Goal: Task Accomplishment & Management: Manage account settings

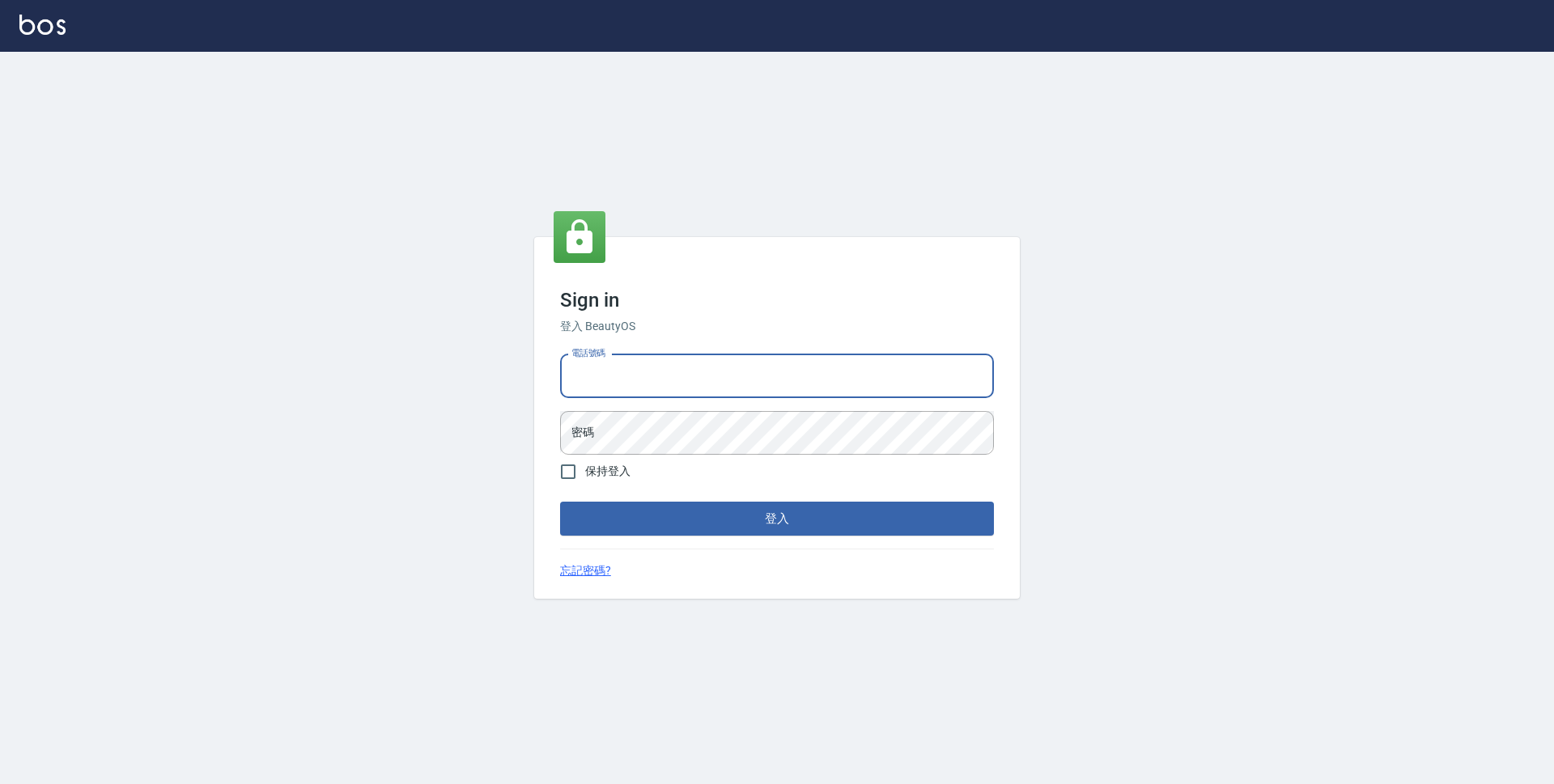
click at [845, 395] on input "電話號碼" at bounding box center [777, 376] width 434 height 44
type input "0423939755"
click at [560, 501] on button "登入" at bounding box center [777, 518] width 434 height 34
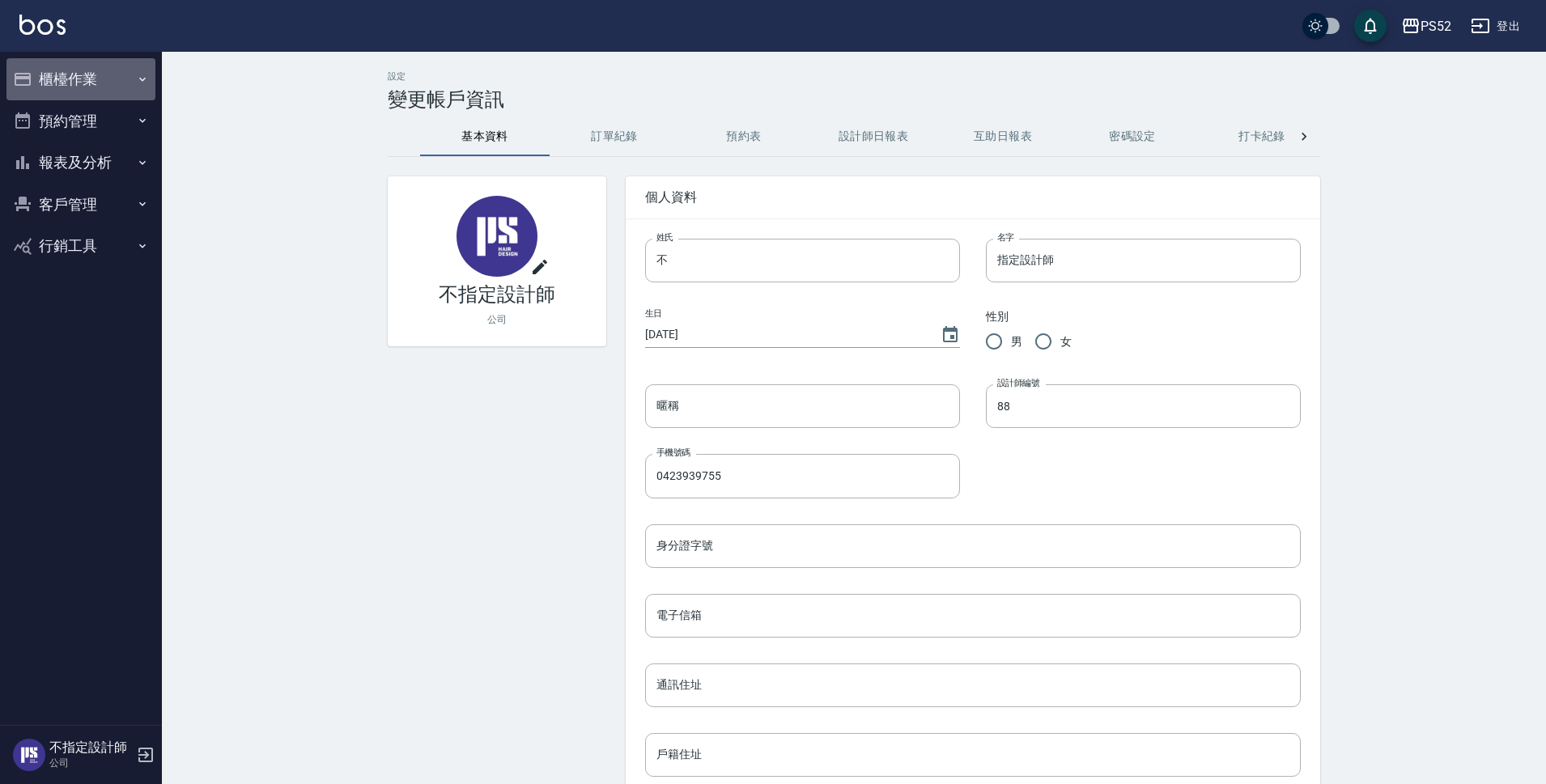
click at [103, 84] on button "櫃檯作業" at bounding box center [81, 79] width 149 height 43
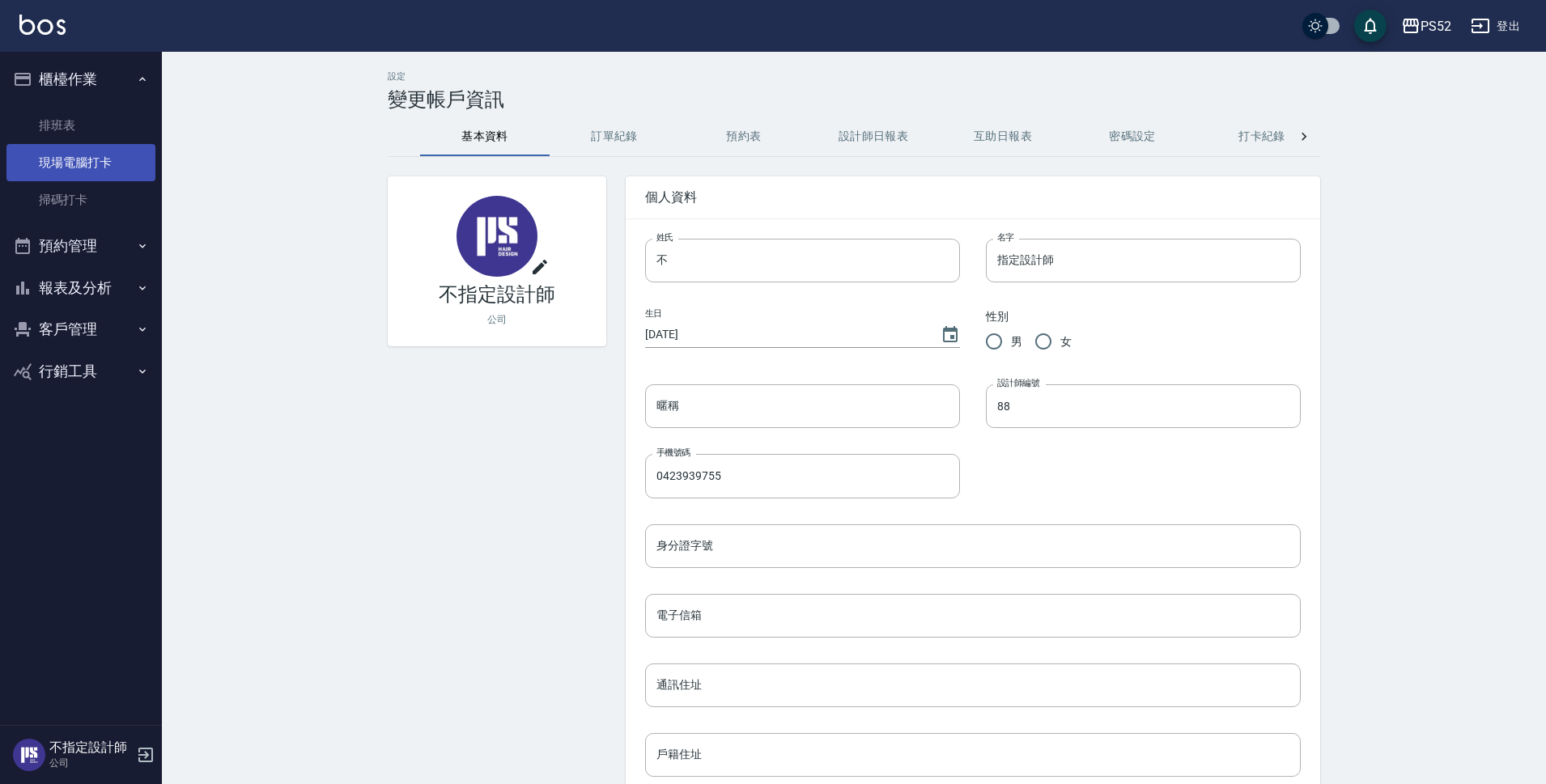
click at [90, 153] on link "現場電腦打卡" at bounding box center [81, 163] width 149 height 38
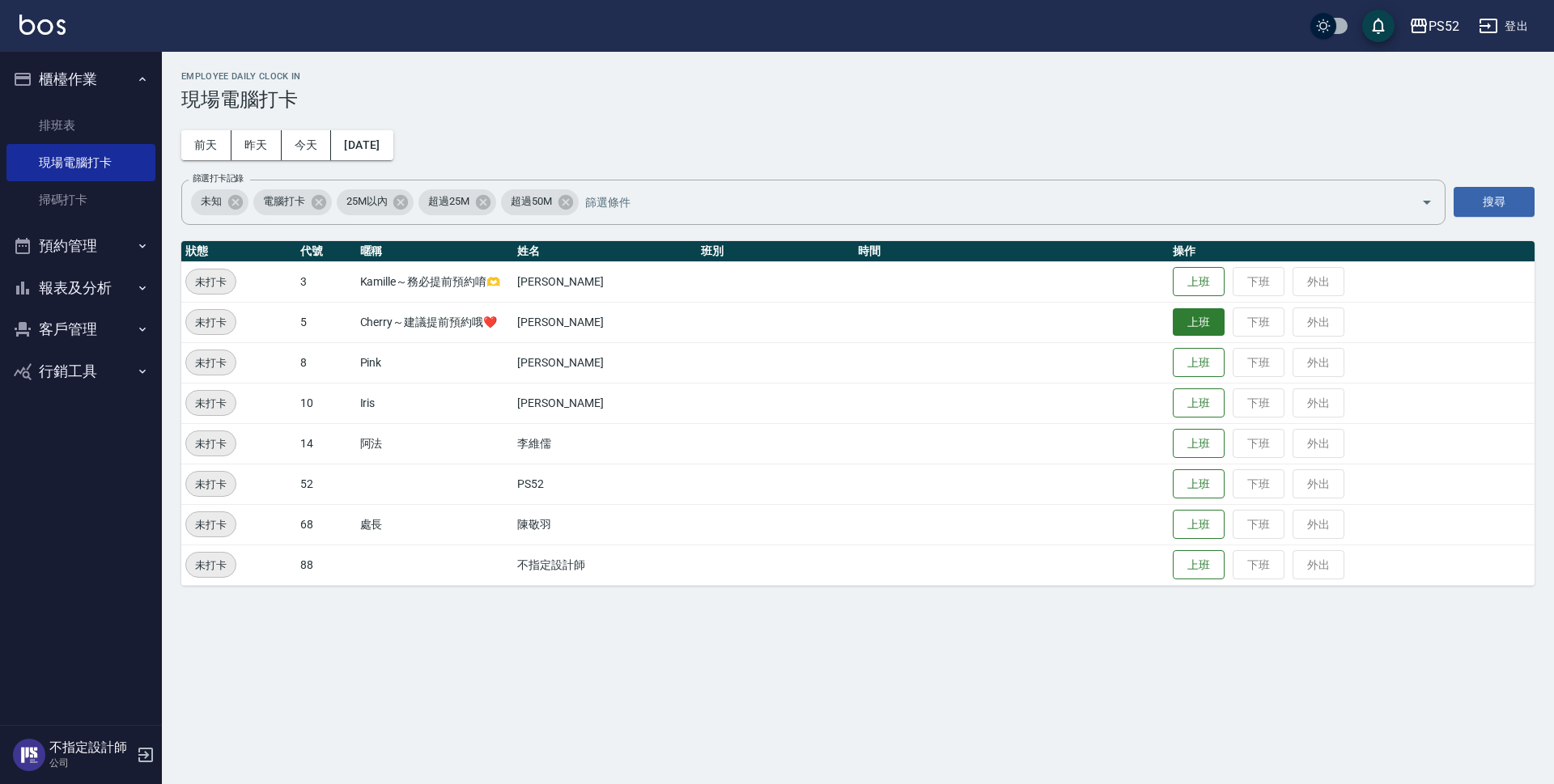
click at [1193, 327] on button "上班" at bounding box center [1199, 322] width 51 height 29
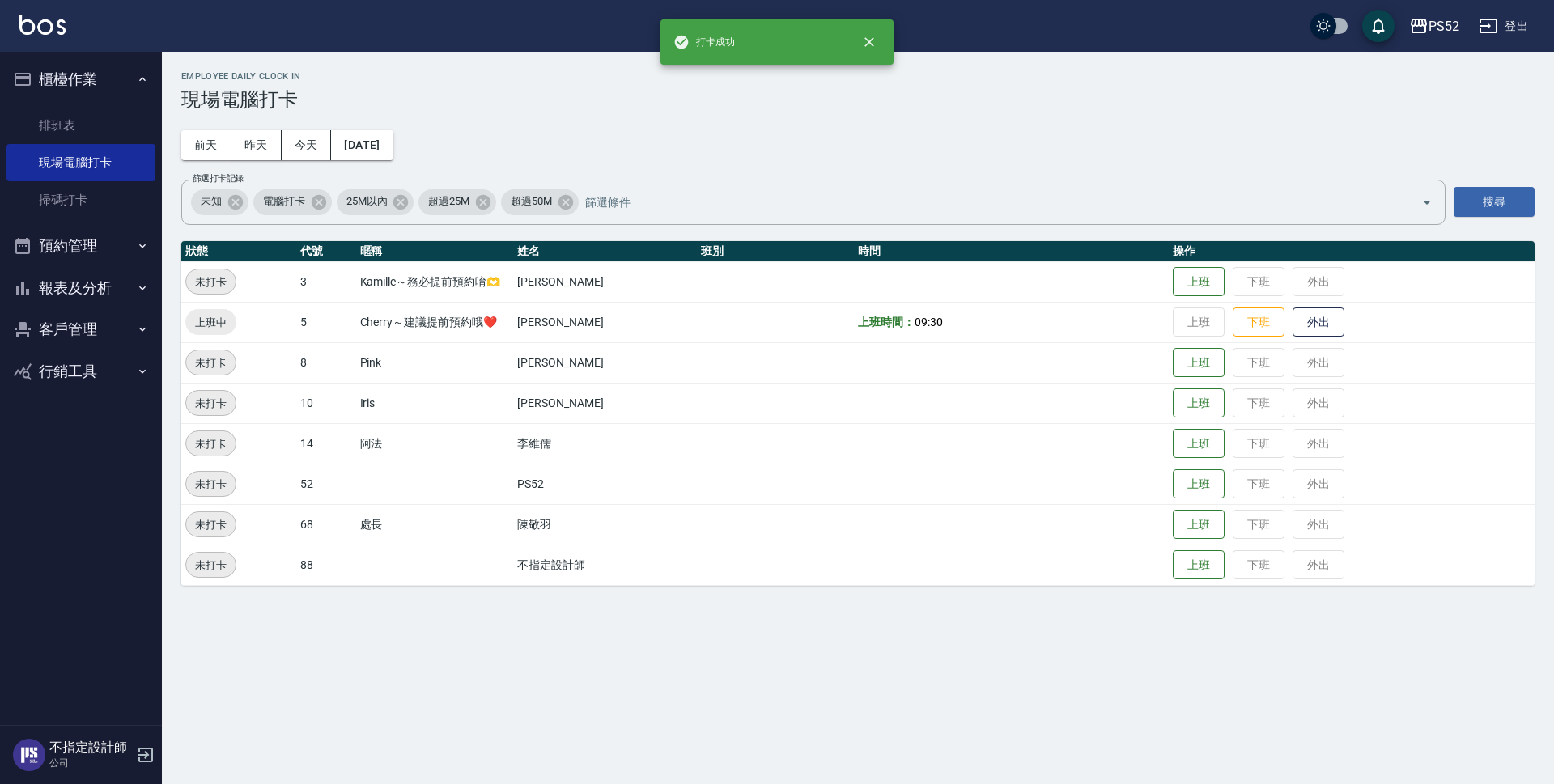
click at [82, 242] on button "預約管理" at bounding box center [81, 245] width 149 height 43
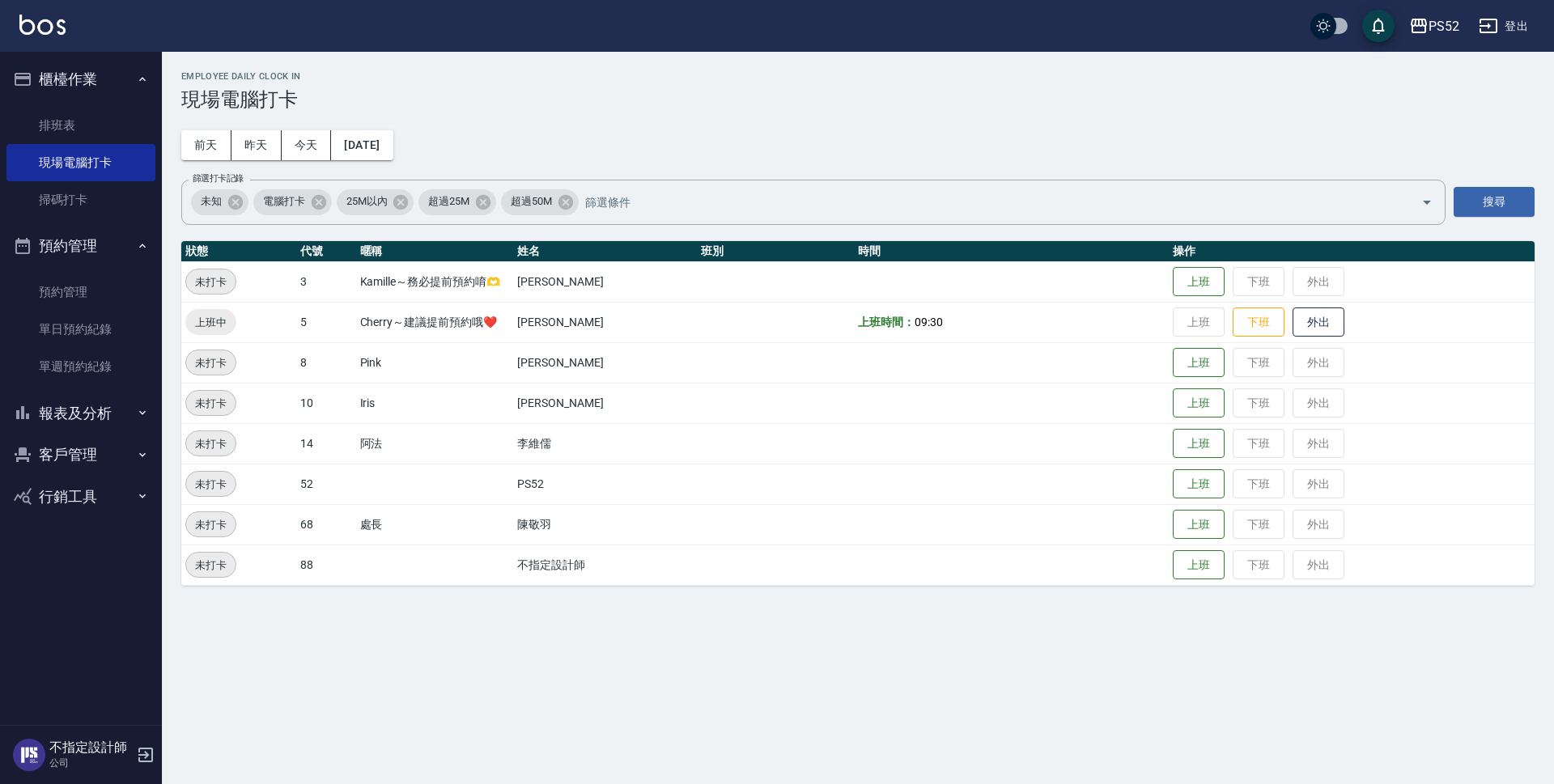
click at [99, 412] on button "報表及分析" at bounding box center [81, 413] width 149 height 43
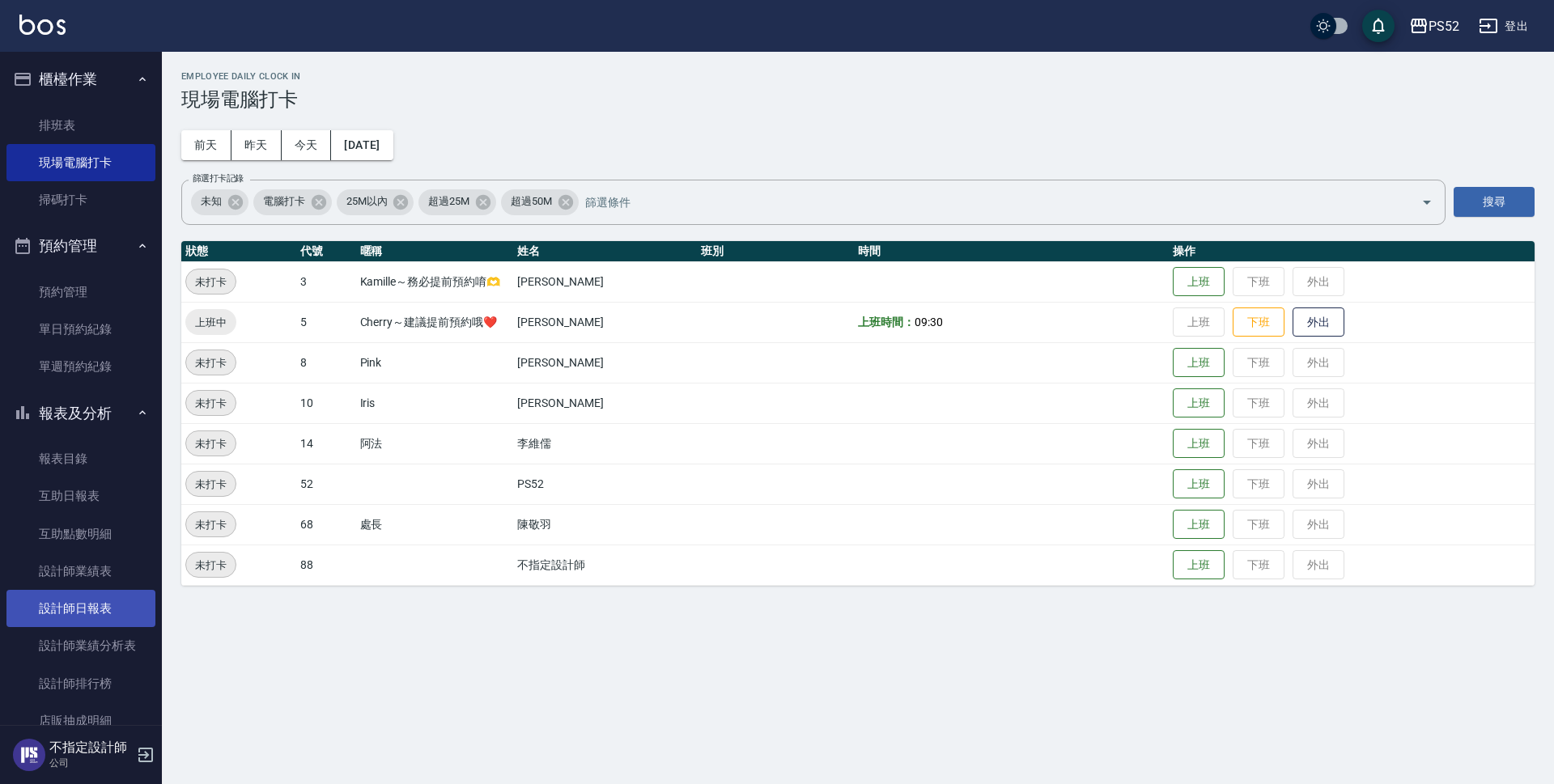
click at [114, 598] on link "設計師日報表" at bounding box center [81, 609] width 149 height 38
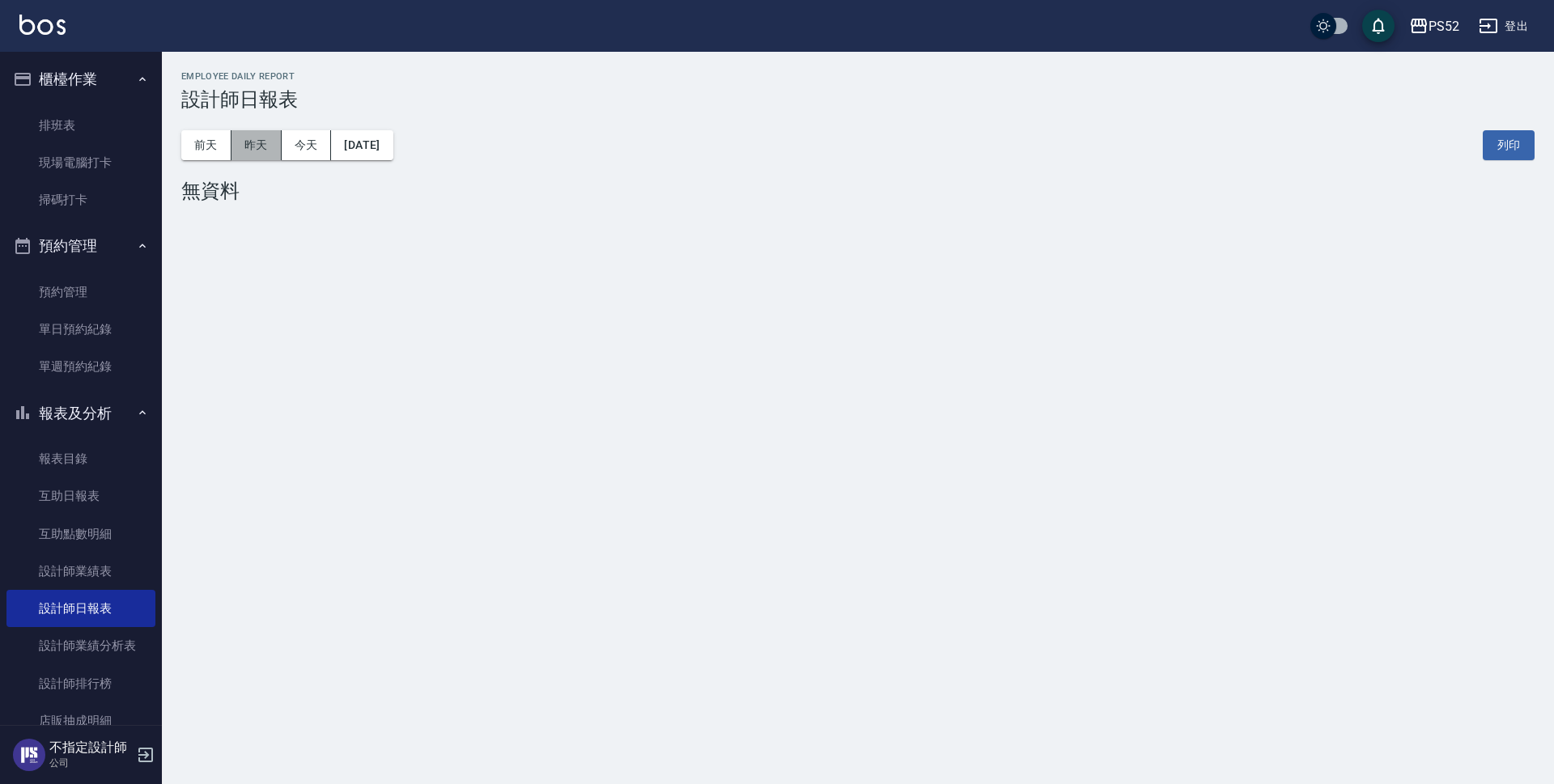
click at [256, 149] on button "昨天" at bounding box center [256, 145] width 50 height 30
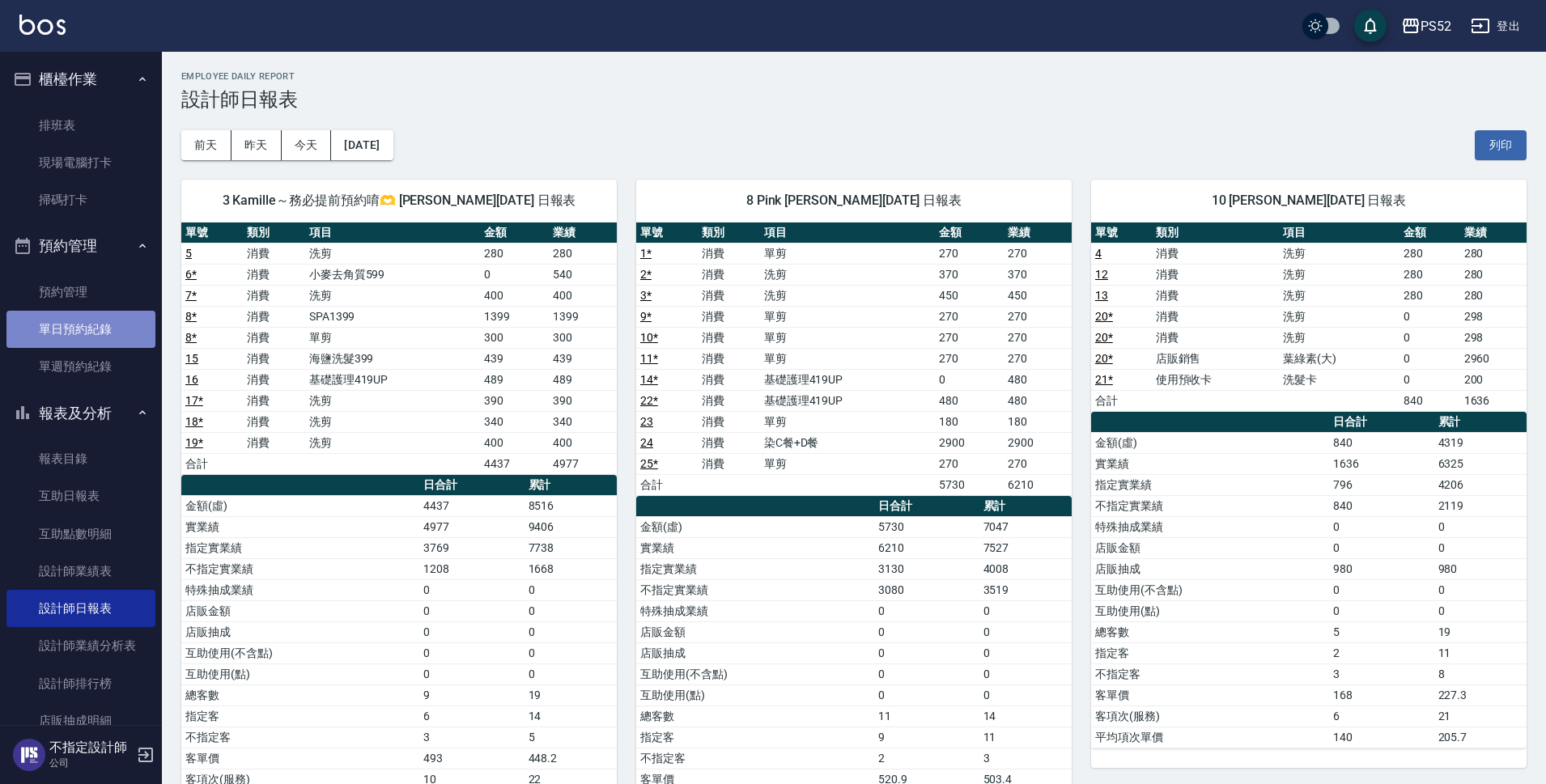
click at [112, 330] on link "單日預約紀錄" at bounding box center [81, 329] width 149 height 38
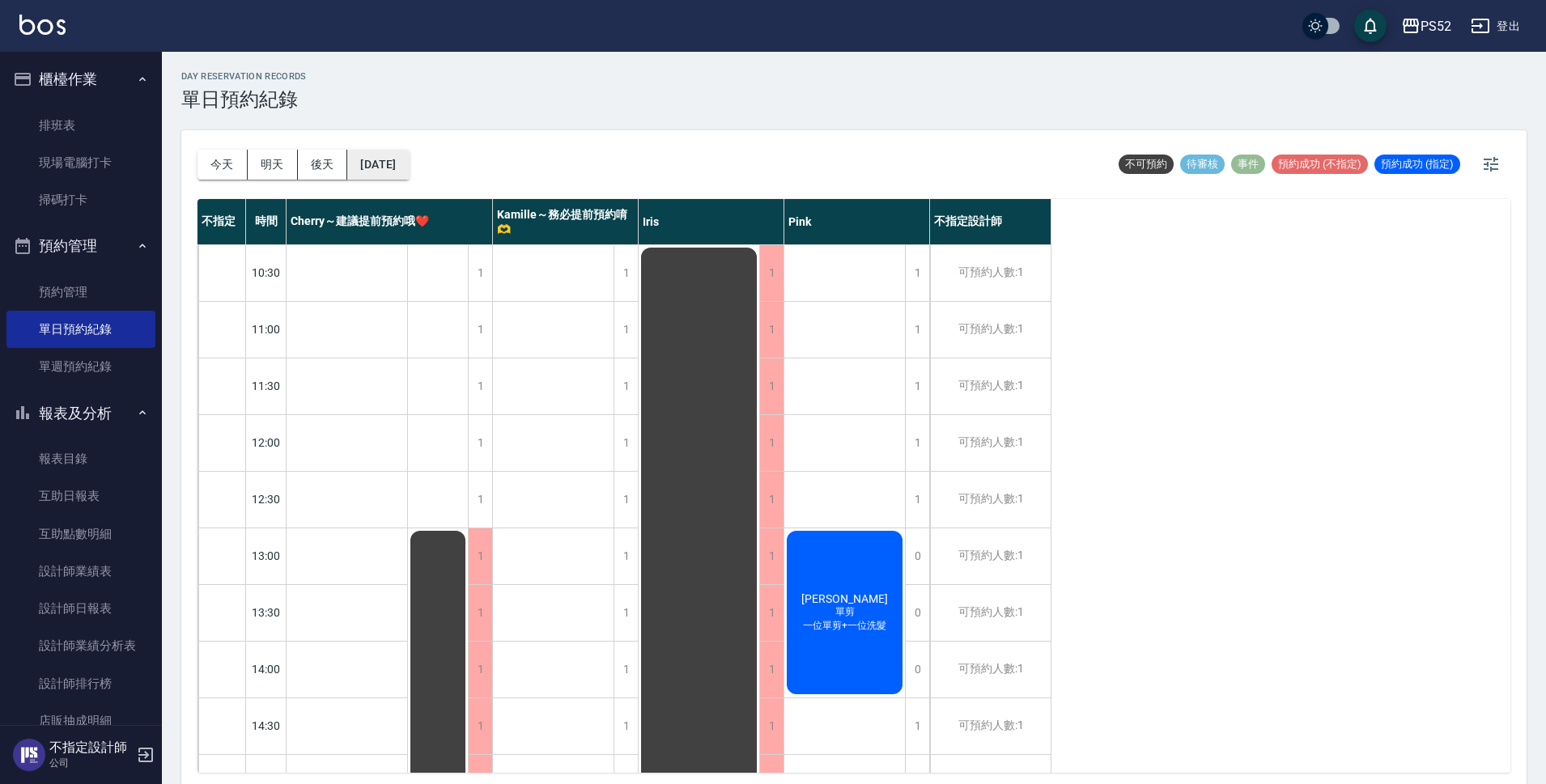
click at [367, 159] on button "[DATE]" at bounding box center [378, 164] width 61 height 30
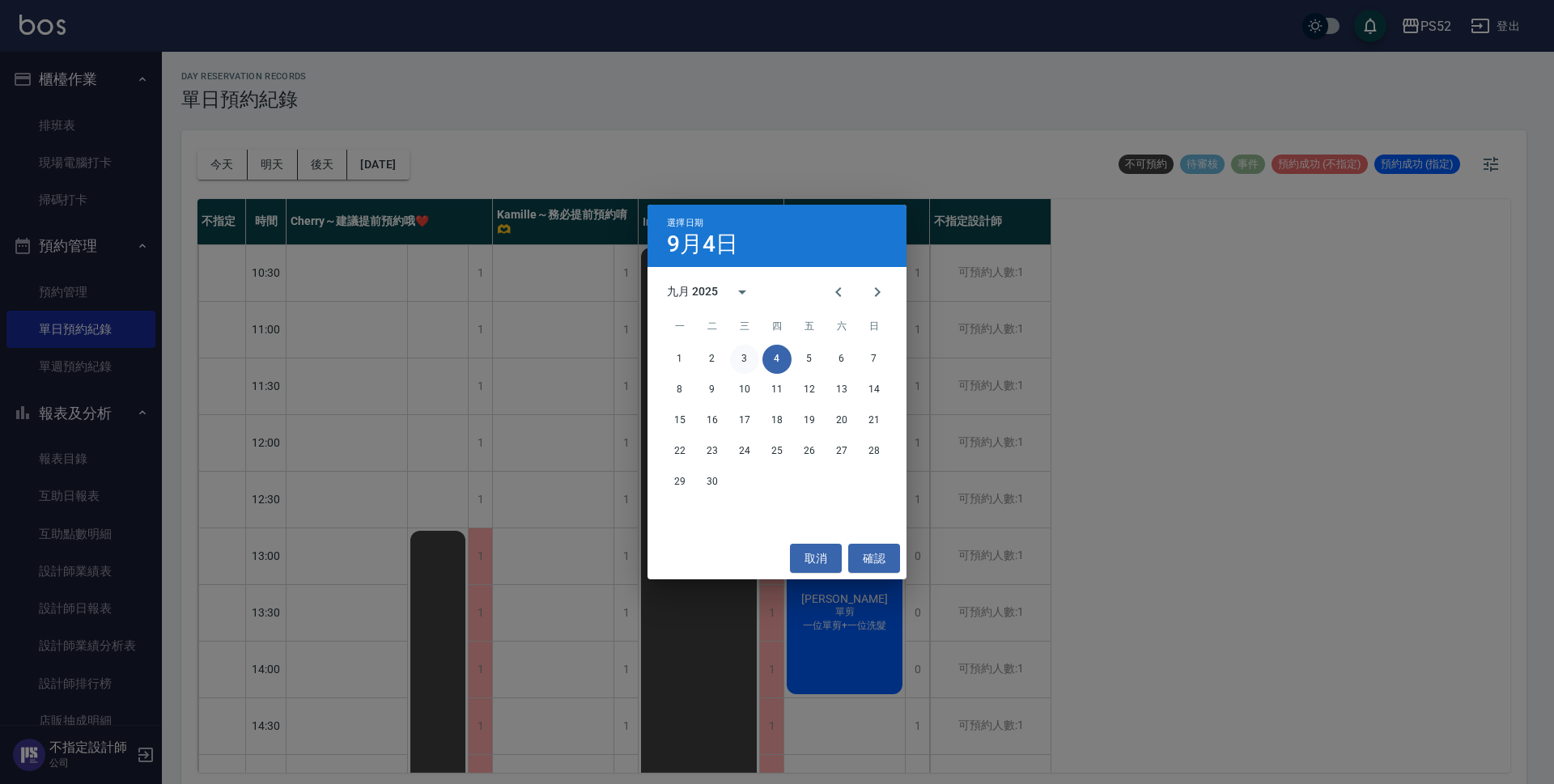
click at [738, 352] on button "3" at bounding box center [744, 359] width 29 height 29
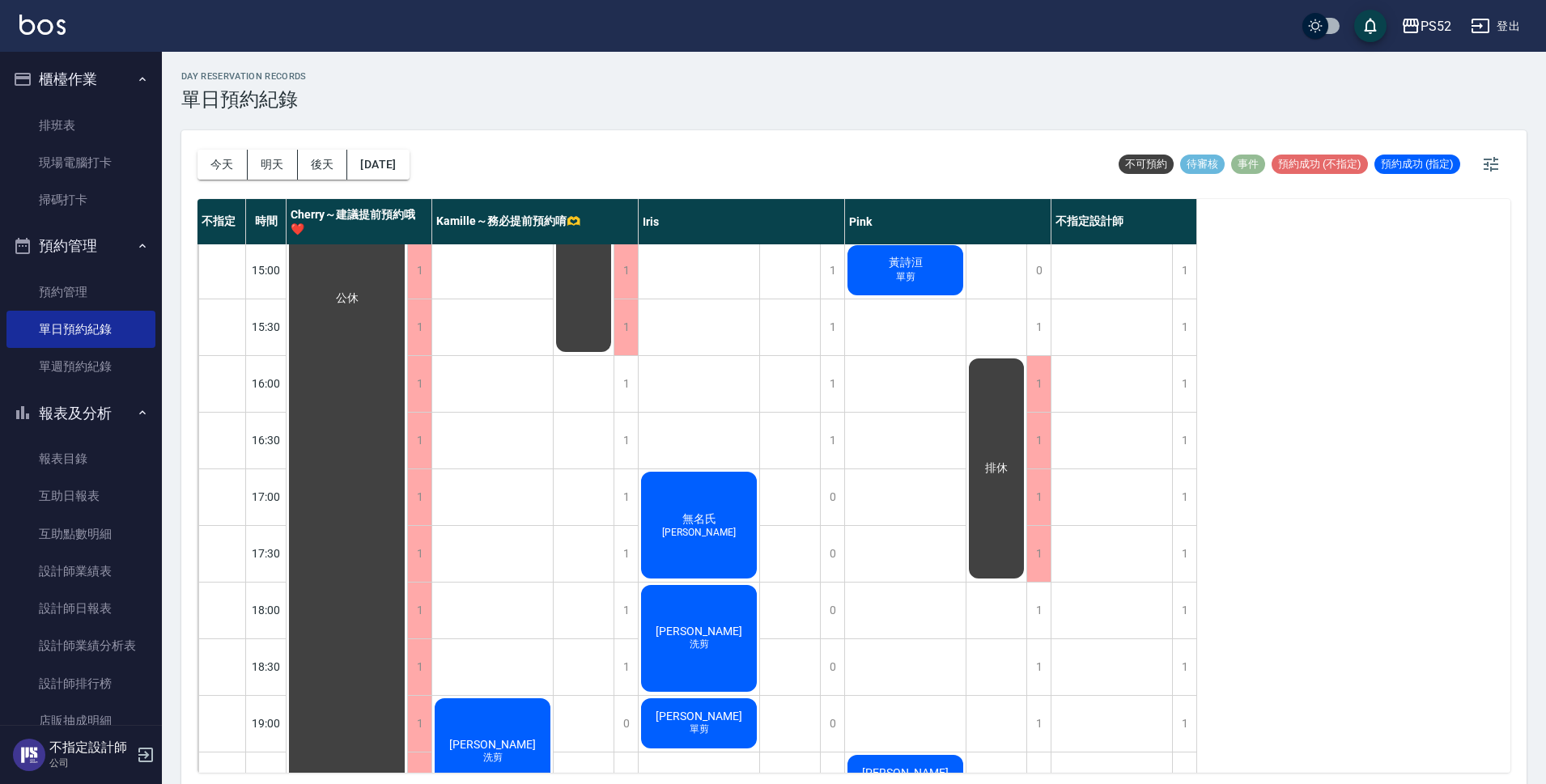
scroll to position [619, 0]
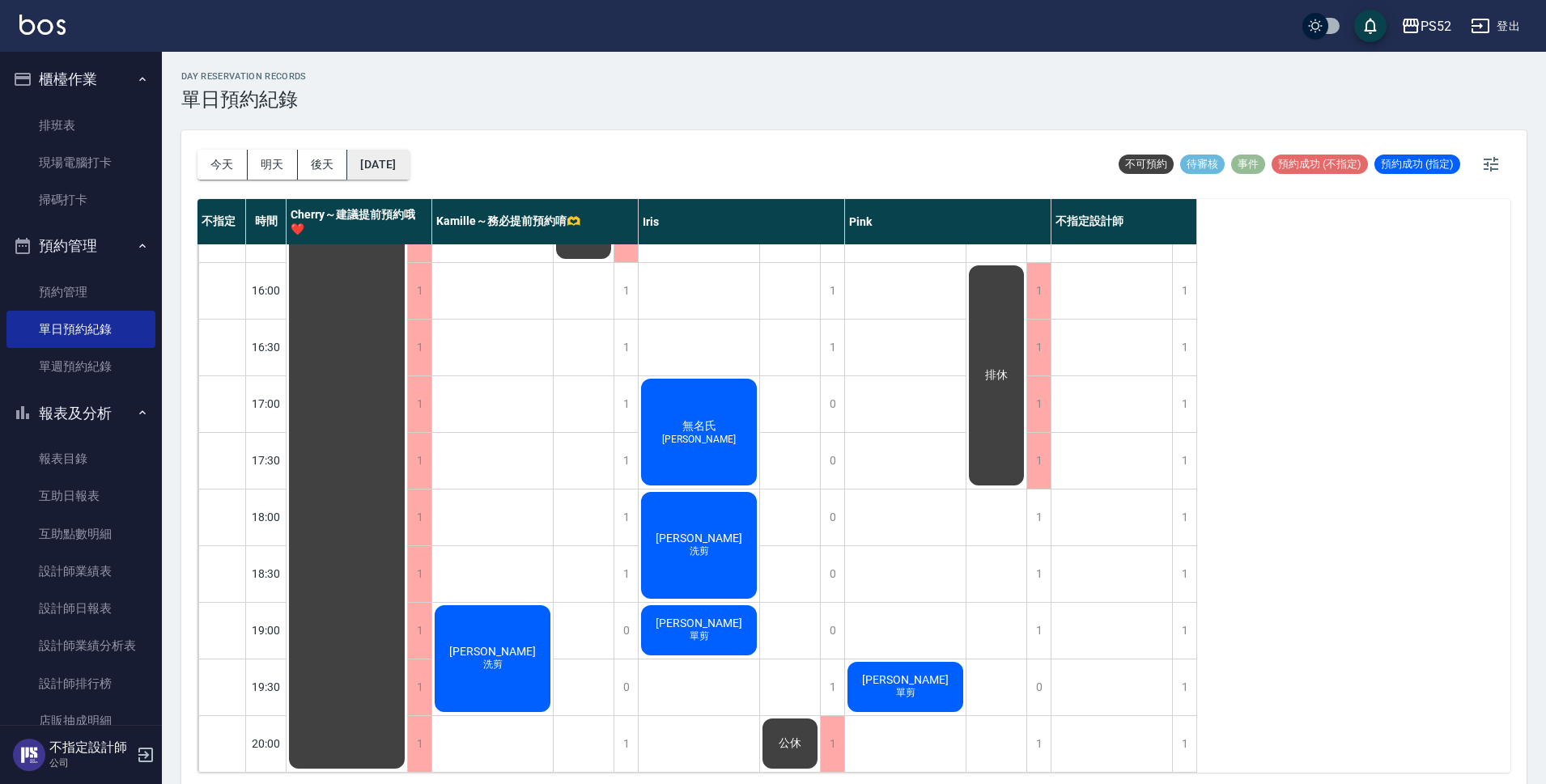
click at [409, 166] on button "[DATE]" at bounding box center [378, 164] width 61 height 30
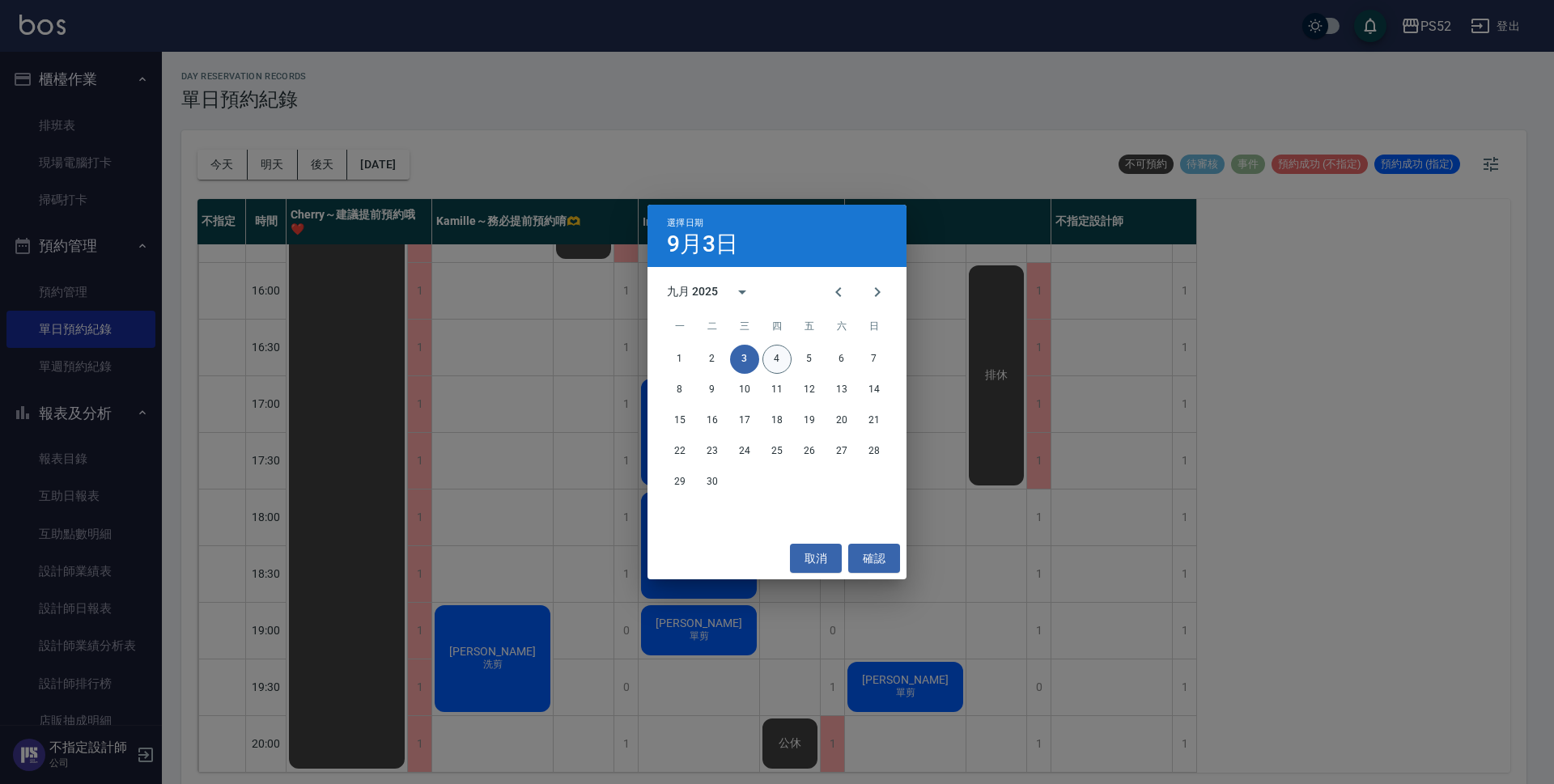
click at [777, 360] on button "4" at bounding box center [777, 359] width 29 height 29
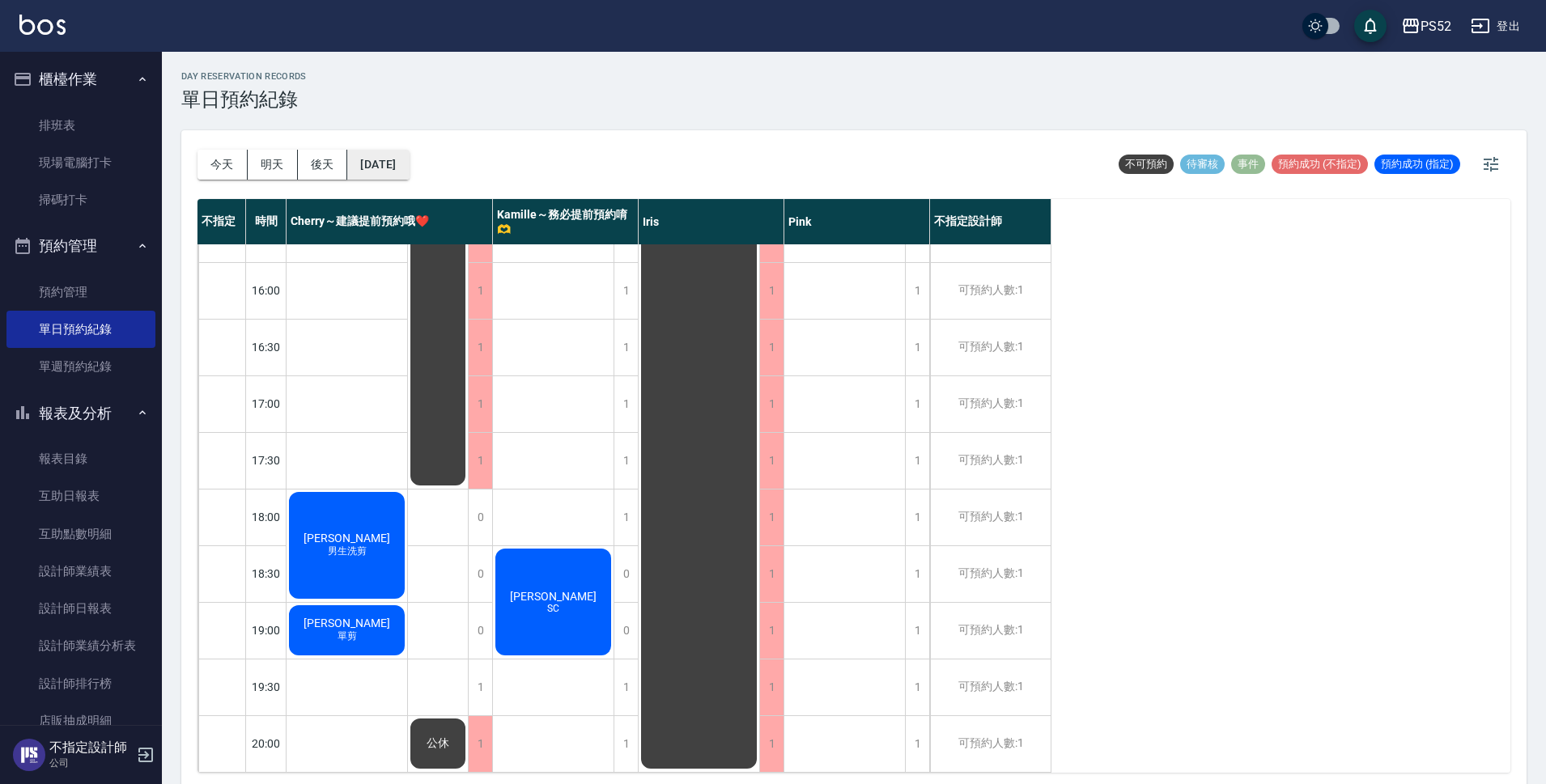
click at [389, 174] on button "[DATE]" at bounding box center [378, 164] width 61 height 30
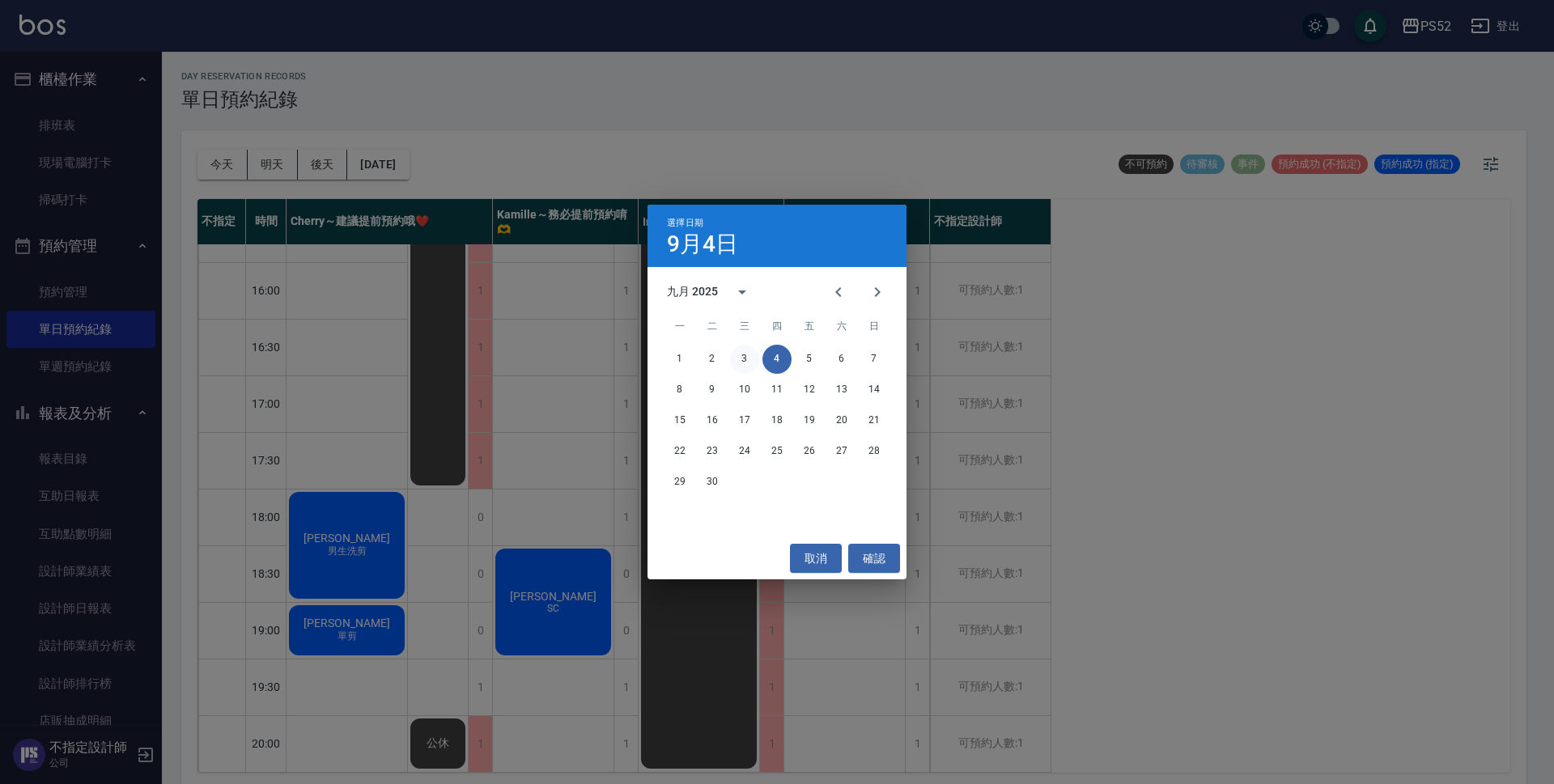
click at [743, 353] on button "3" at bounding box center [744, 359] width 29 height 29
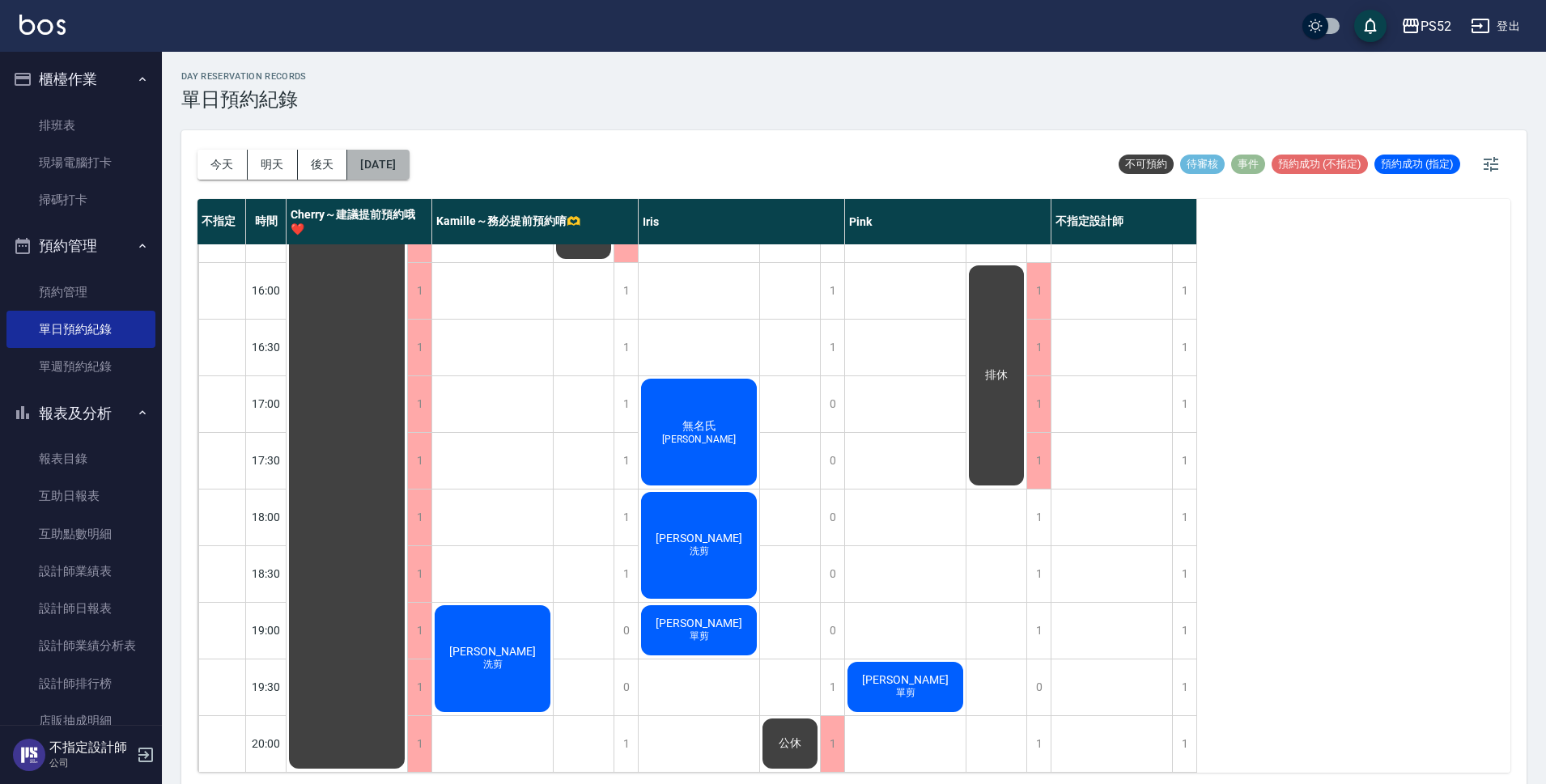
click at [377, 160] on button "[DATE]" at bounding box center [378, 164] width 61 height 30
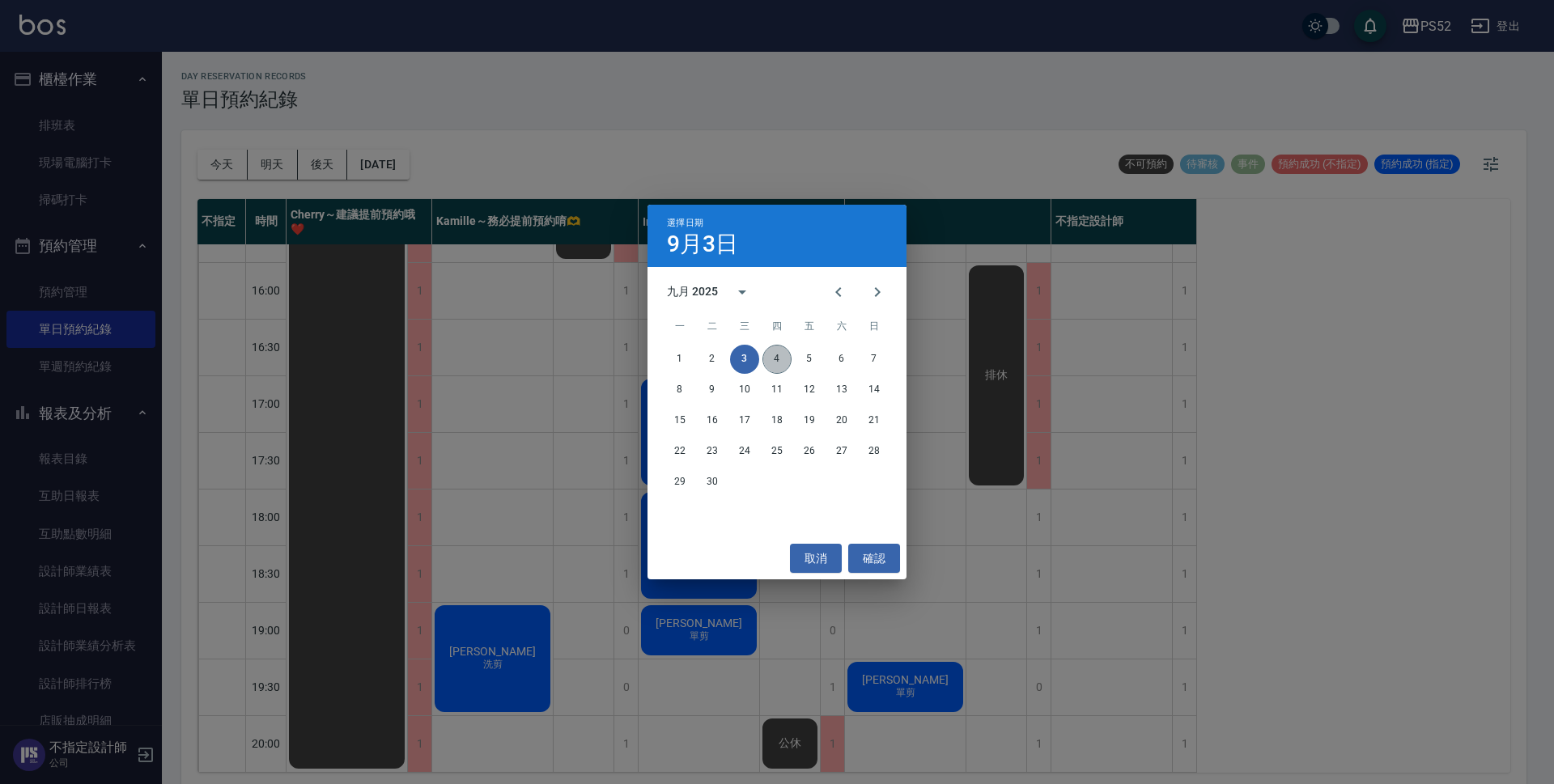
click at [772, 349] on button "4" at bounding box center [777, 359] width 29 height 29
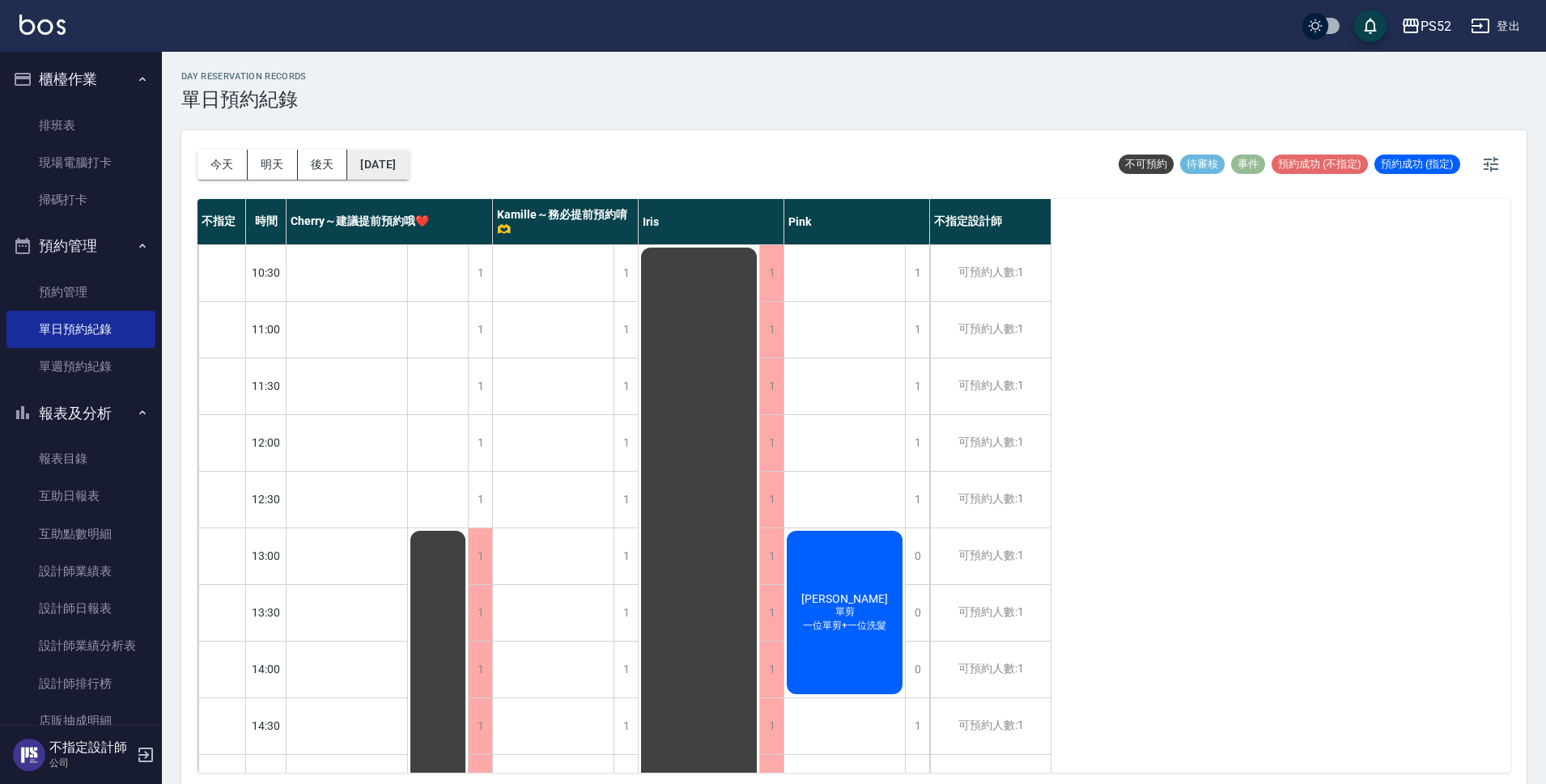
click at [409, 159] on button "[DATE]" at bounding box center [378, 164] width 61 height 30
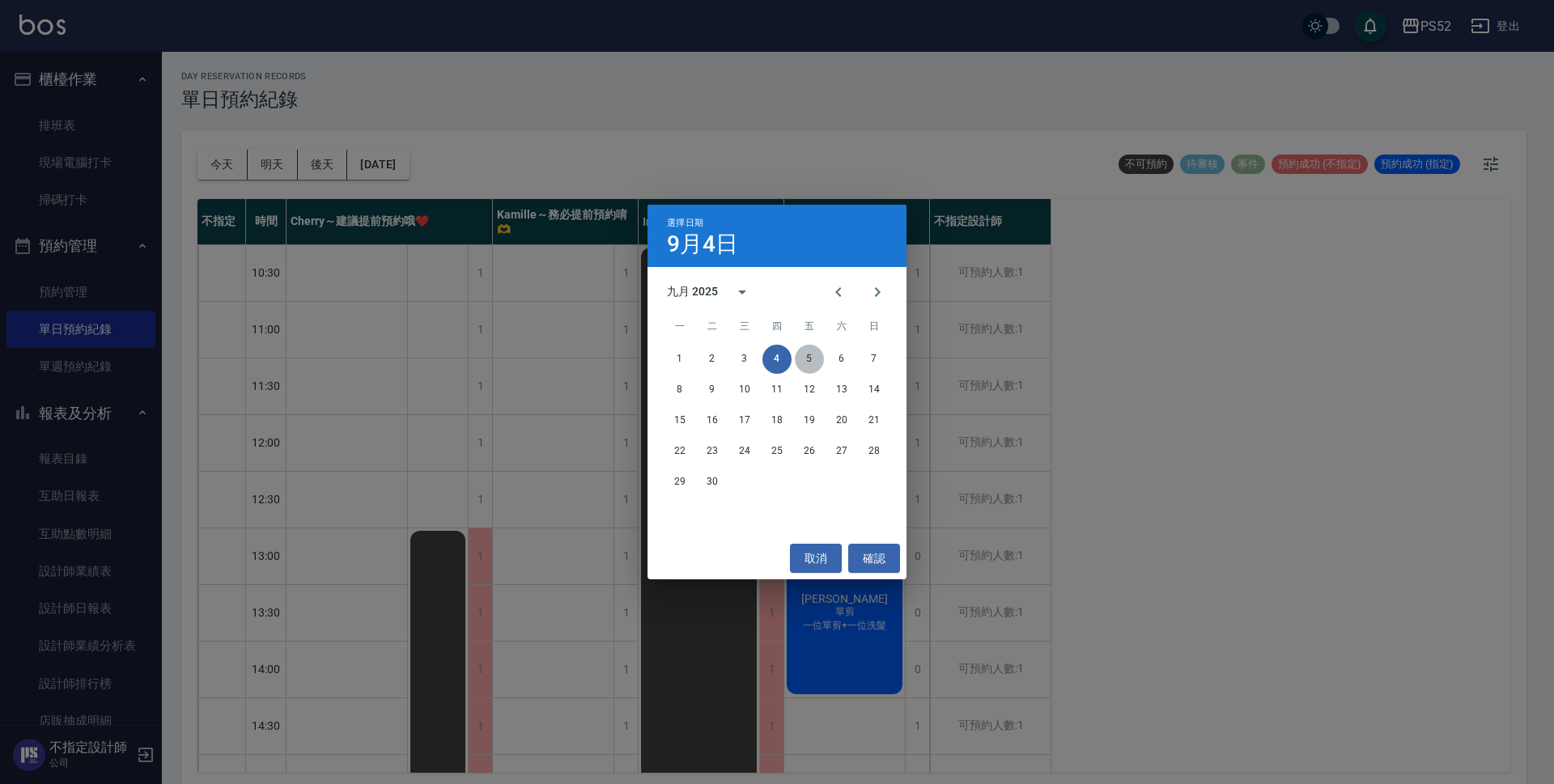
click at [809, 361] on button "5" at bounding box center [809, 359] width 29 height 29
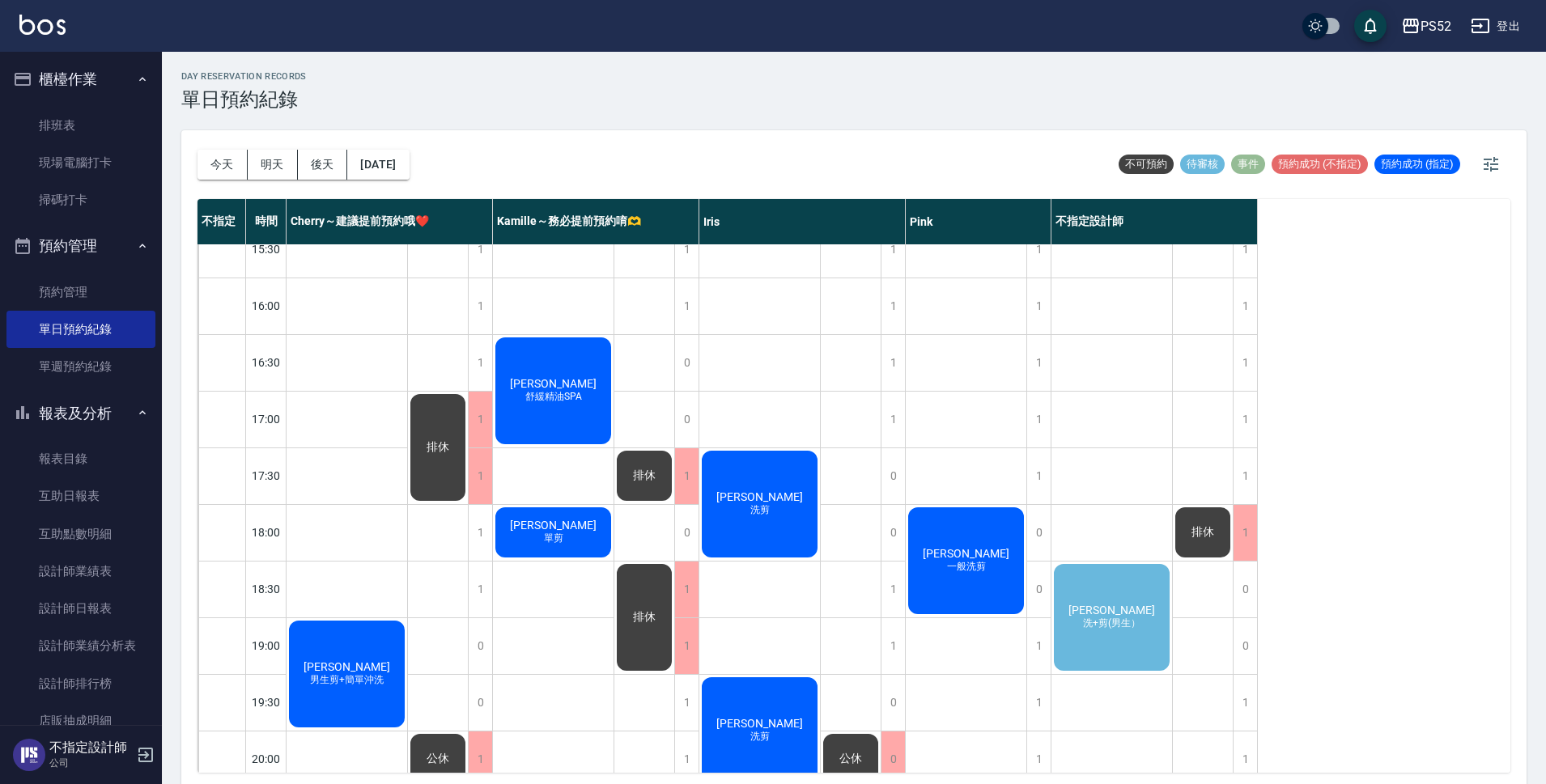
scroll to position [593, 0]
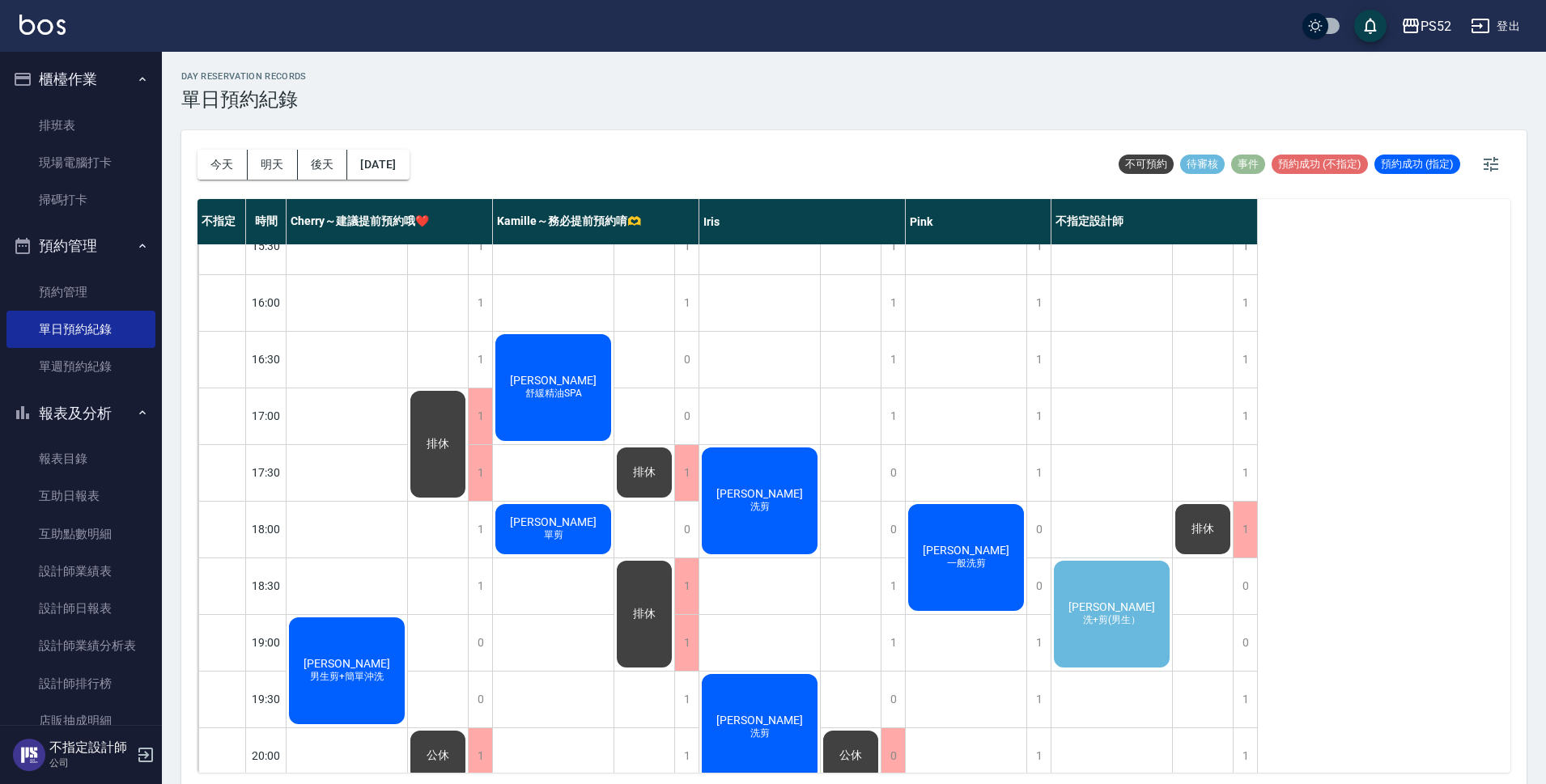
click at [1116, 612] on span "[PERSON_NAME]" at bounding box center [1112, 606] width 93 height 13
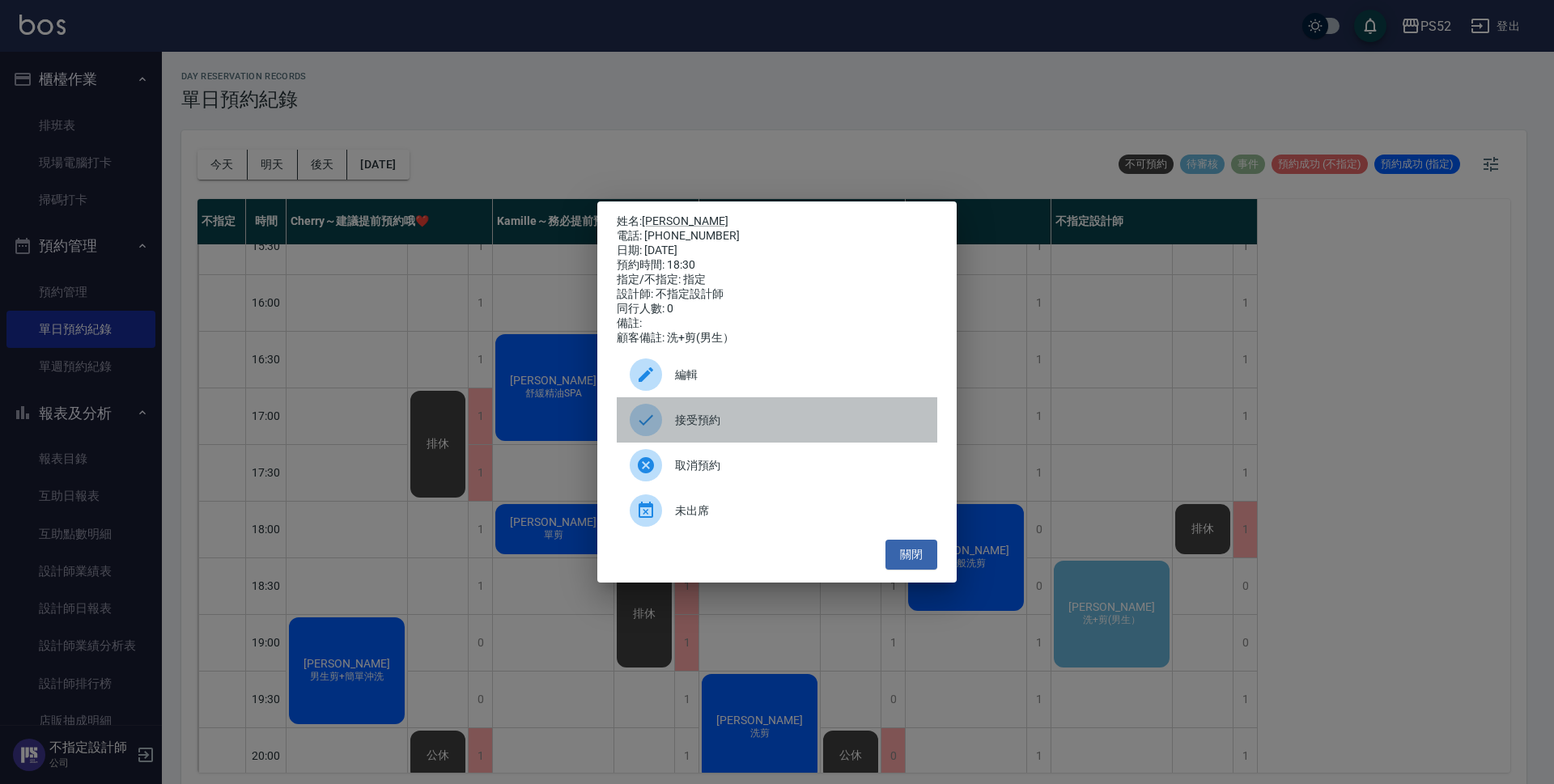
click at [718, 429] on span "接受預約" at bounding box center [799, 420] width 249 height 17
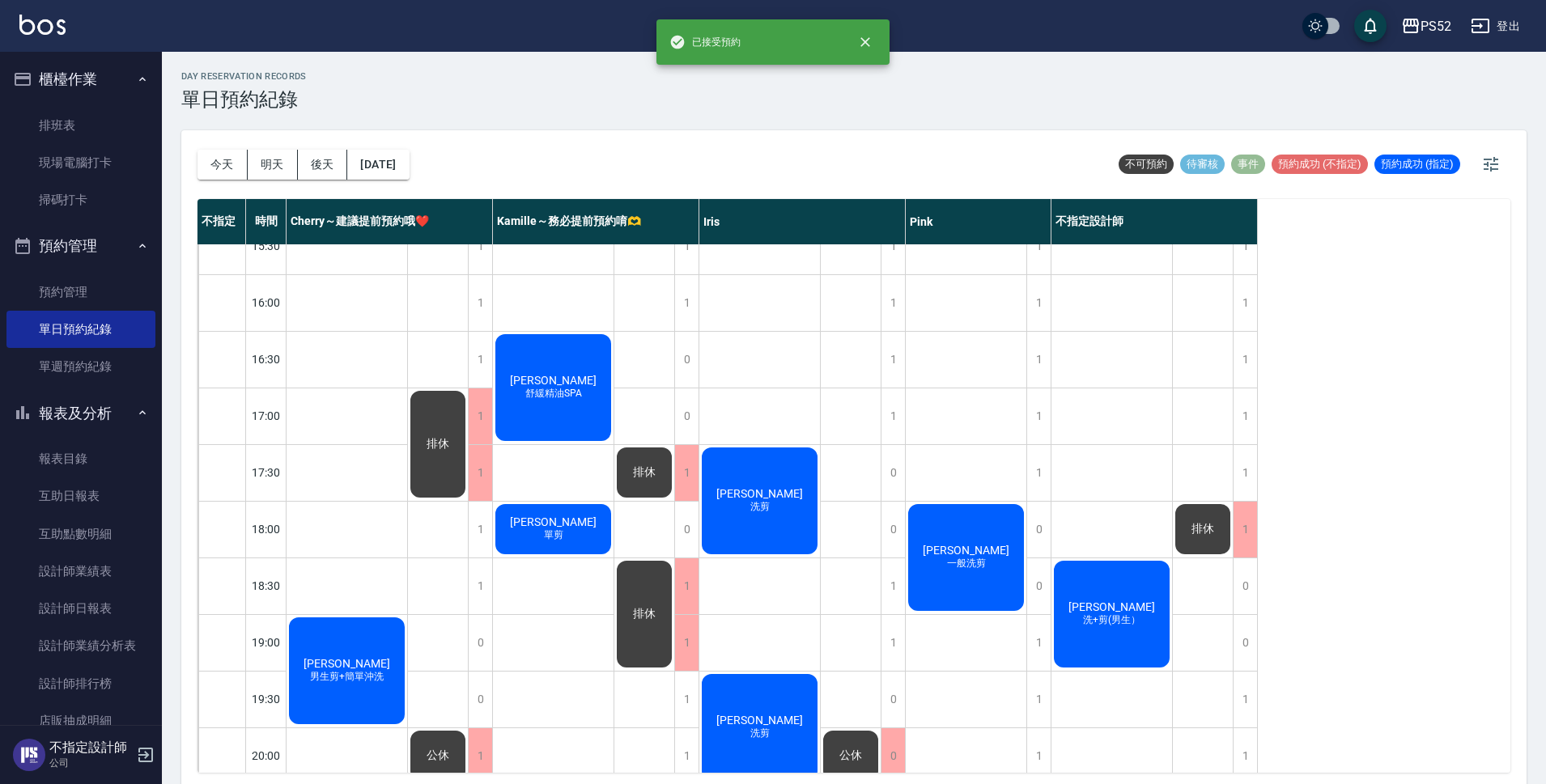
click at [1100, 622] on span "洗+剪(男生）" at bounding box center [1112, 620] width 64 height 14
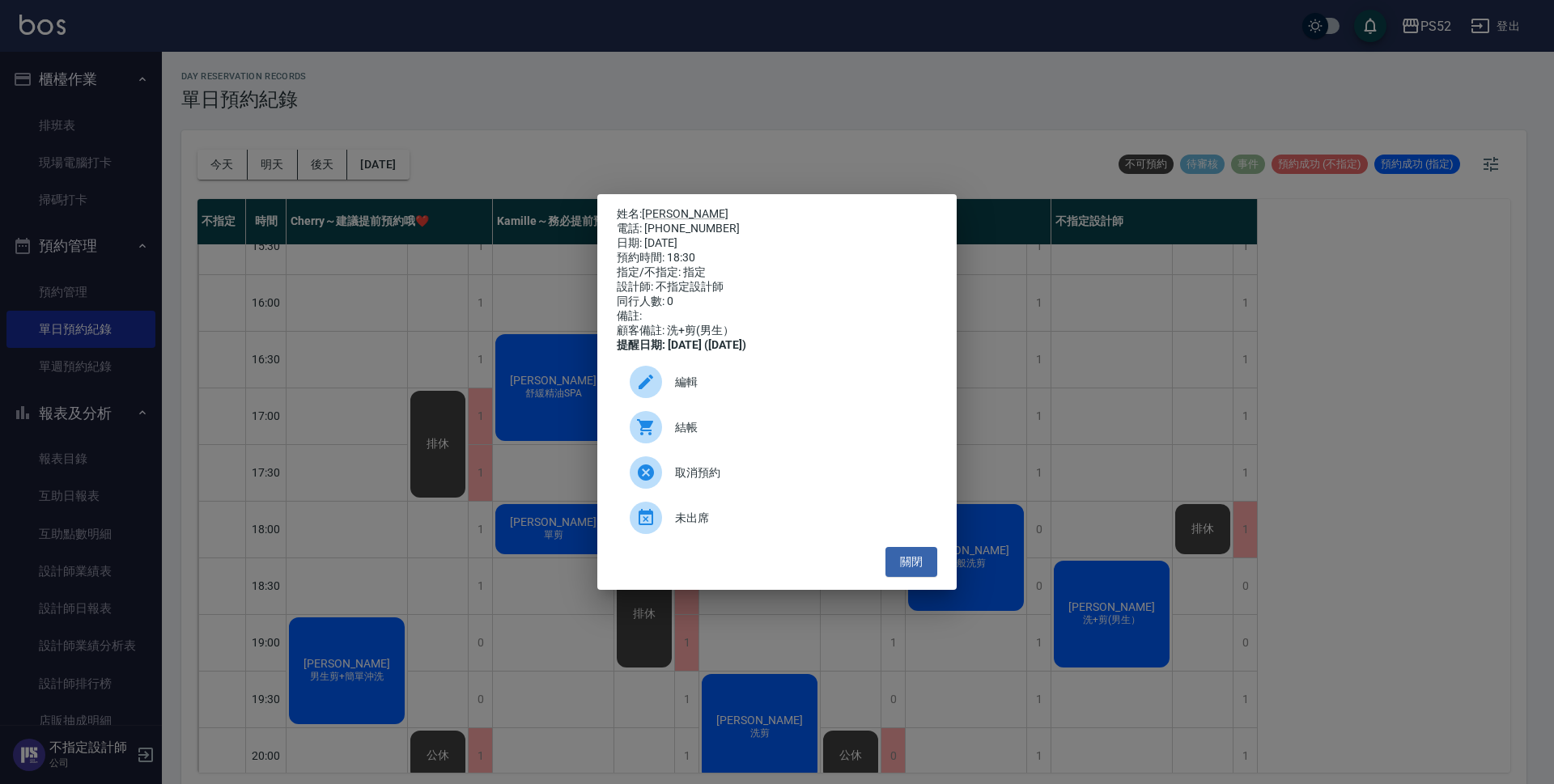
click at [769, 390] on span "編輯" at bounding box center [799, 382] width 249 height 17
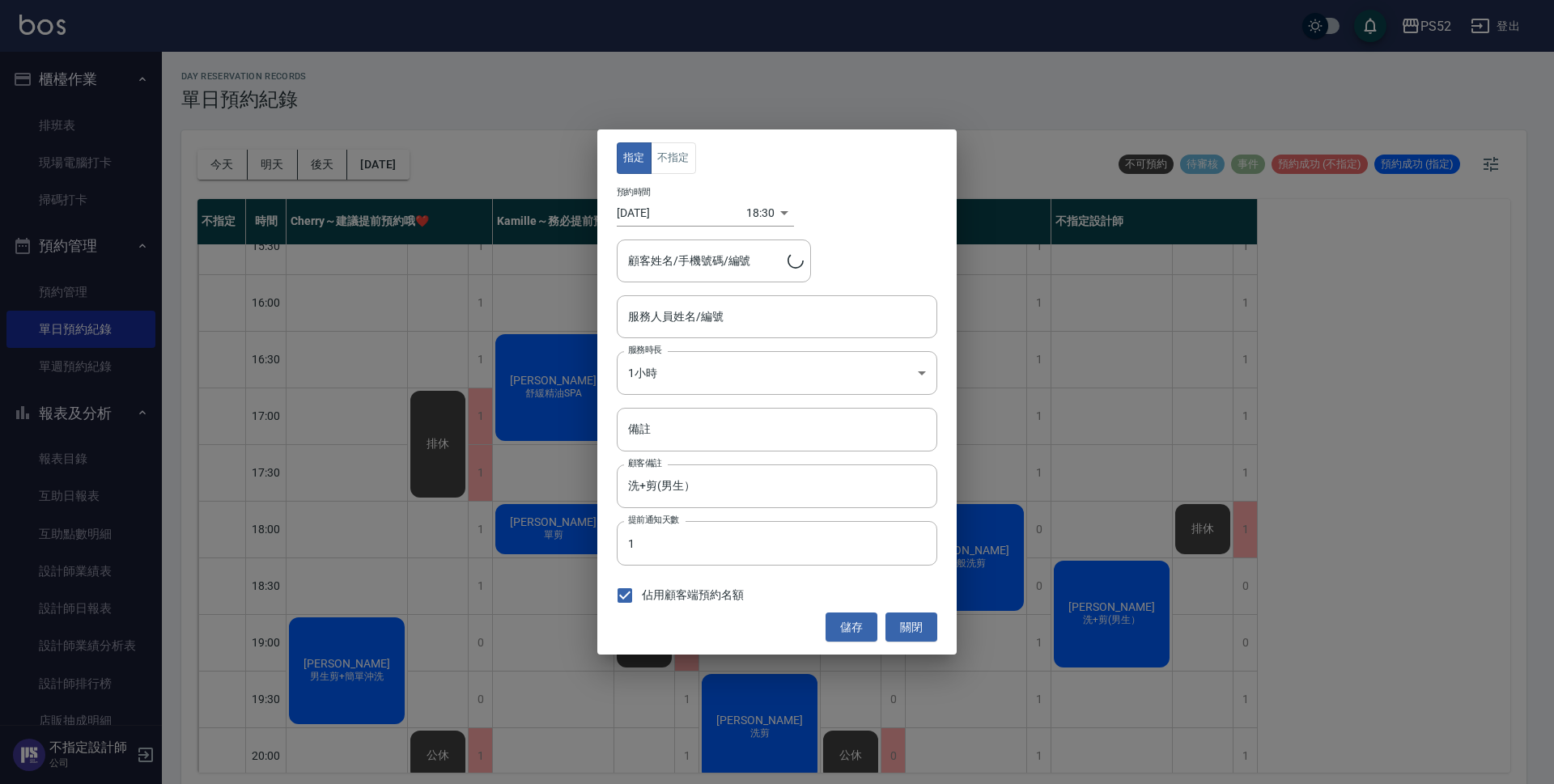
type input "不指定設計師-88"
type input "[PERSON_NAME]/0920675638/B0920675638"
click at [684, 153] on button "不指定" at bounding box center [674, 158] width 46 height 32
click at [743, 310] on input "不指定設計師-88" at bounding box center [765, 316] width 282 height 29
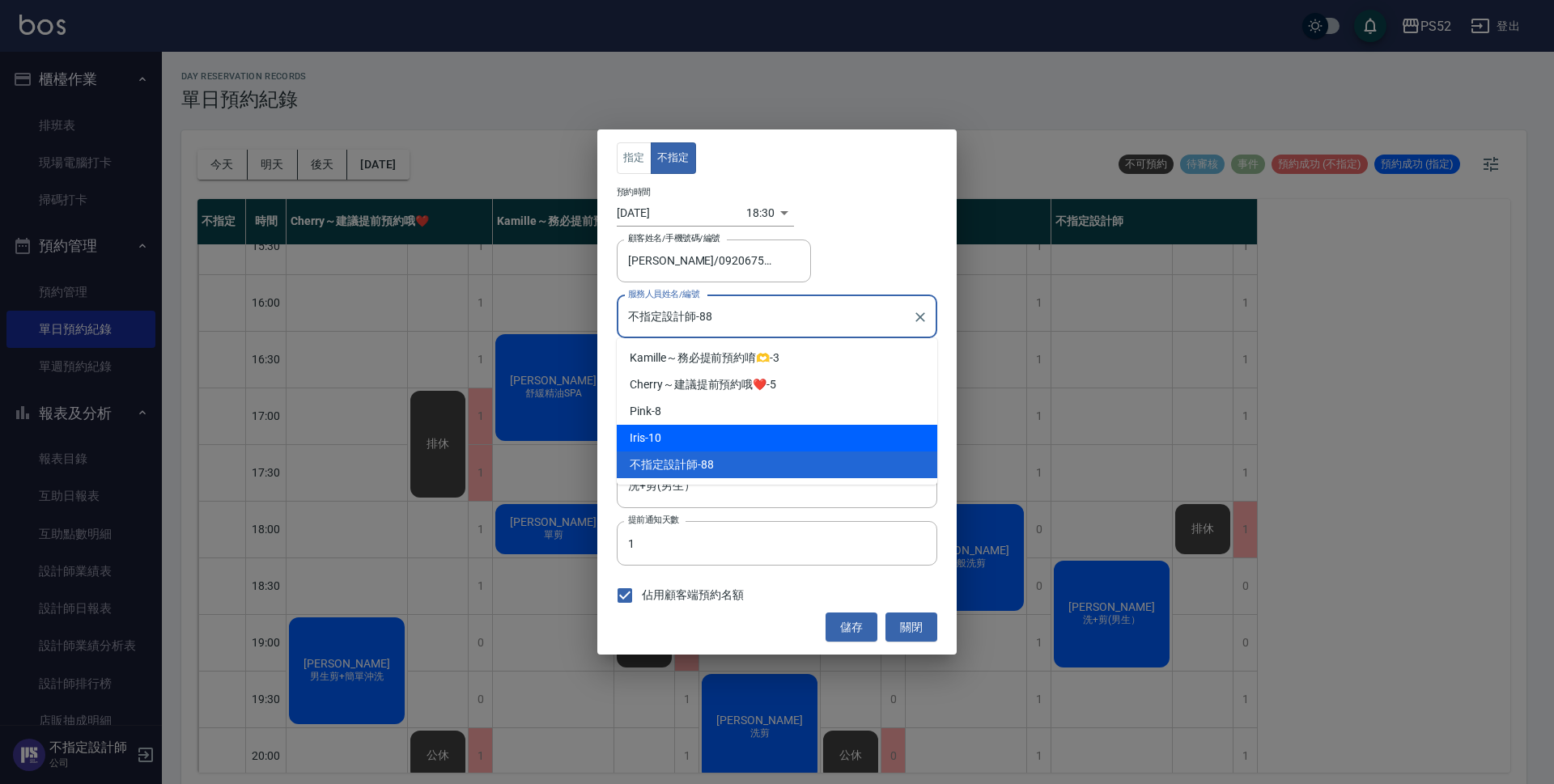
click at [758, 439] on div "Iris -10" at bounding box center [777, 438] width 320 height 27
type input "Iris-10"
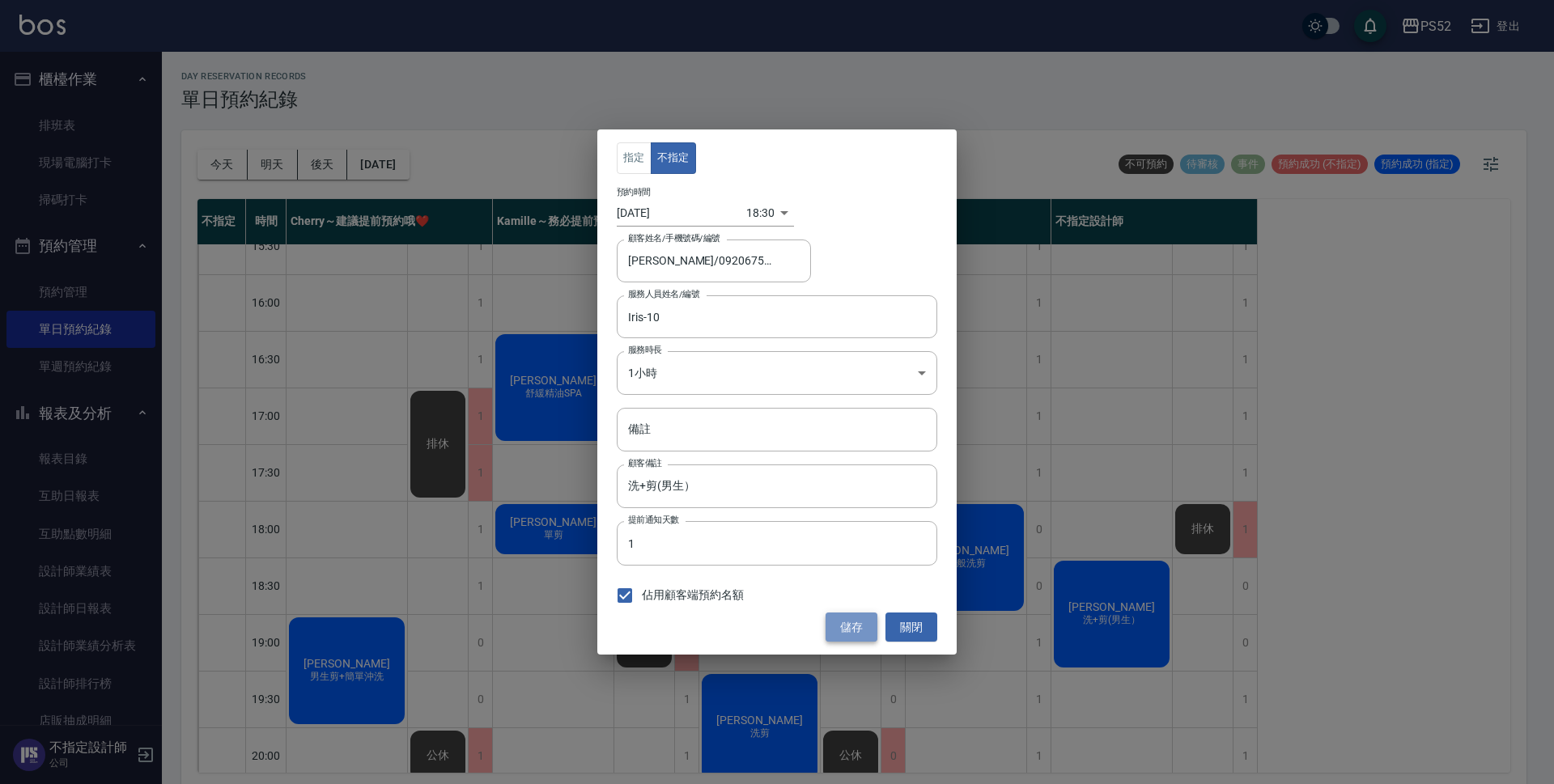
click at [863, 629] on button "儲存" at bounding box center [852, 627] width 51 height 30
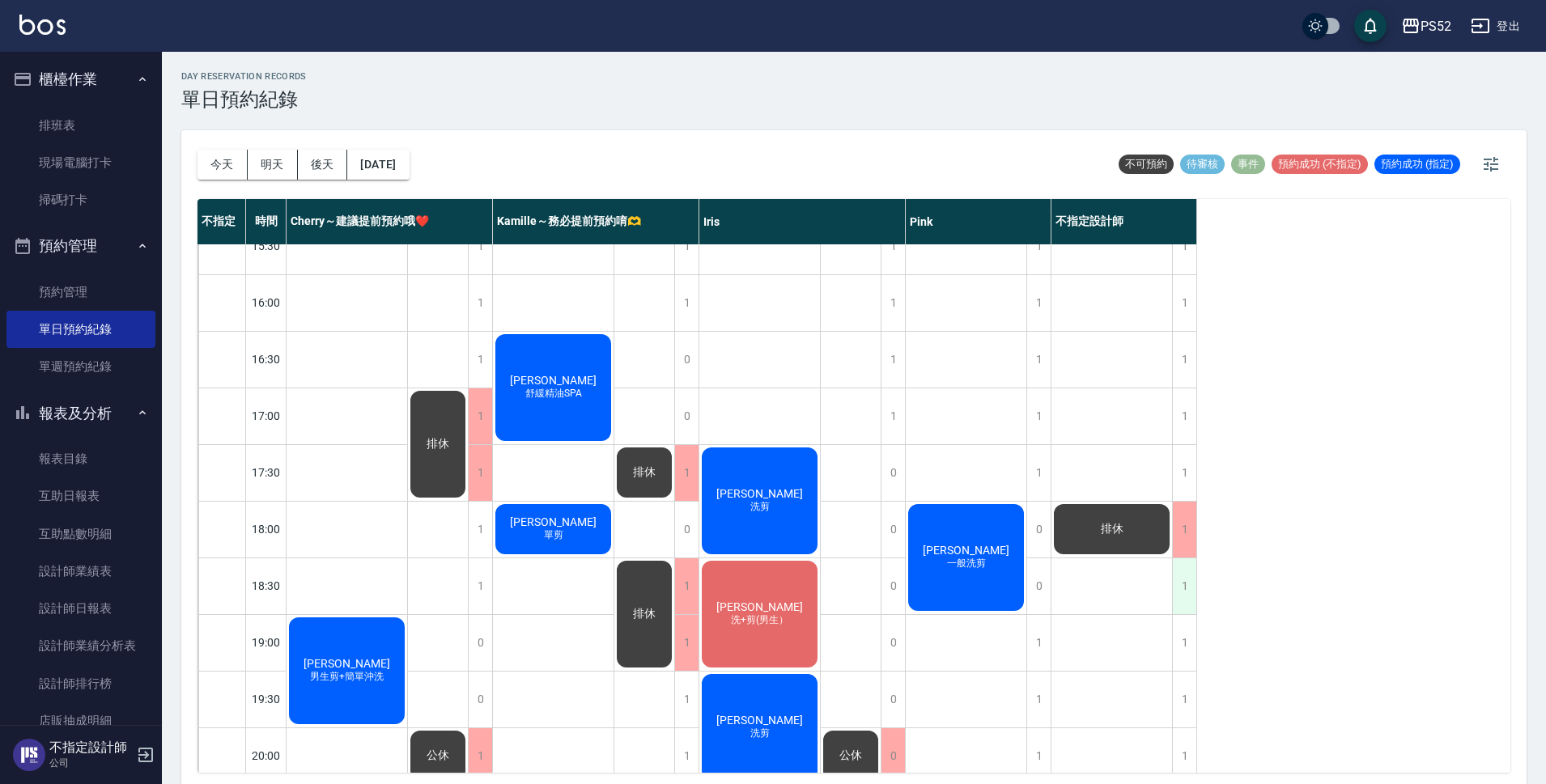
click at [1177, 591] on div "1" at bounding box center [1184, 586] width 25 height 55
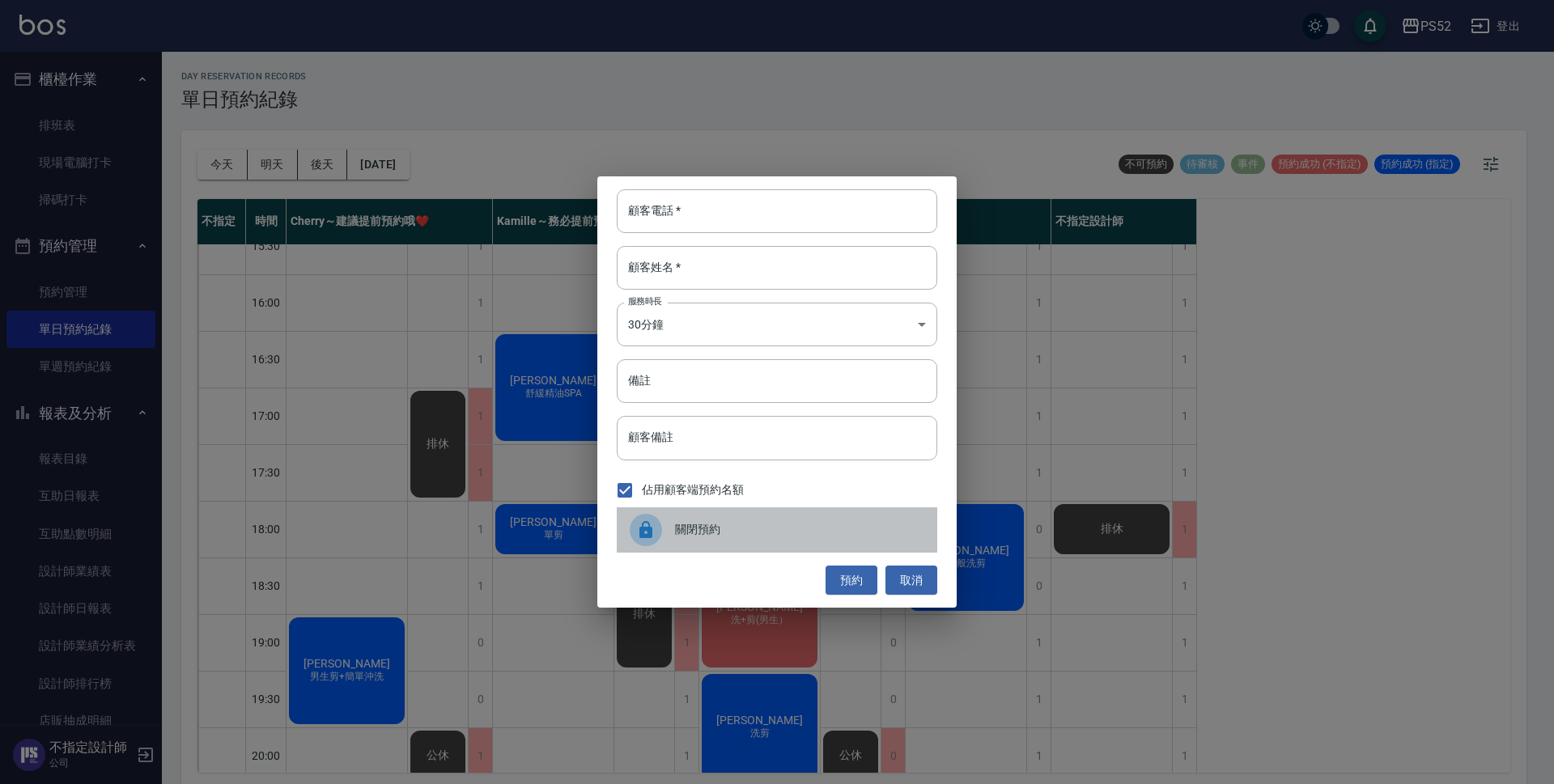
click at [769, 544] on div "關閉預約" at bounding box center [777, 530] width 320 height 45
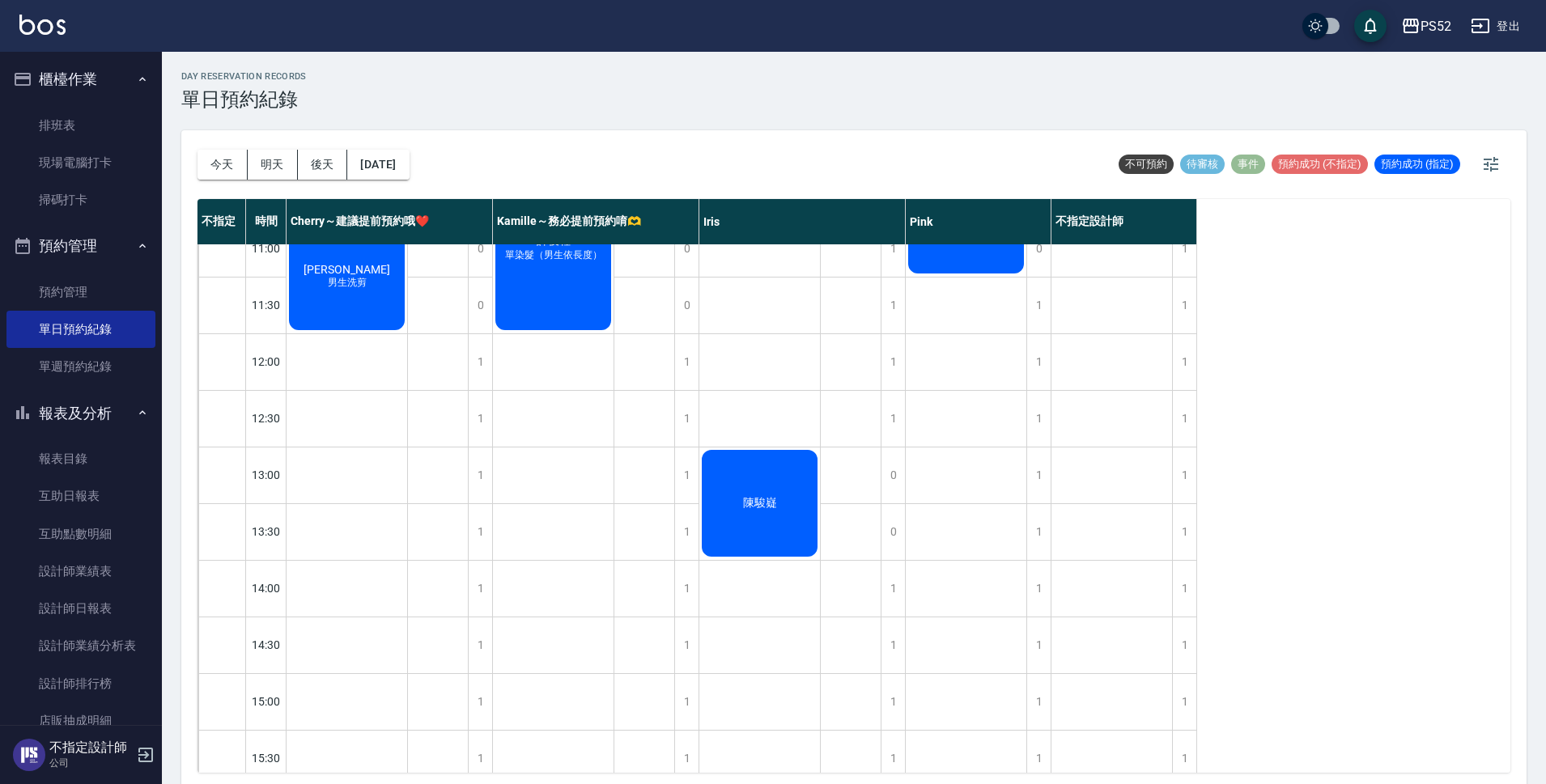
scroll to position [0, 0]
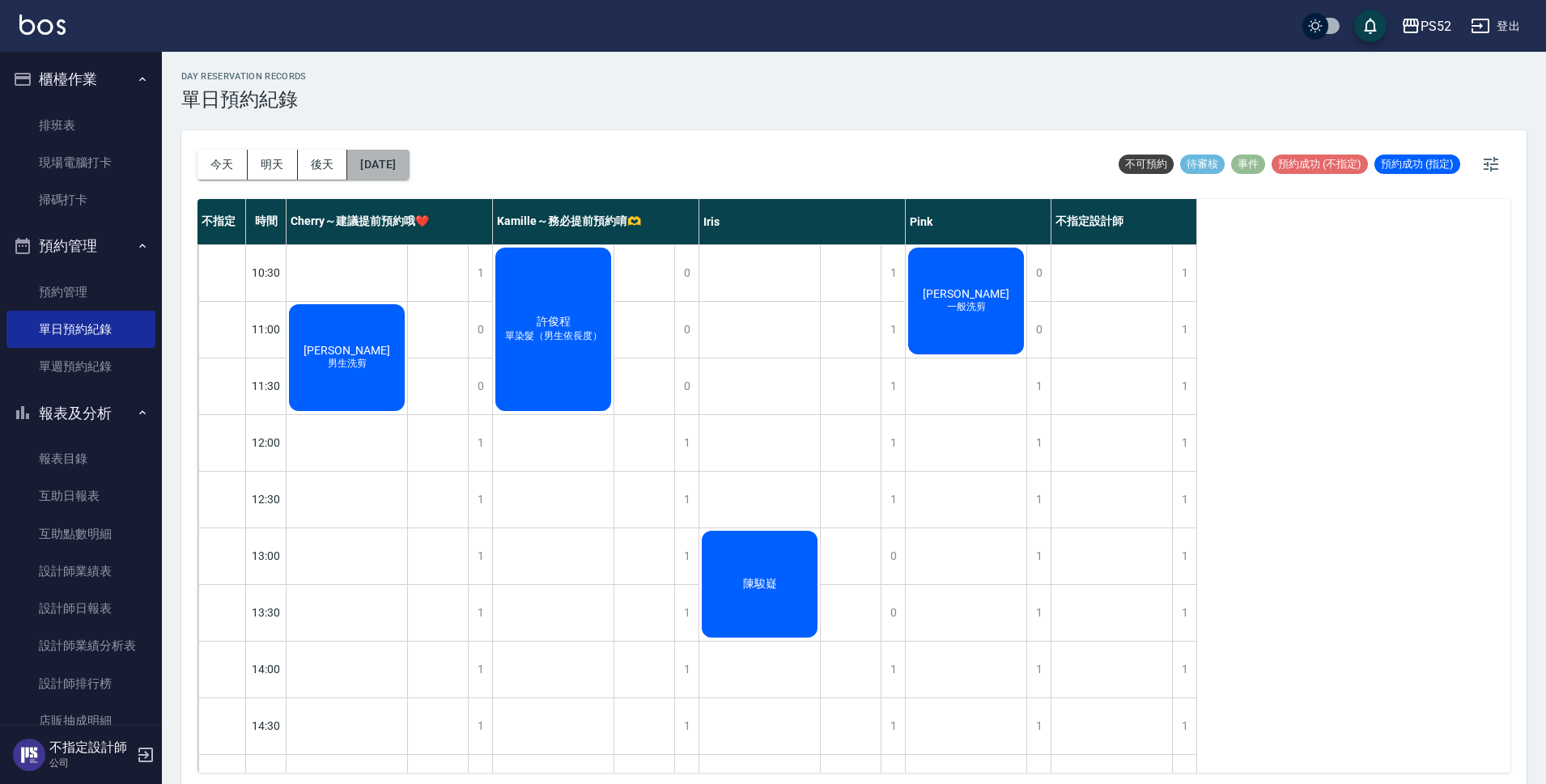
click at [407, 161] on button "[DATE]" at bounding box center [378, 164] width 61 height 30
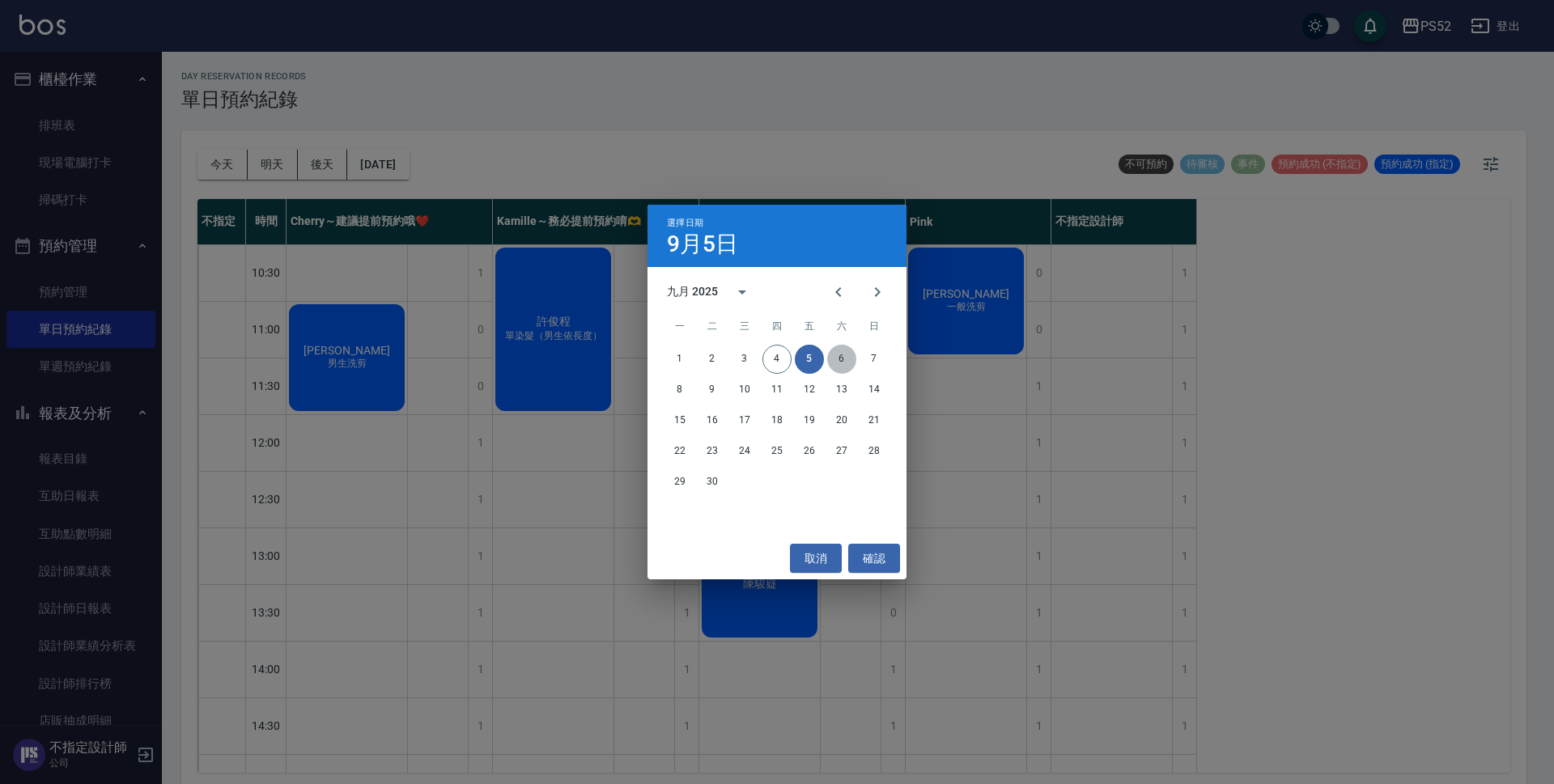
click at [840, 351] on button "6" at bounding box center [841, 359] width 29 height 29
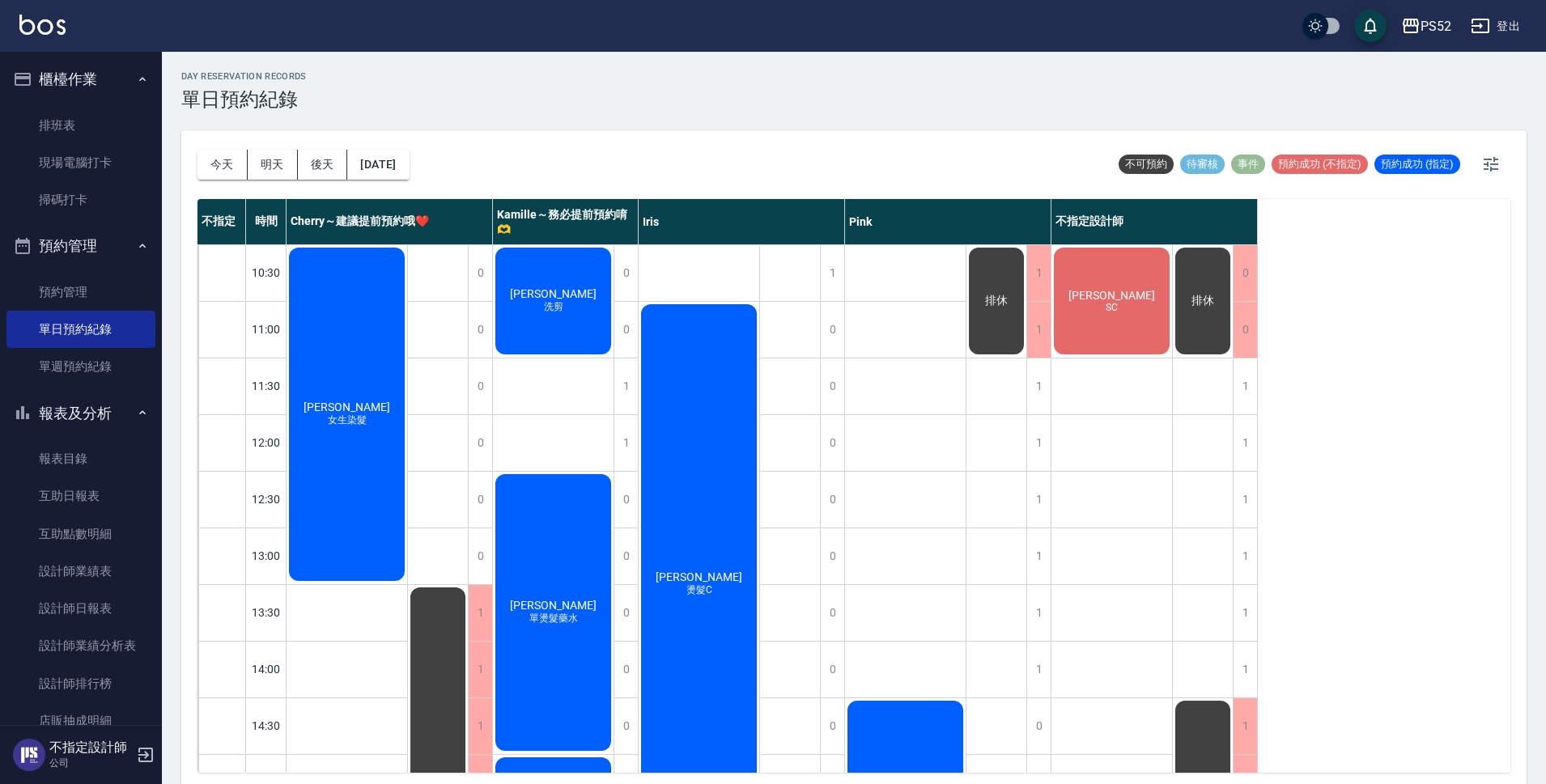
click at [1183, 327] on div "排休" at bounding box center [1203, 301] width 60 height 112
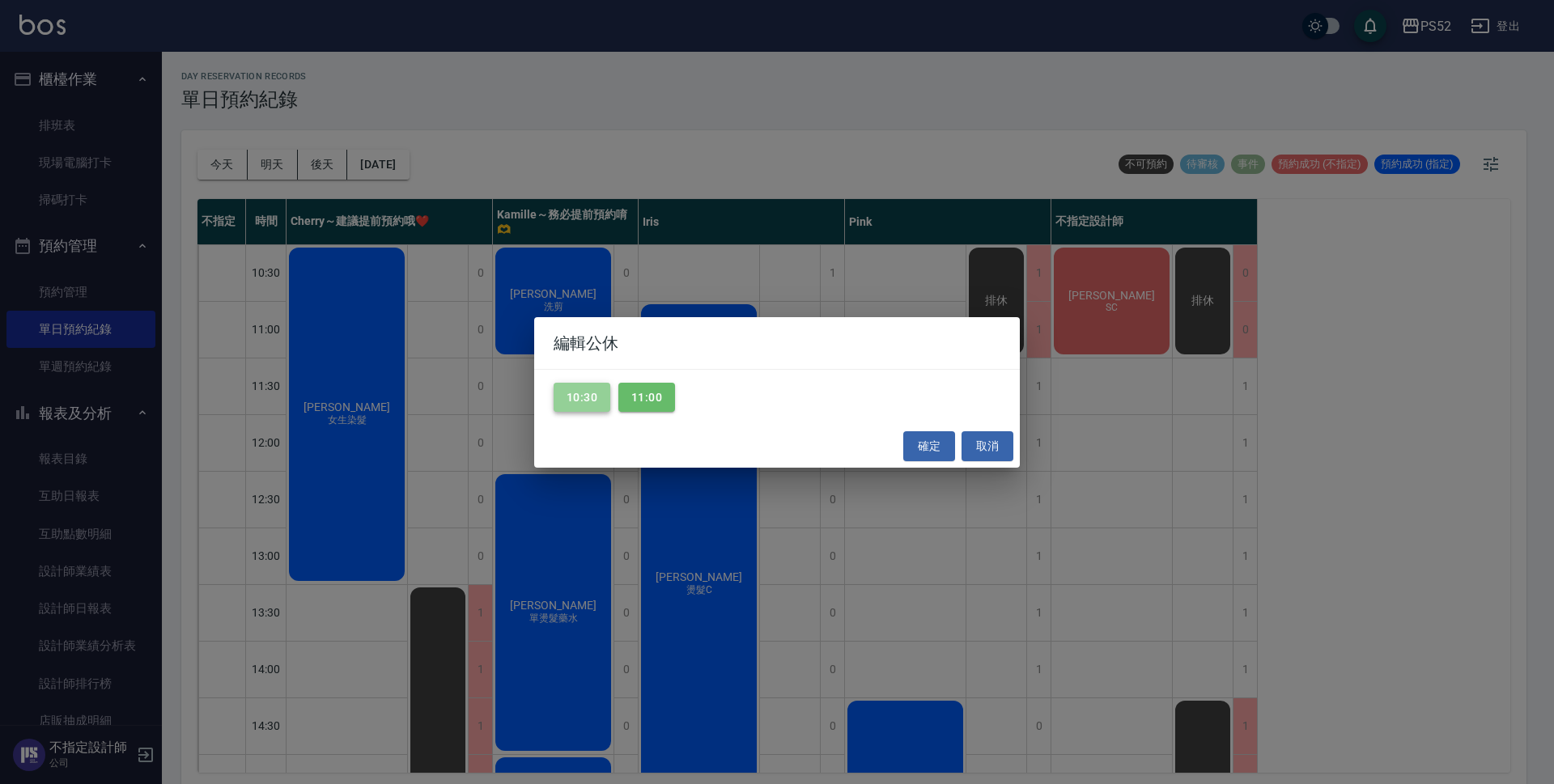
click at [576, 398] on button "10:30" at bounding box center [582, 397] width 56 height 30
click at [662, 400] on button "11:00" at bounding box center [646, 397] width 56 height 30
click at [933, 431] on button "確定" at bounding box center [929, 446] width 51 height 30
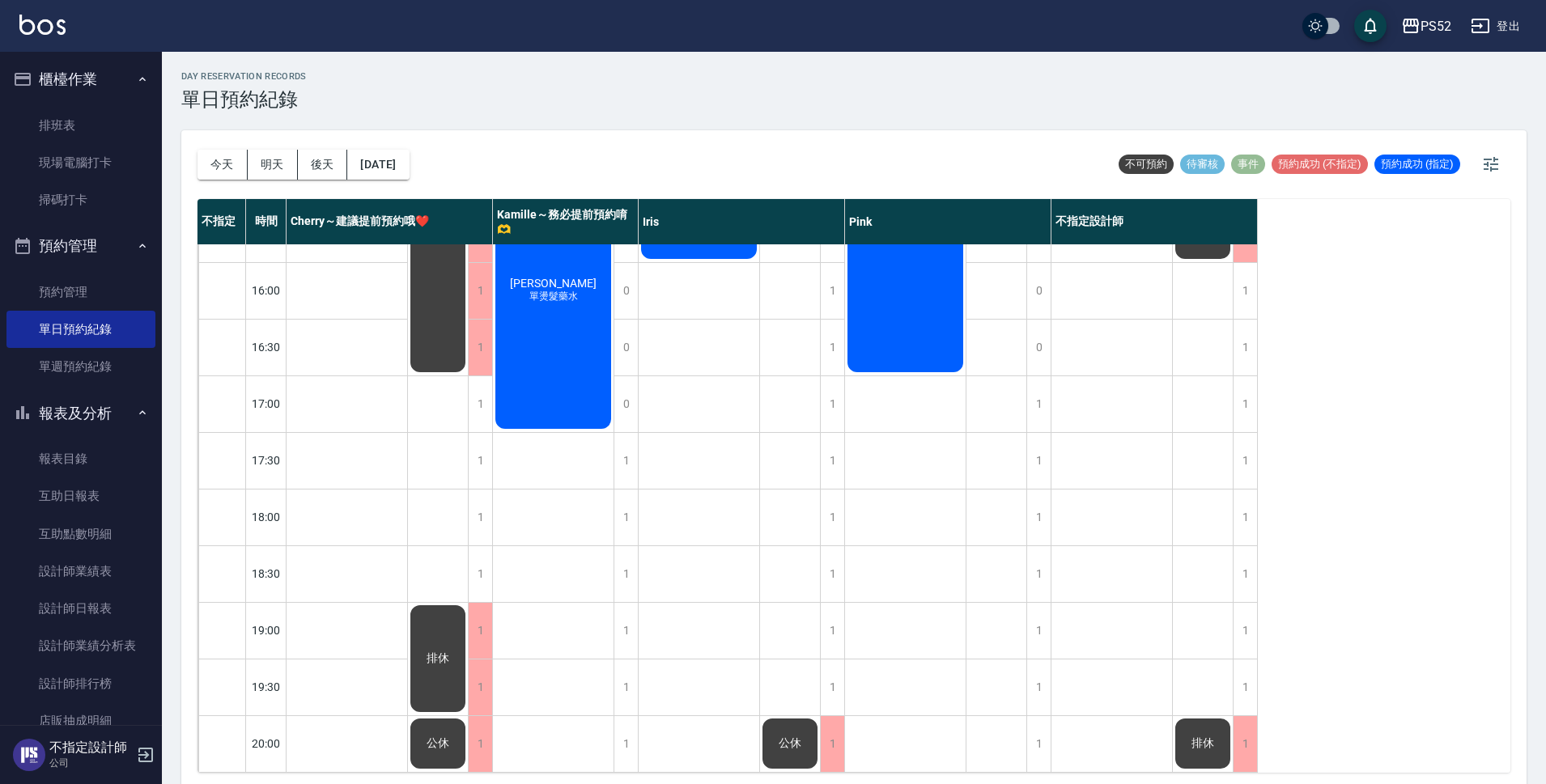
scroll to position [619, 0]
click at [379, 158] on button "[DATE]" at bounding box center [378, 164] width 61 height 30
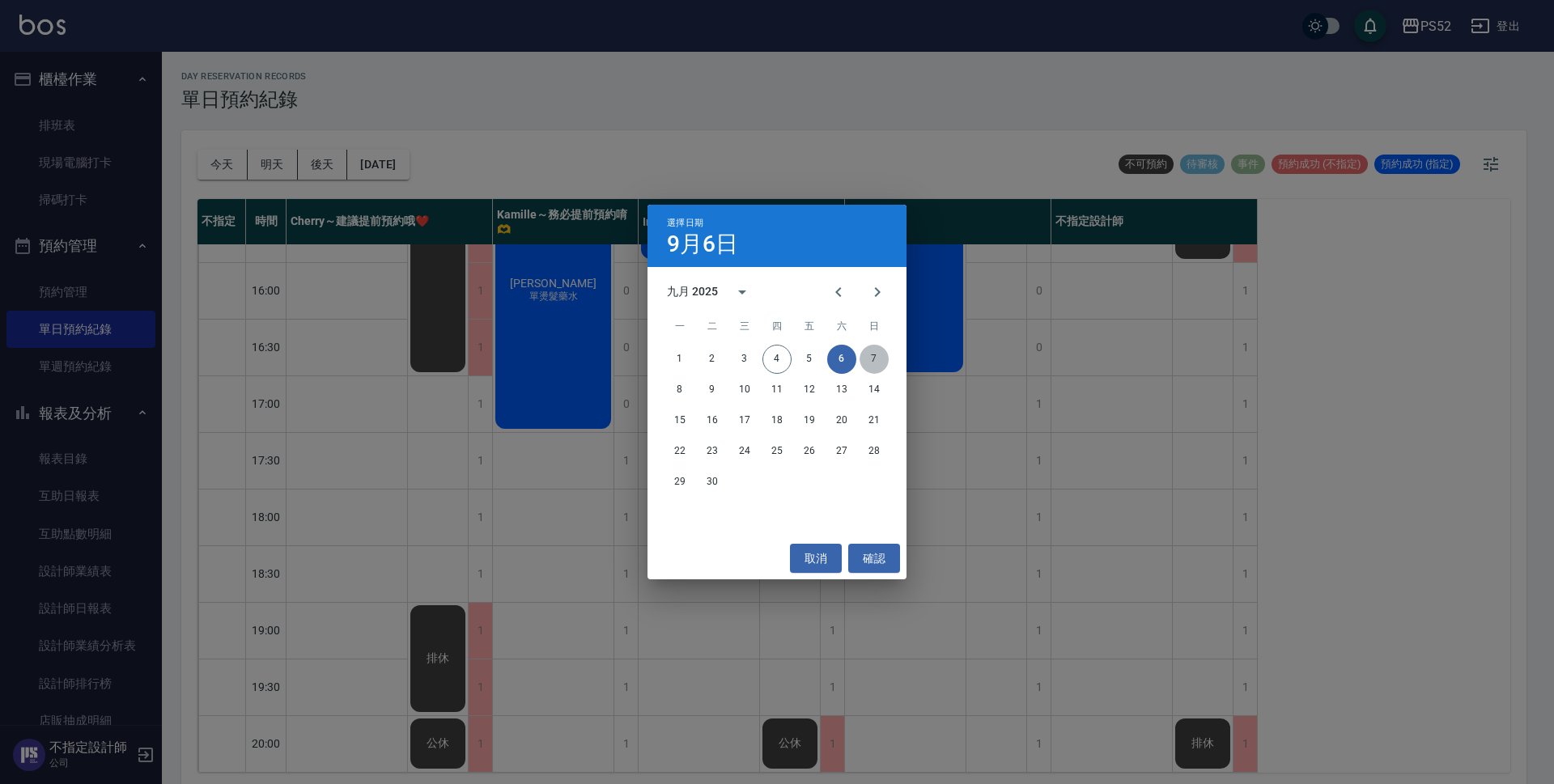
click at [870, 368] on button "7" at bounding box center [873, 359] width 29 height 29
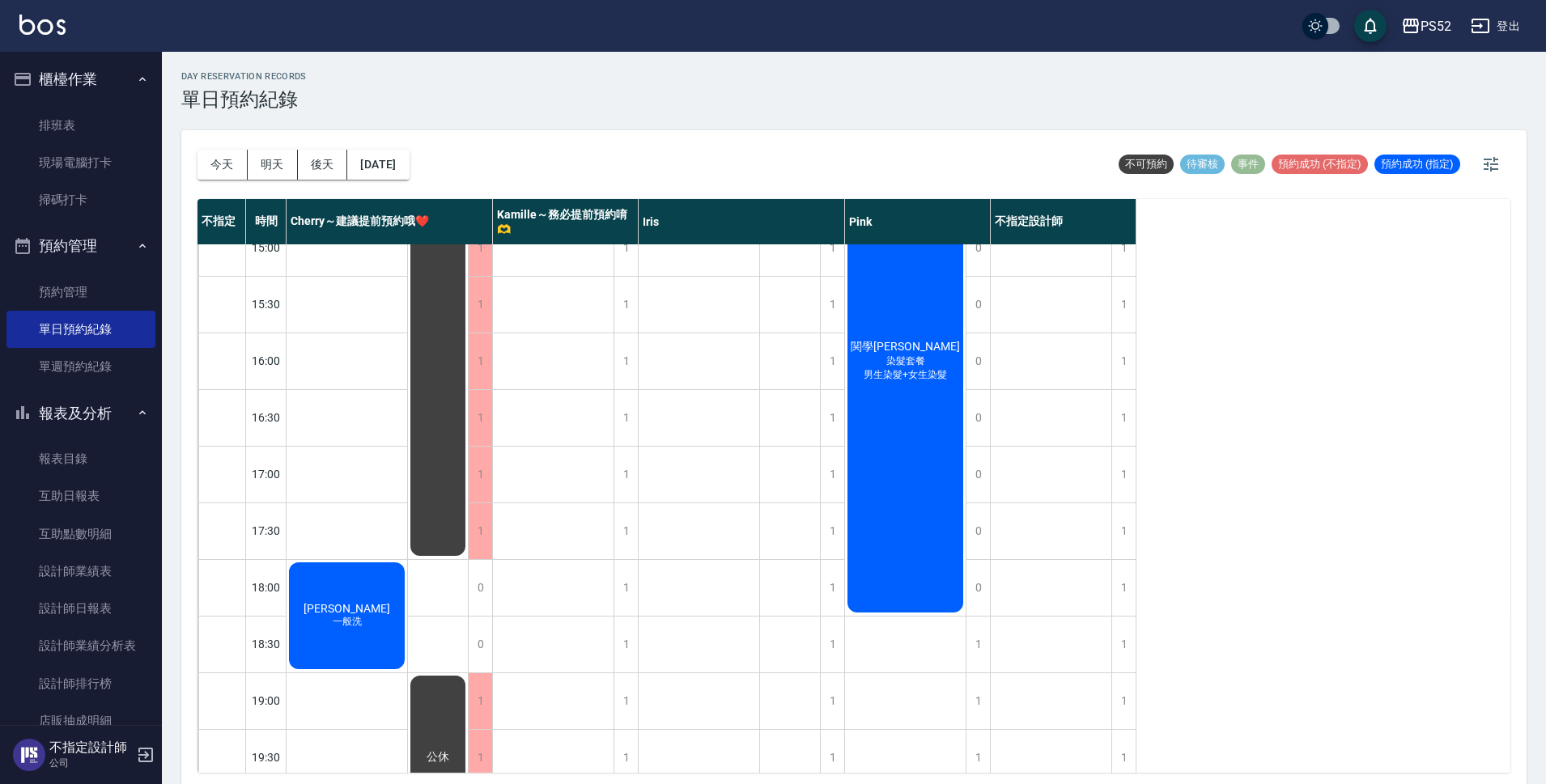
scroll to position [540, 0]
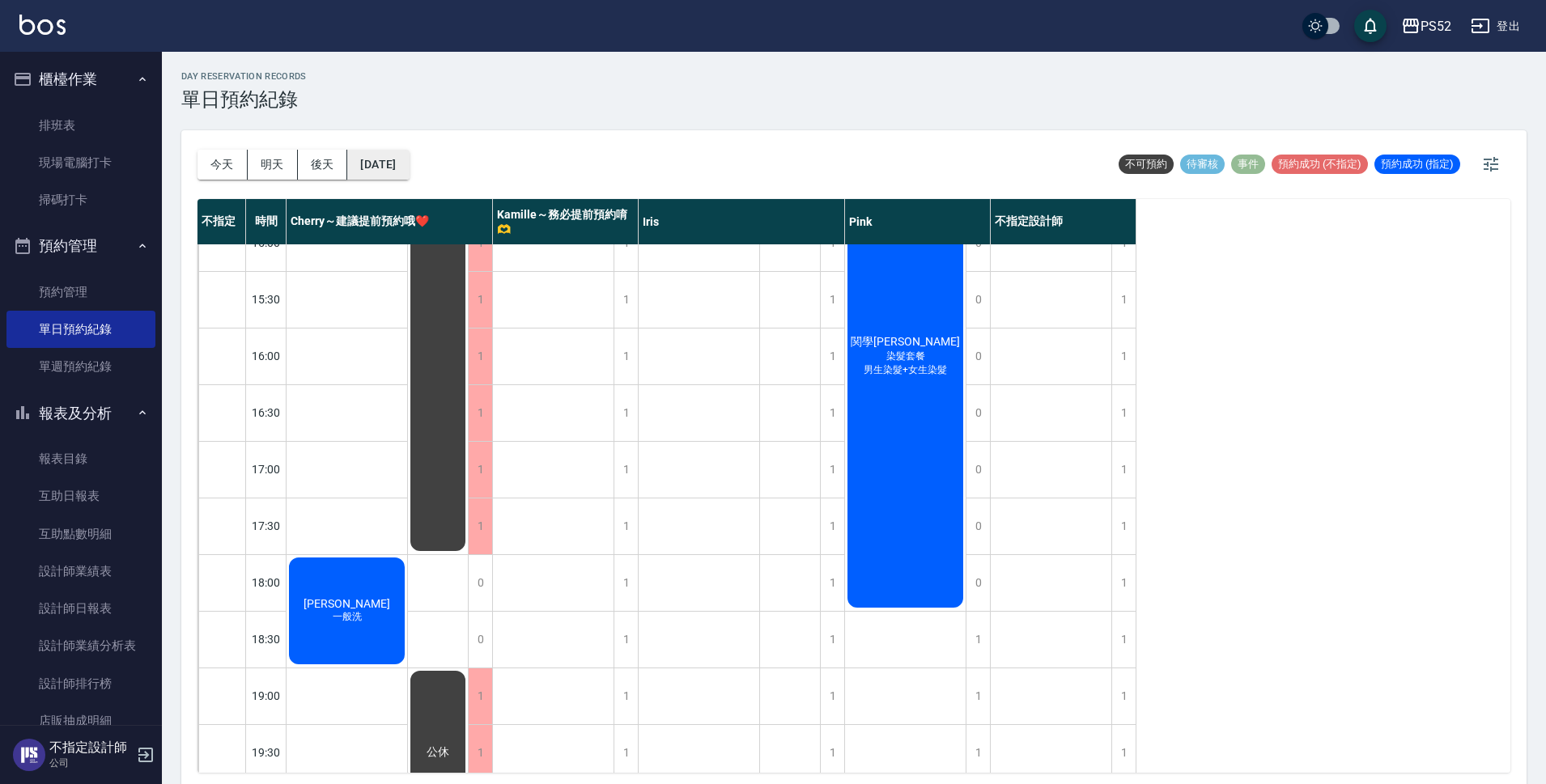
click at [409, 175] on button "[DATE]" at bounding box center [378, 164] width 61 height 30
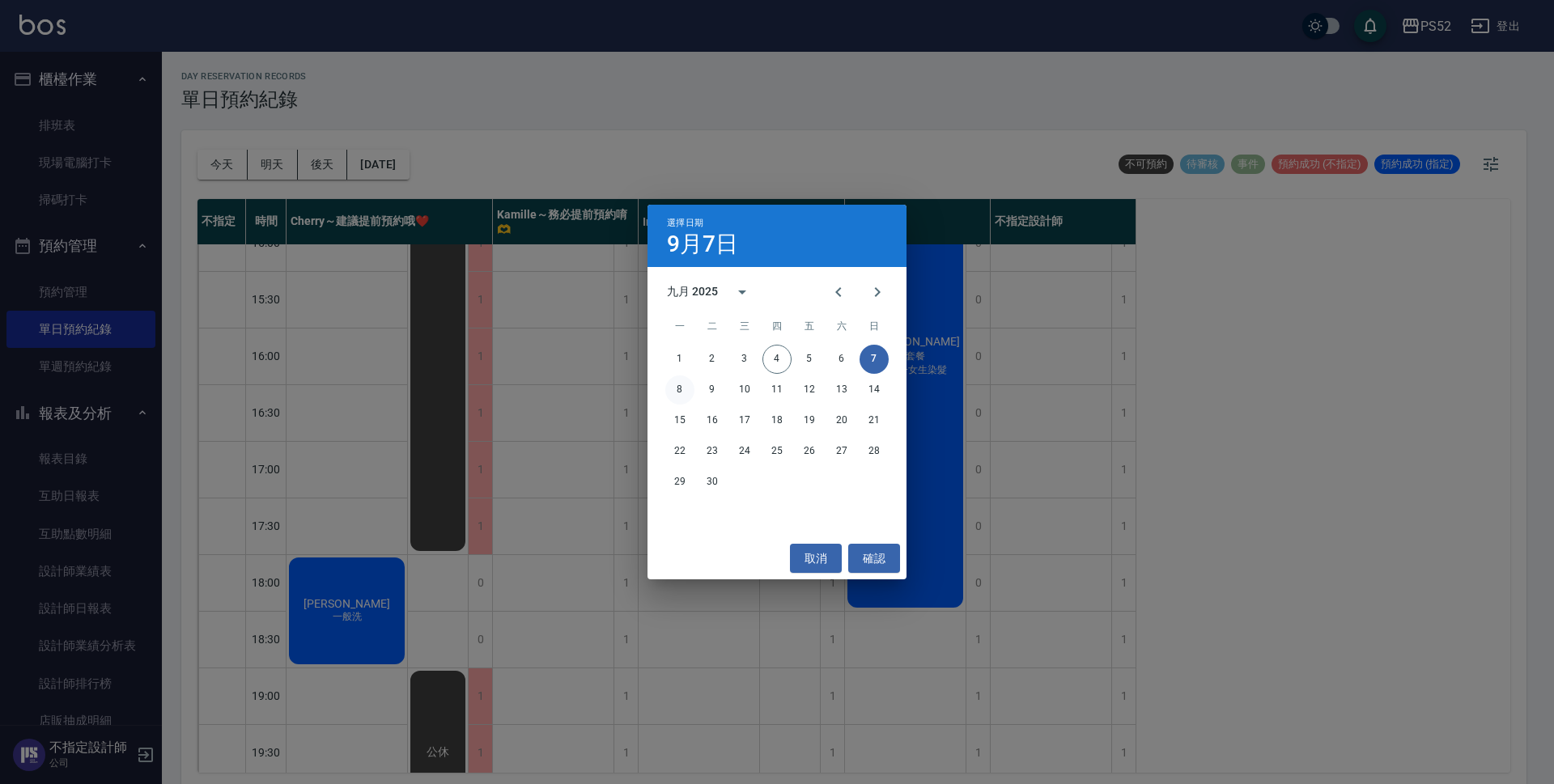
click at [690, 388] on button "8" at bounding box center [680, 390] width 29 height 29
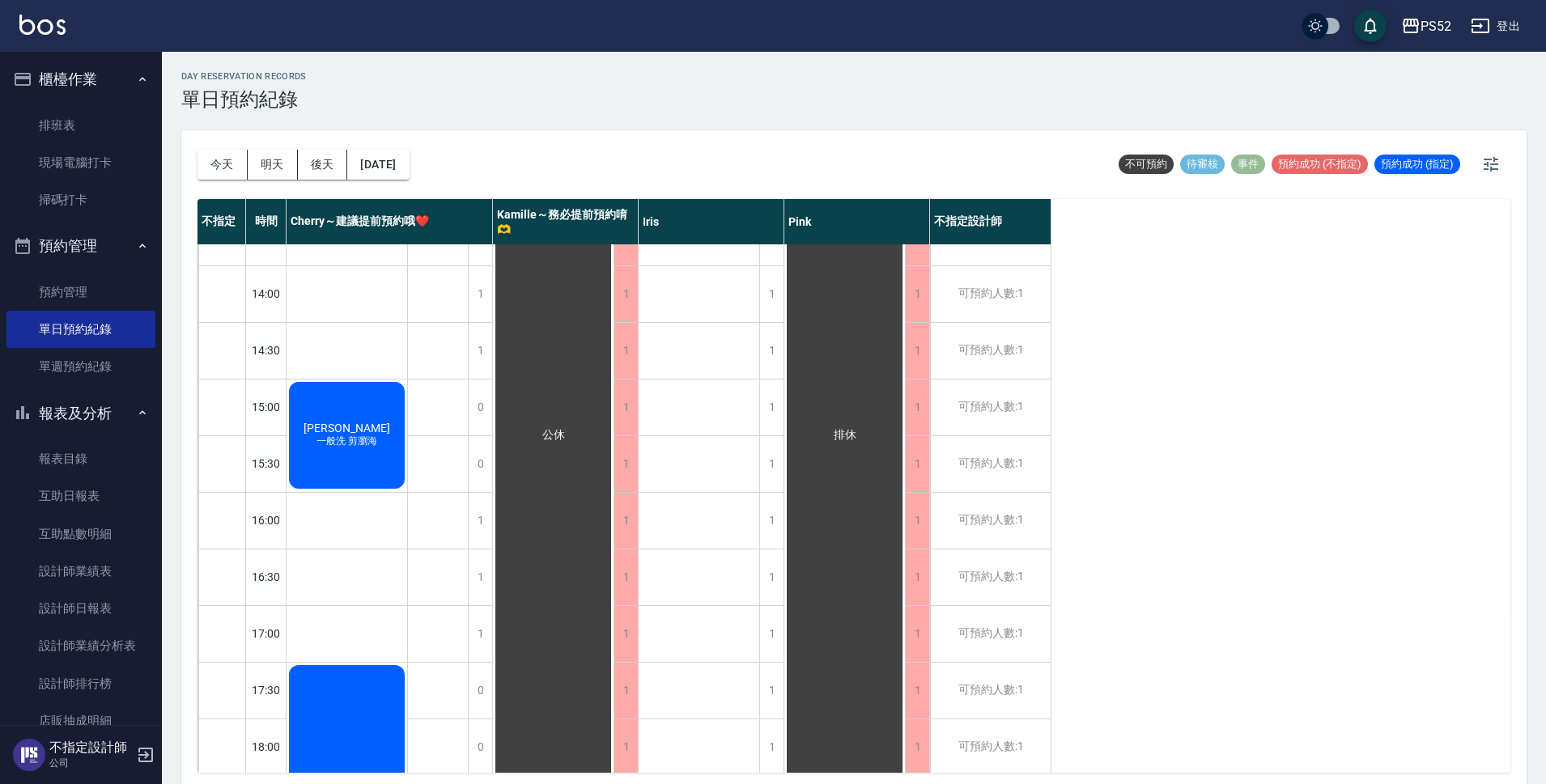
scroll to position [378, 0]
click at [469, 517] on div "1" at bounding box center [480, 518] width 25 height 55
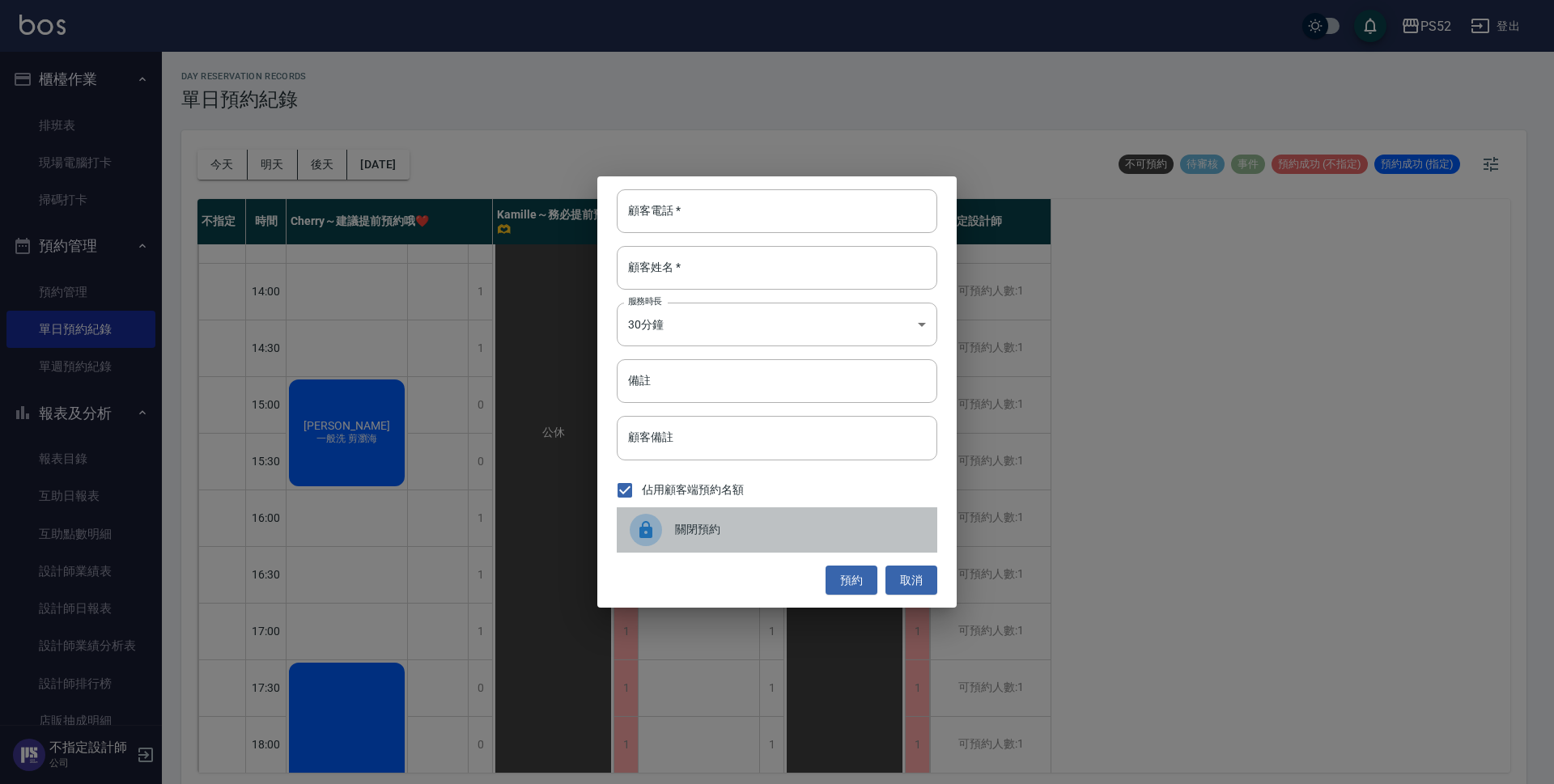
click at [685, 531] on span "關閉預約" at bounding box center [799, 529] width 249 height 17
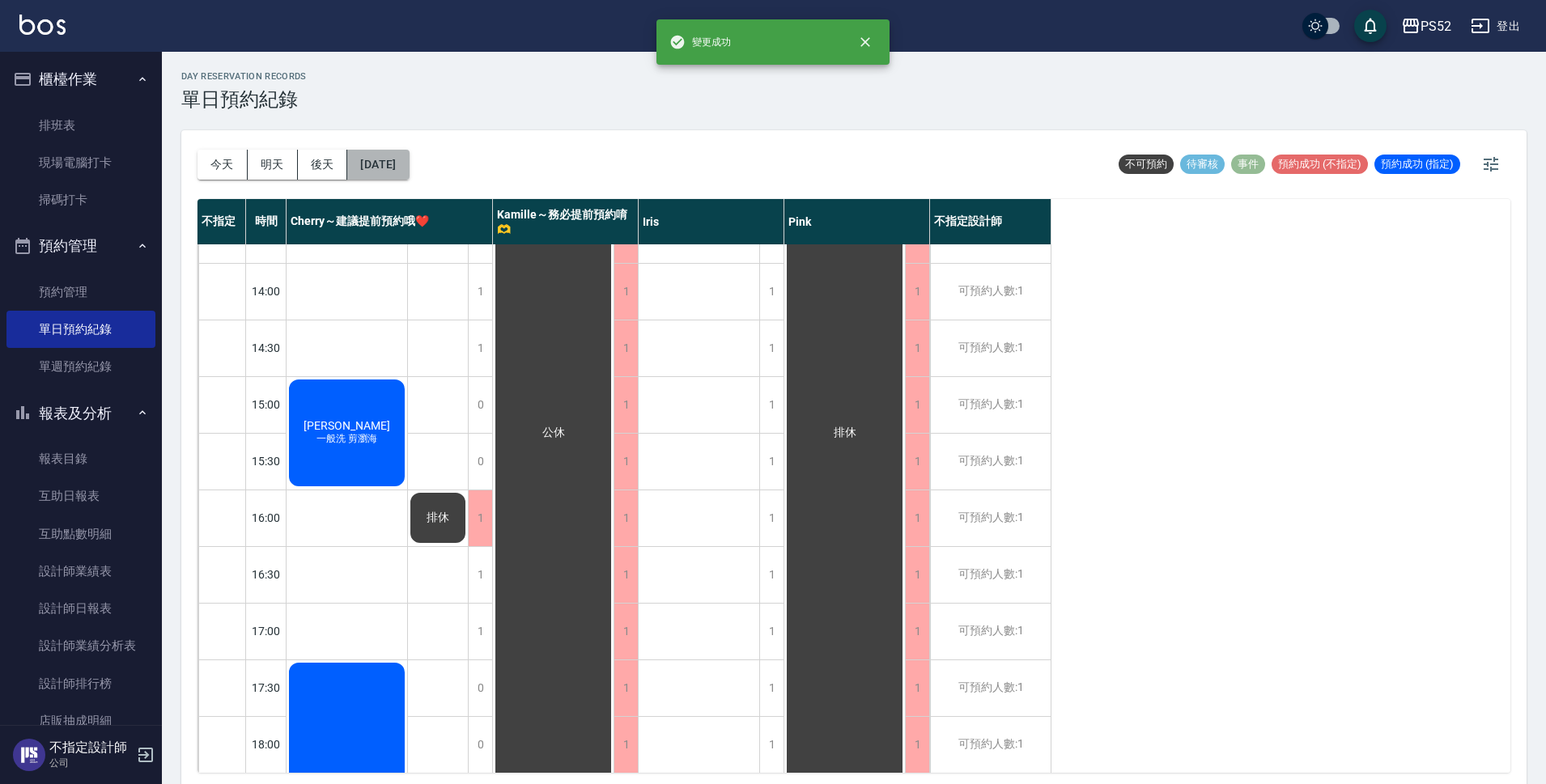
click at [409, 162] on button "[DATE]" at bounding box center [378, 164] width 61 height 30
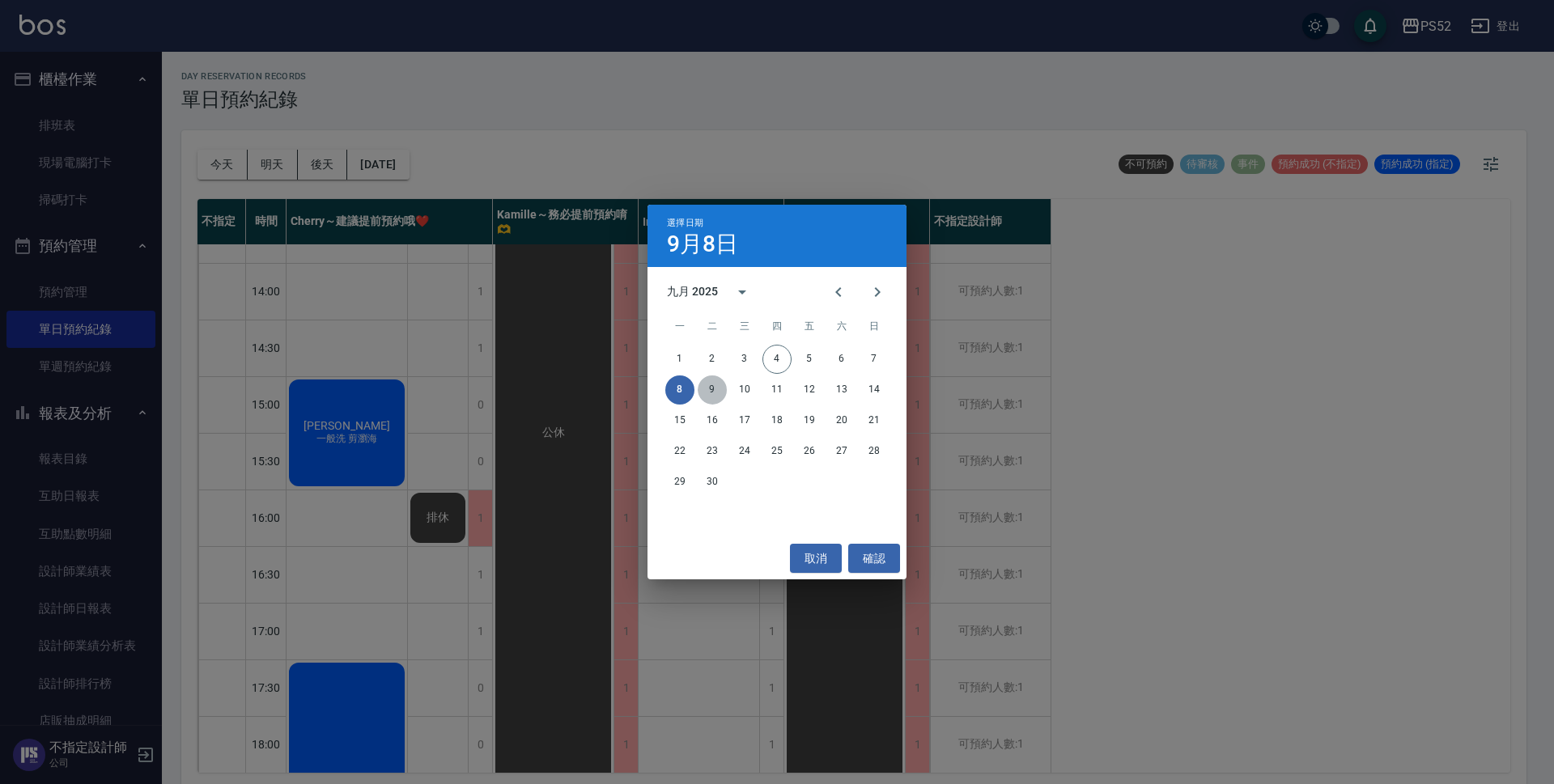
click at [709, 392] on button "9" at bounding box center [711, 390] width 29 height 29
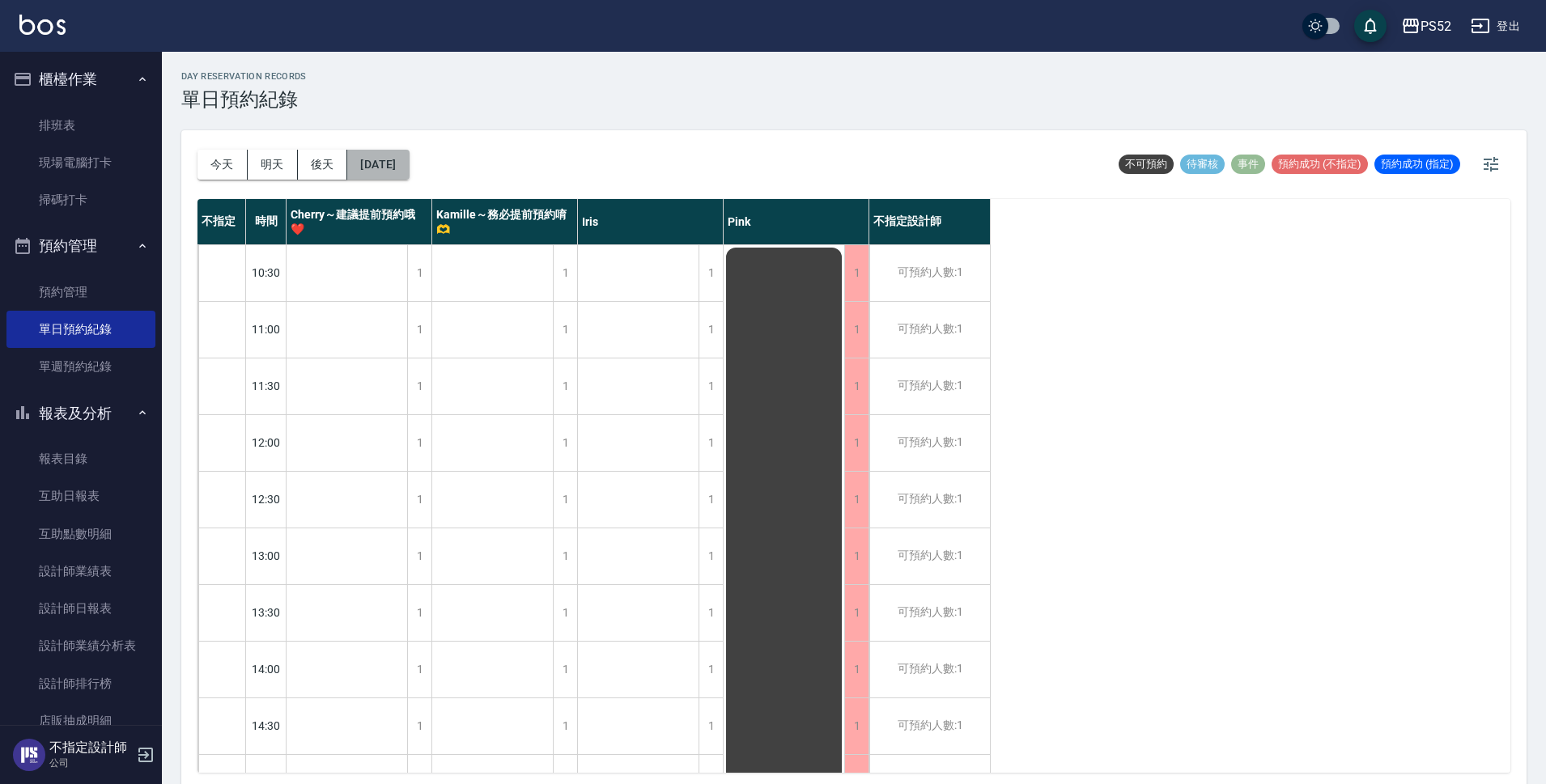
click at [409, 163] on button "[DATE]" at bounding box center [378, 164] width 61 height 30
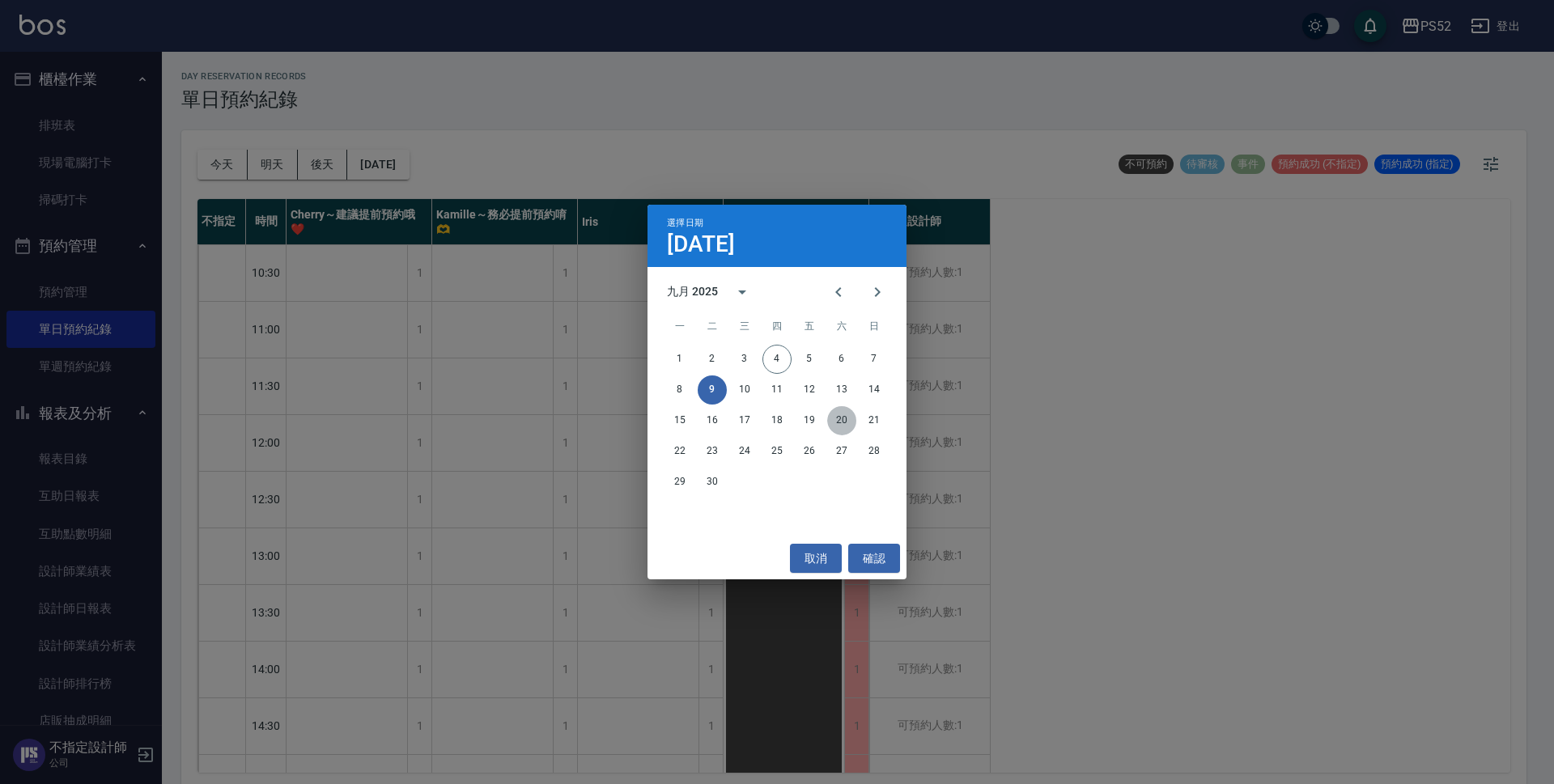
click at [850, 423] on button "20" at bounding box center [841, 420] width 29 height 29
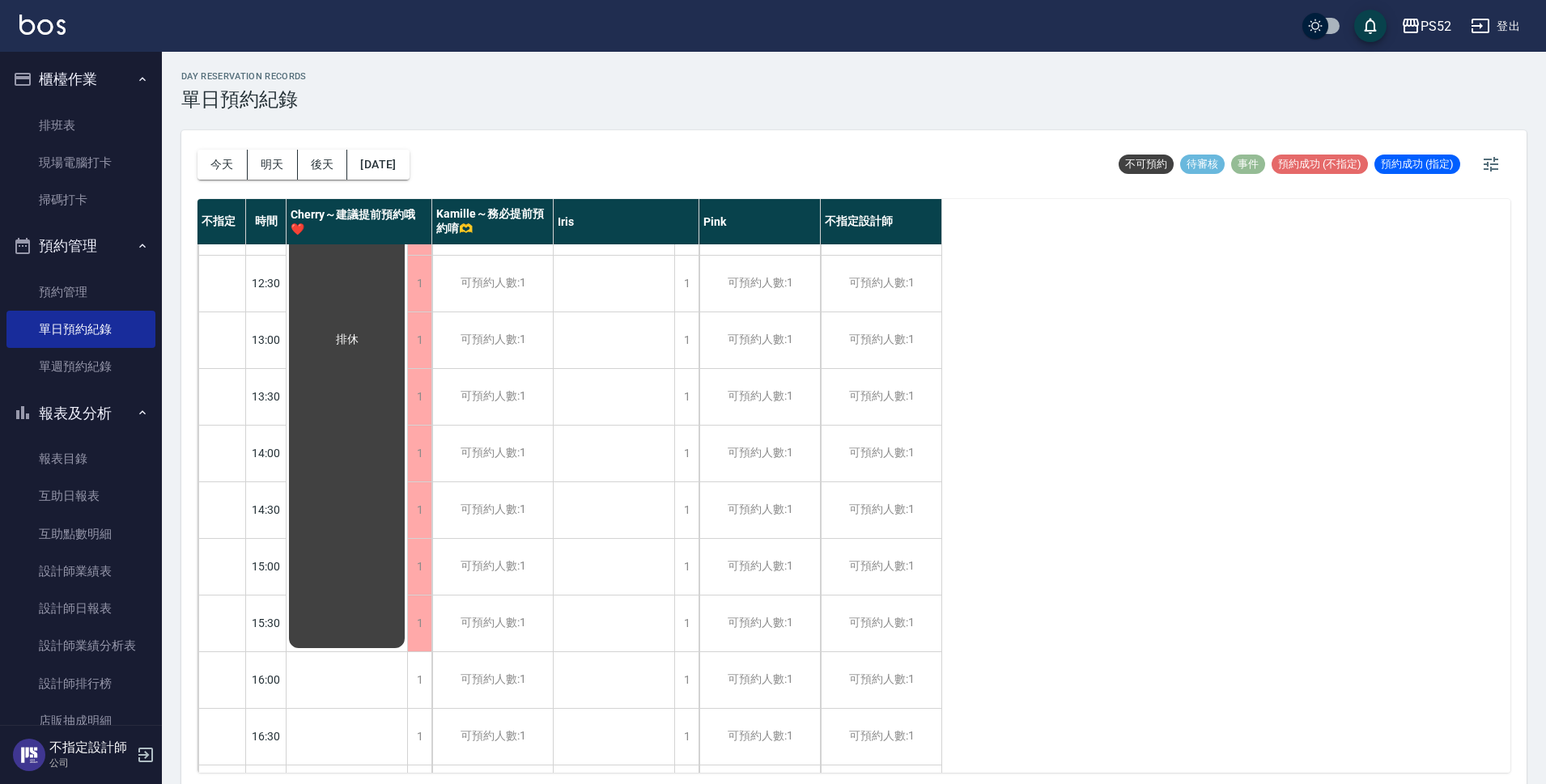
scroll to position [350, 0]
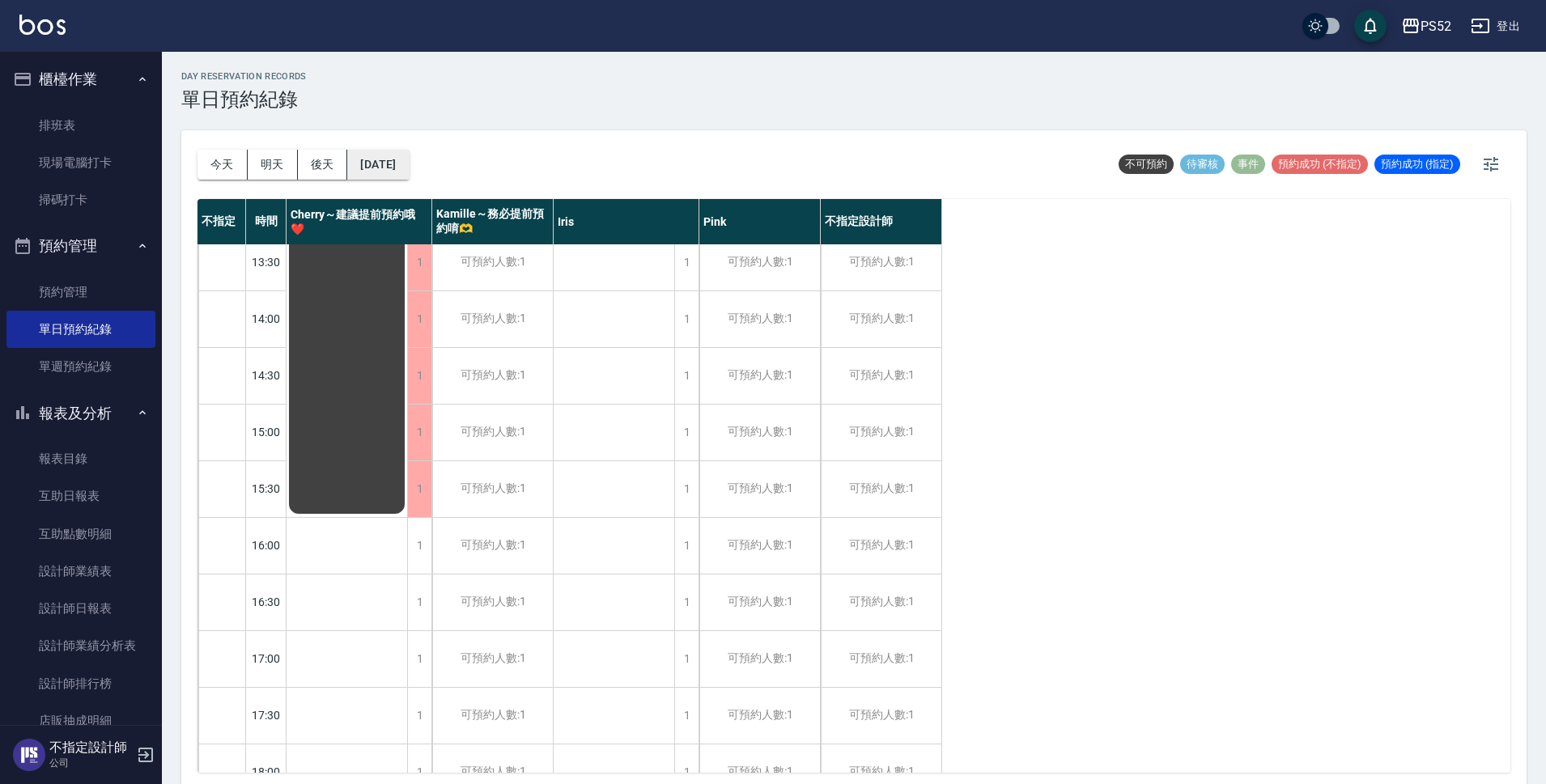
click at [409, 163] on button "[DATE]" at bounding box center [378, 164] width 61 height 30
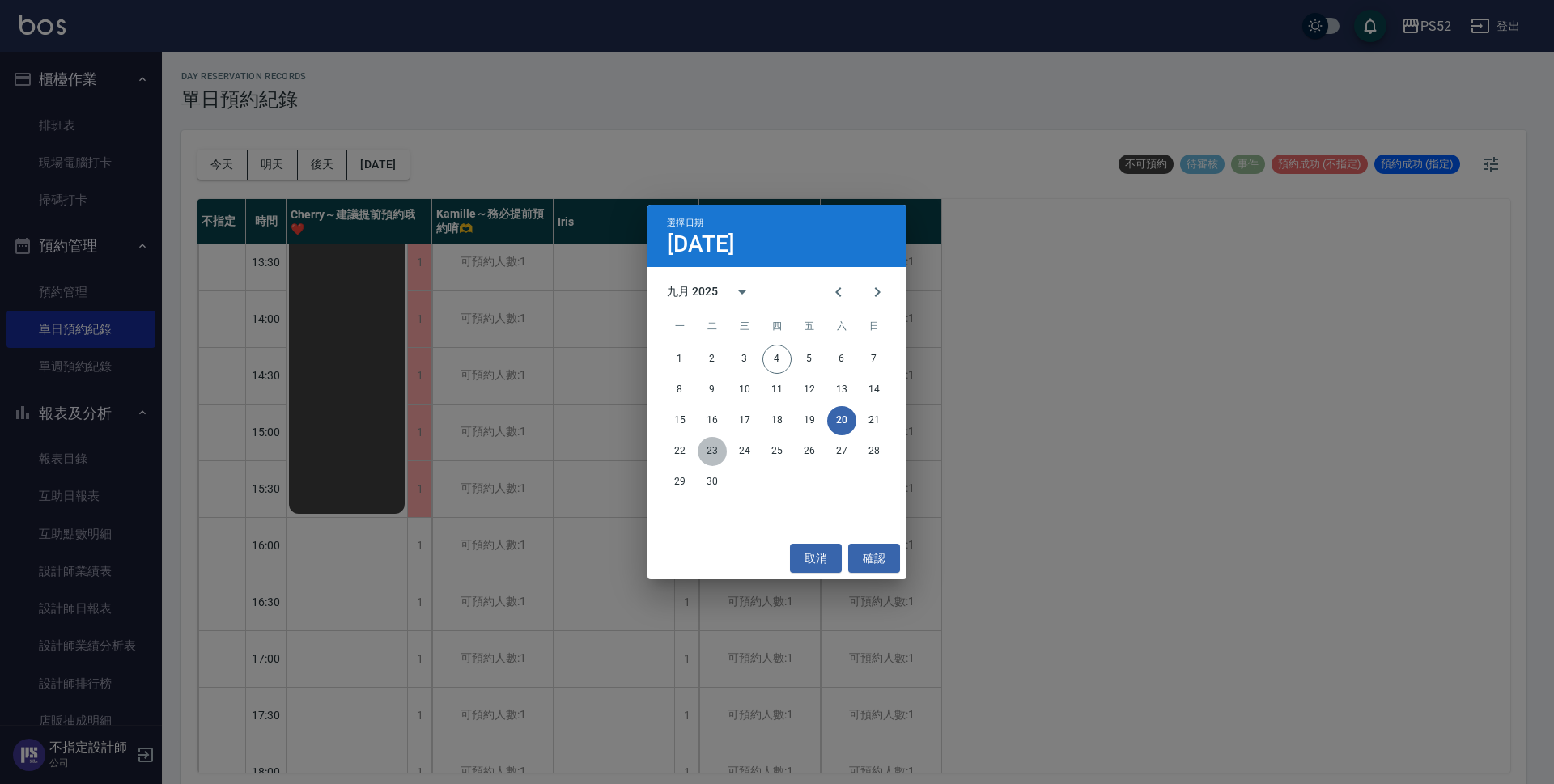
click at [716, 456] on button "23" at bounding box center [711, 451] width 29 height 29
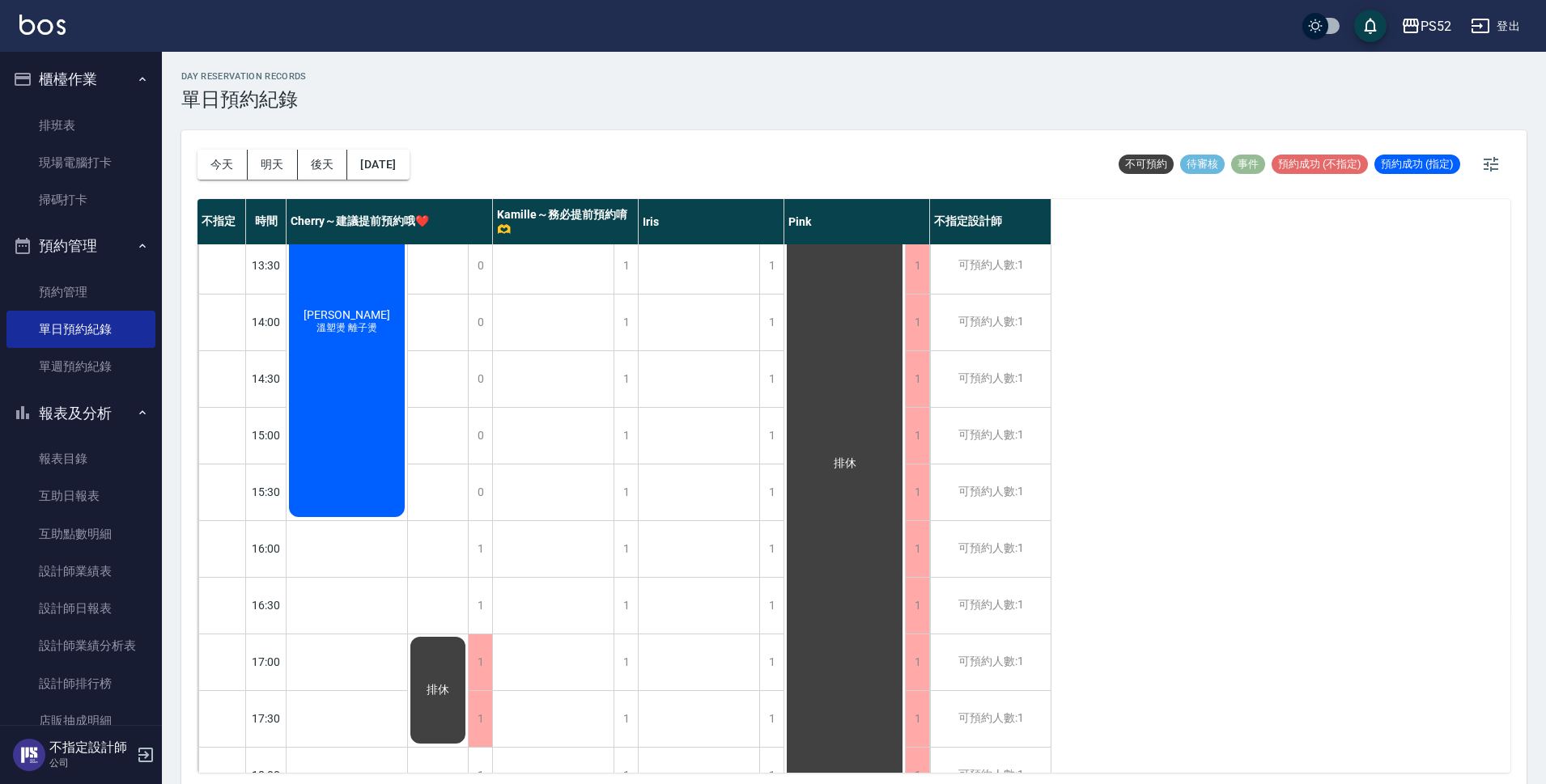
scroll to position [350, 0]
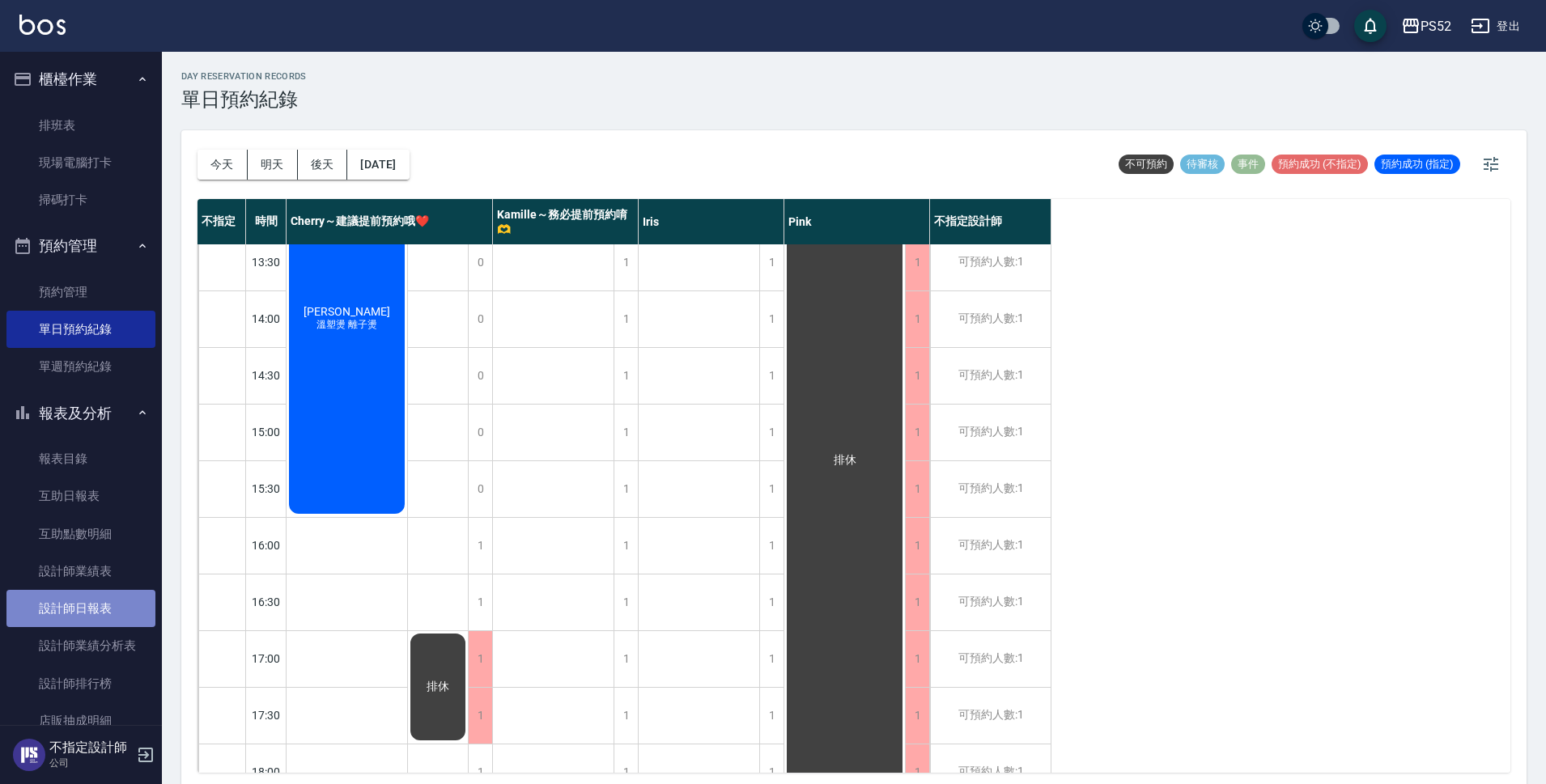
click at [92, 606] on link "設計師日報表" at bounding box center [81, 609] width 149 height 38
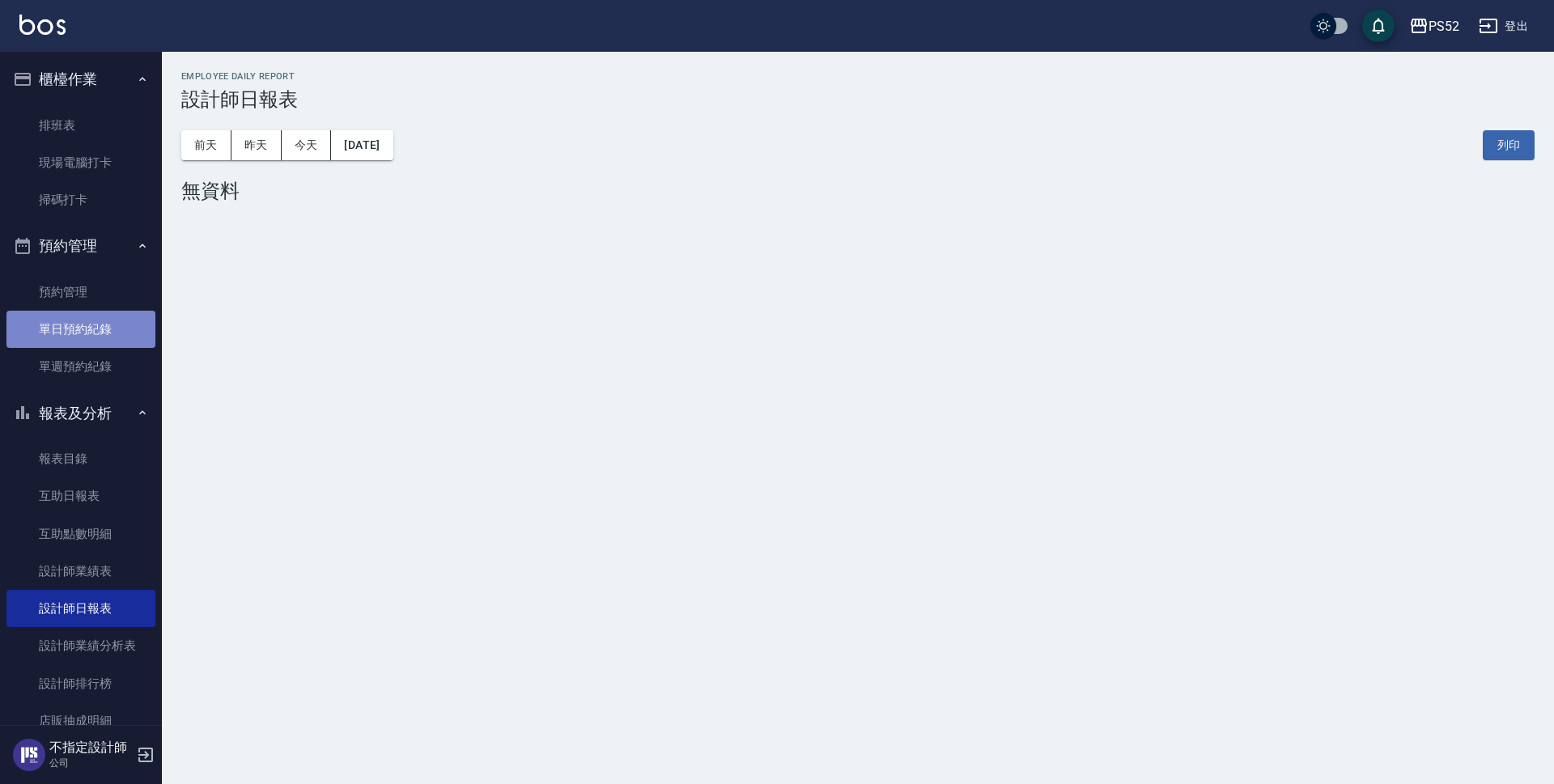
click at [120, 337] on link "單日預約紀錄" at bounding box center [81, 329] width 149 height 38
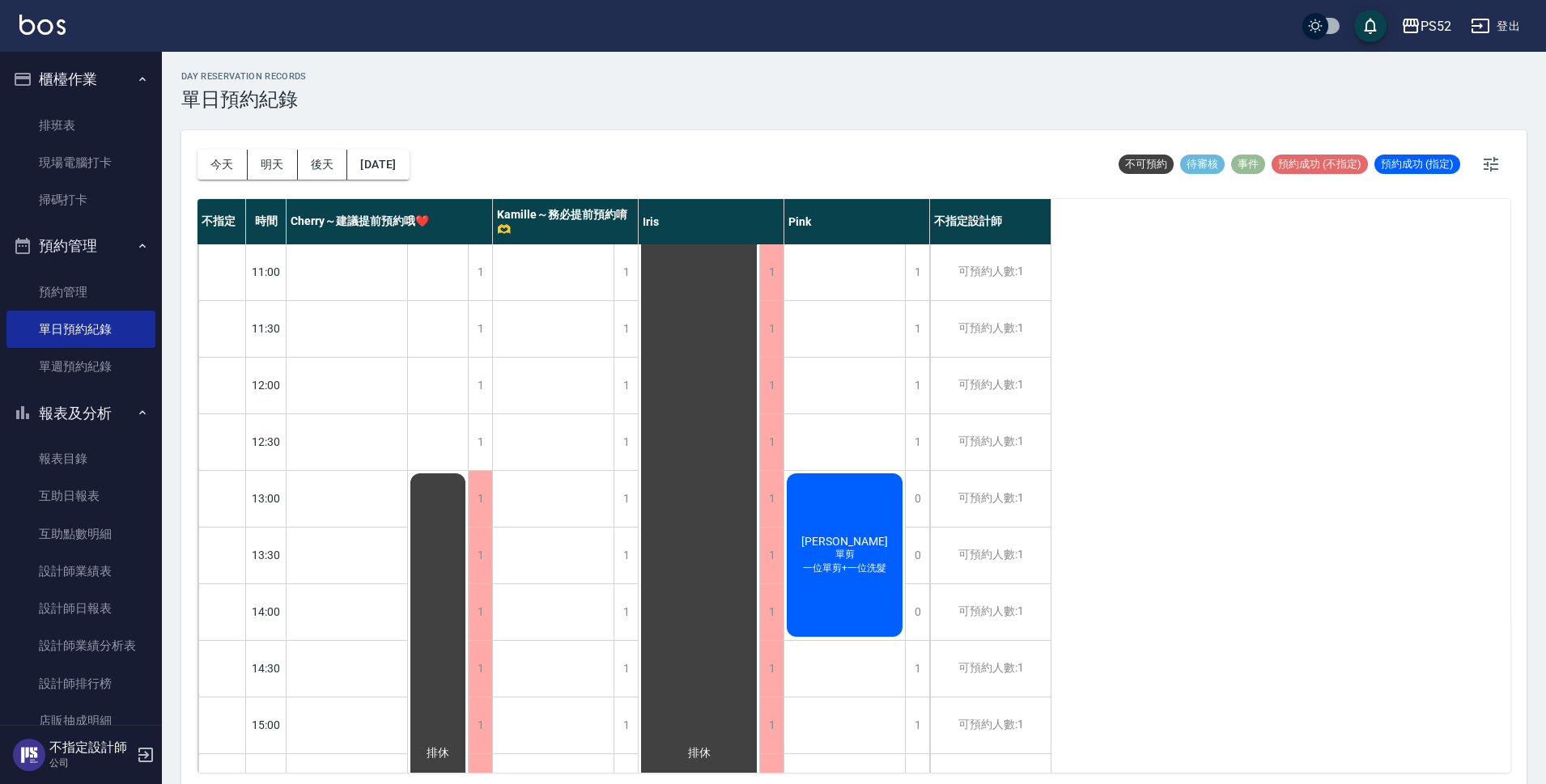
scroll to position [52, 0]
click at [409, 159] on button "[DATE]" at bounding box center [378, 164] width 61 height 30
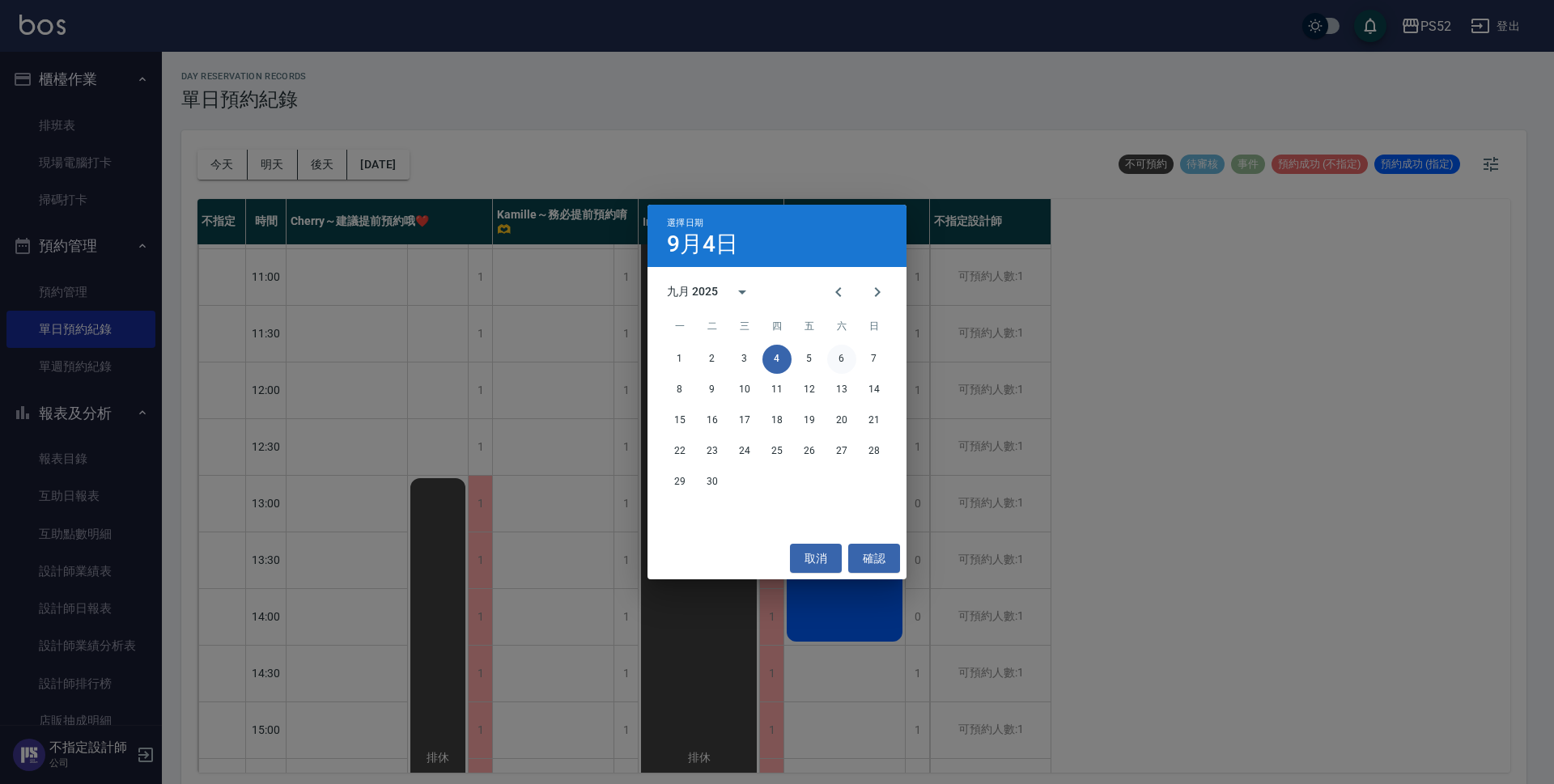
click at [844, 359] on button "6" at bounding box center [841, 359] width 29 height 29
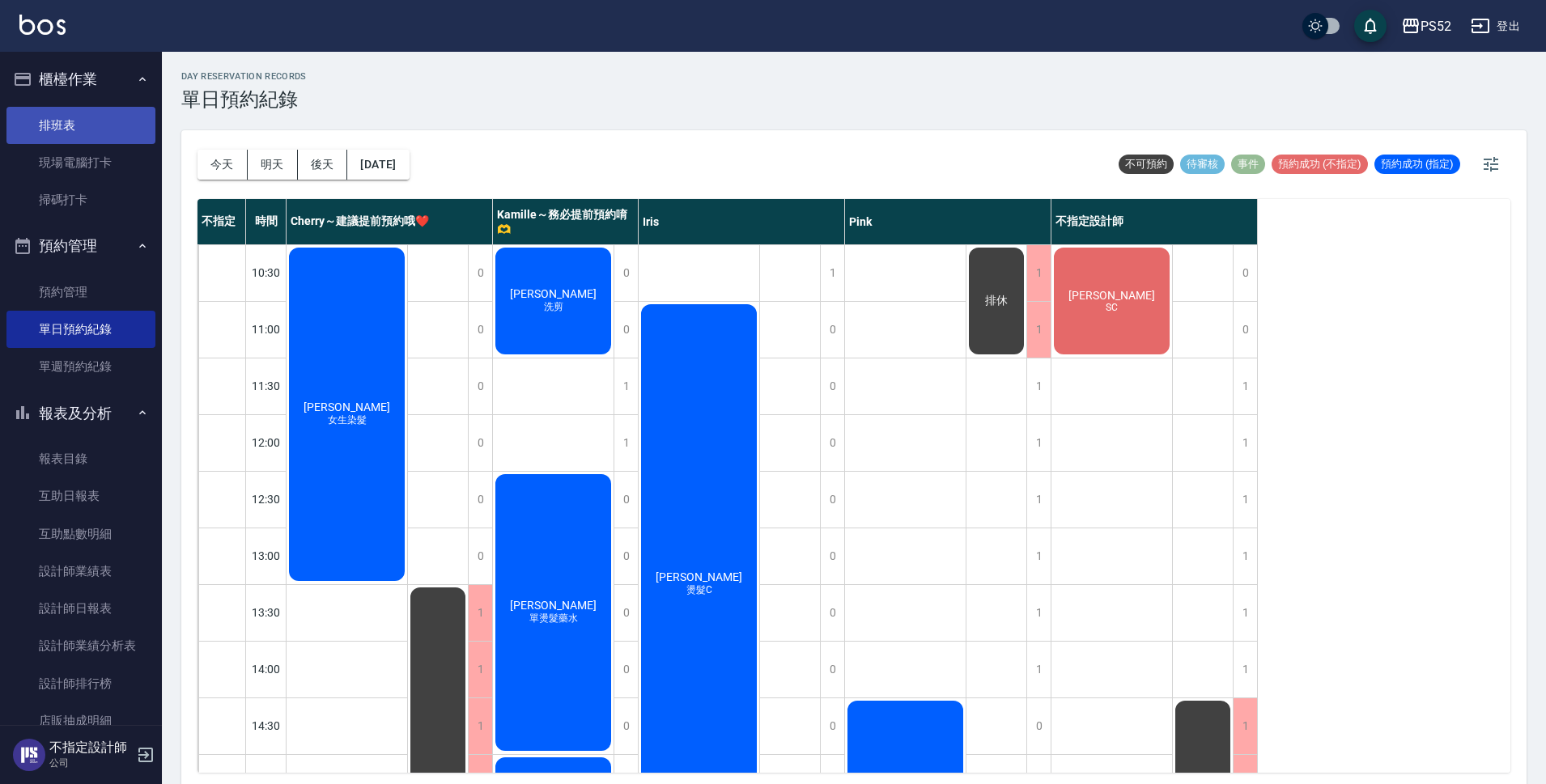
click at [109, 142] on link "排班表" at bounding box center [81, 126] width 149 height 38
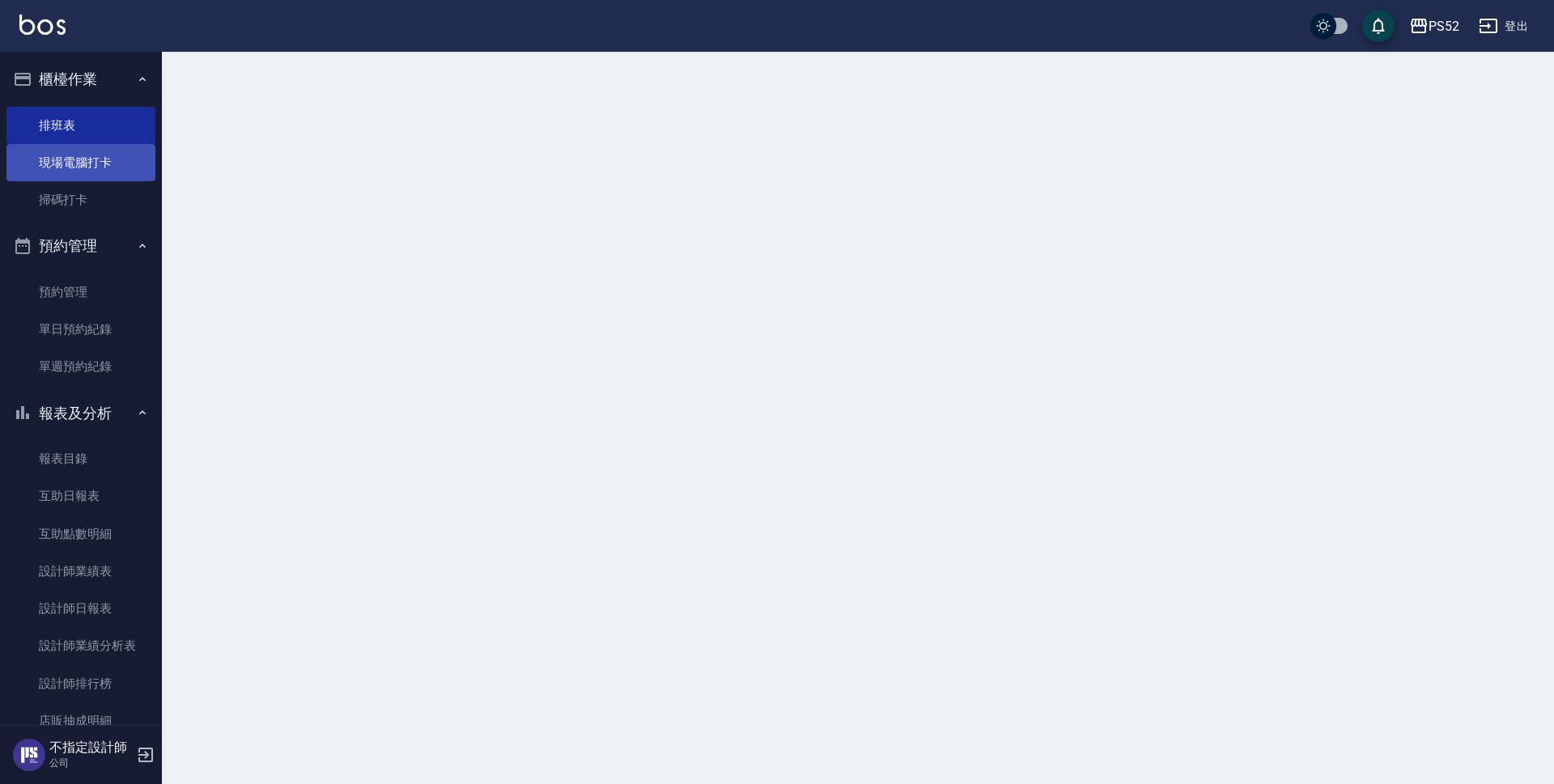
click at [114, 163] on link "現場電腦打卡" at bounding box center [81, 163] width 149 height 38
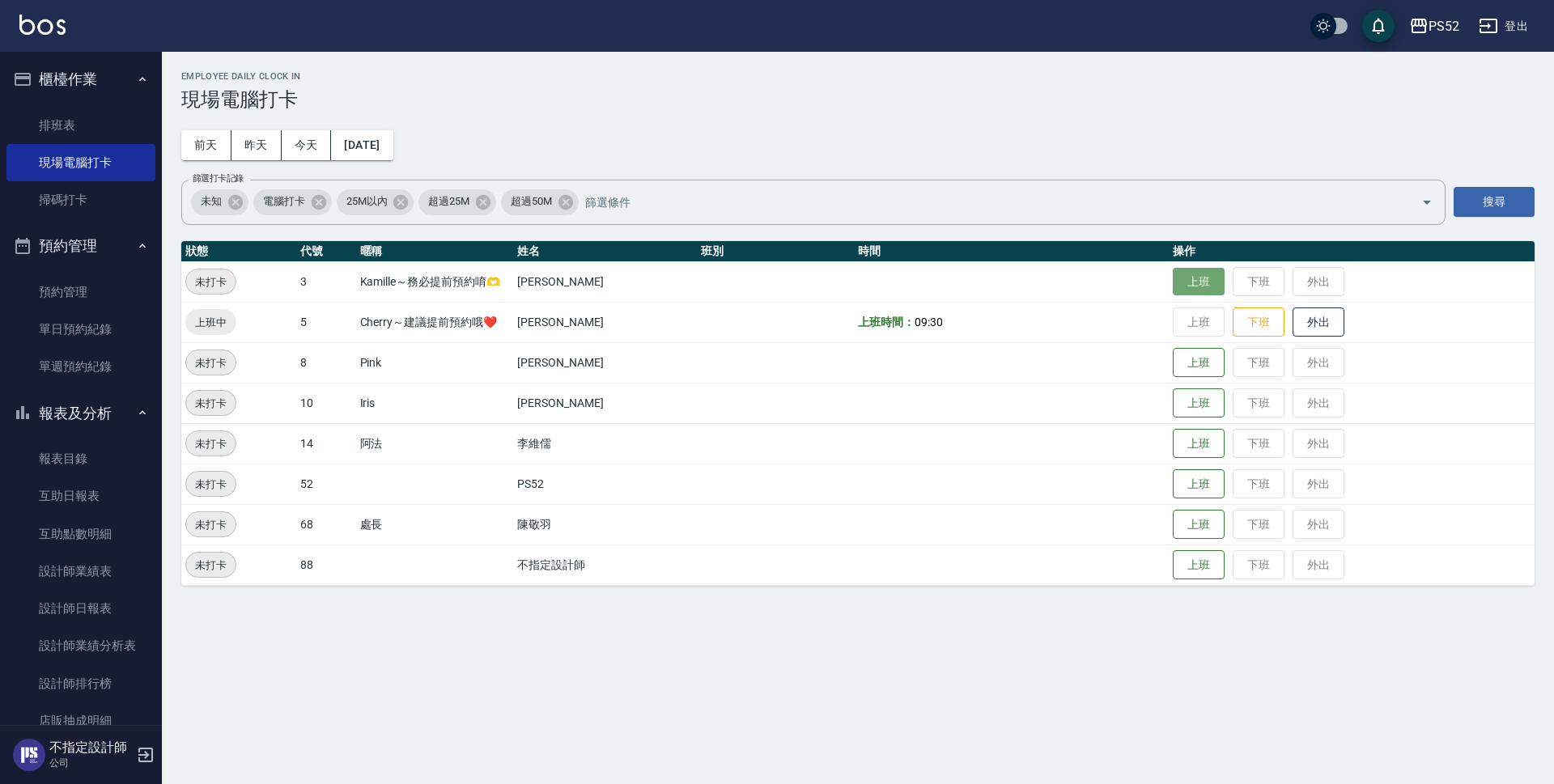
click at [1208, 287] on button "上班" at bounding box center [1199, 282] width 51 height 29
click at [1179, 359] on button "上班" at bounding box center [1199, 363] width 51 height 29
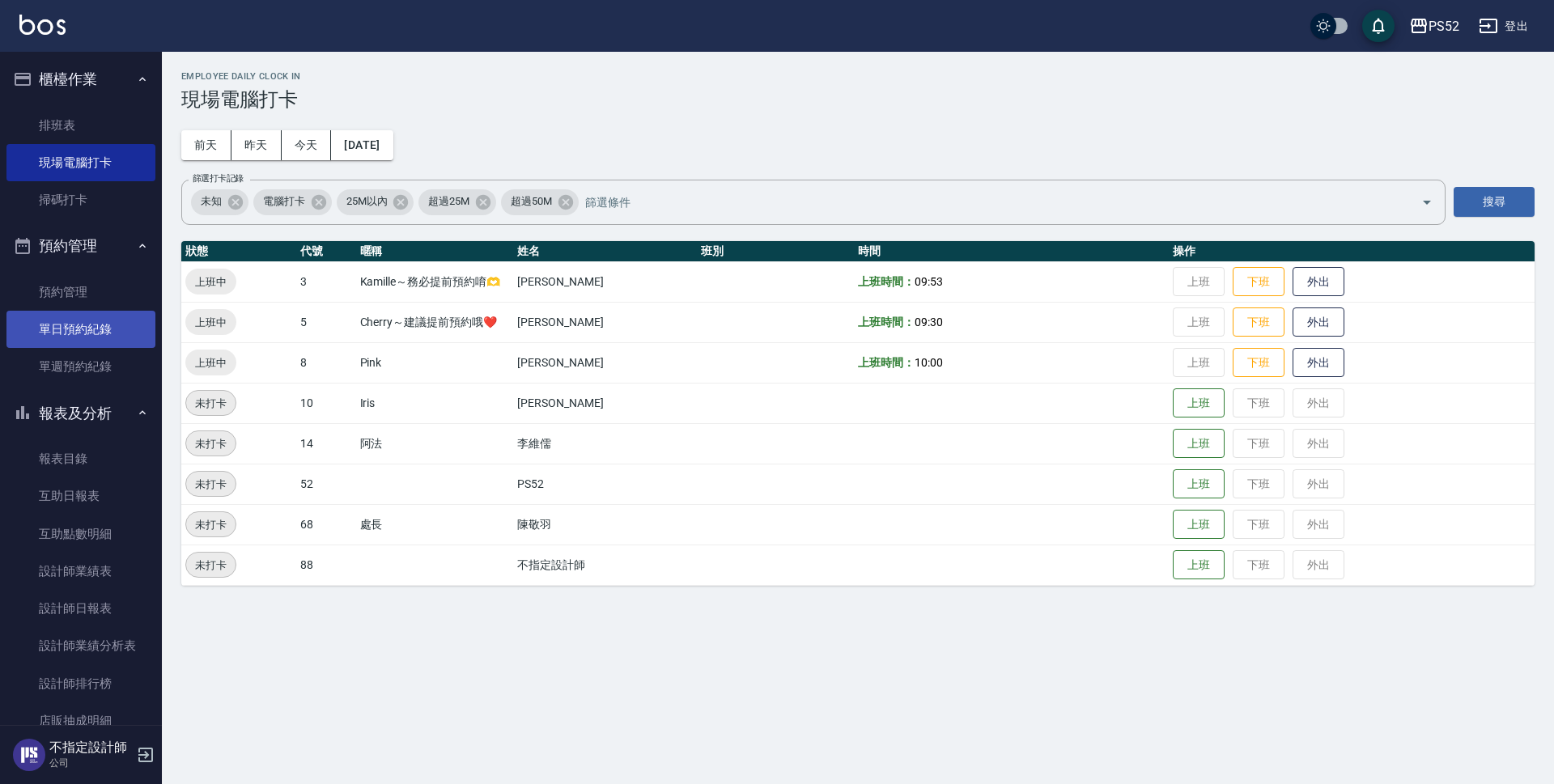
click at [67, 324] on link "單日預約紀錄" at bounding box center [81, 329] width 149 height 38
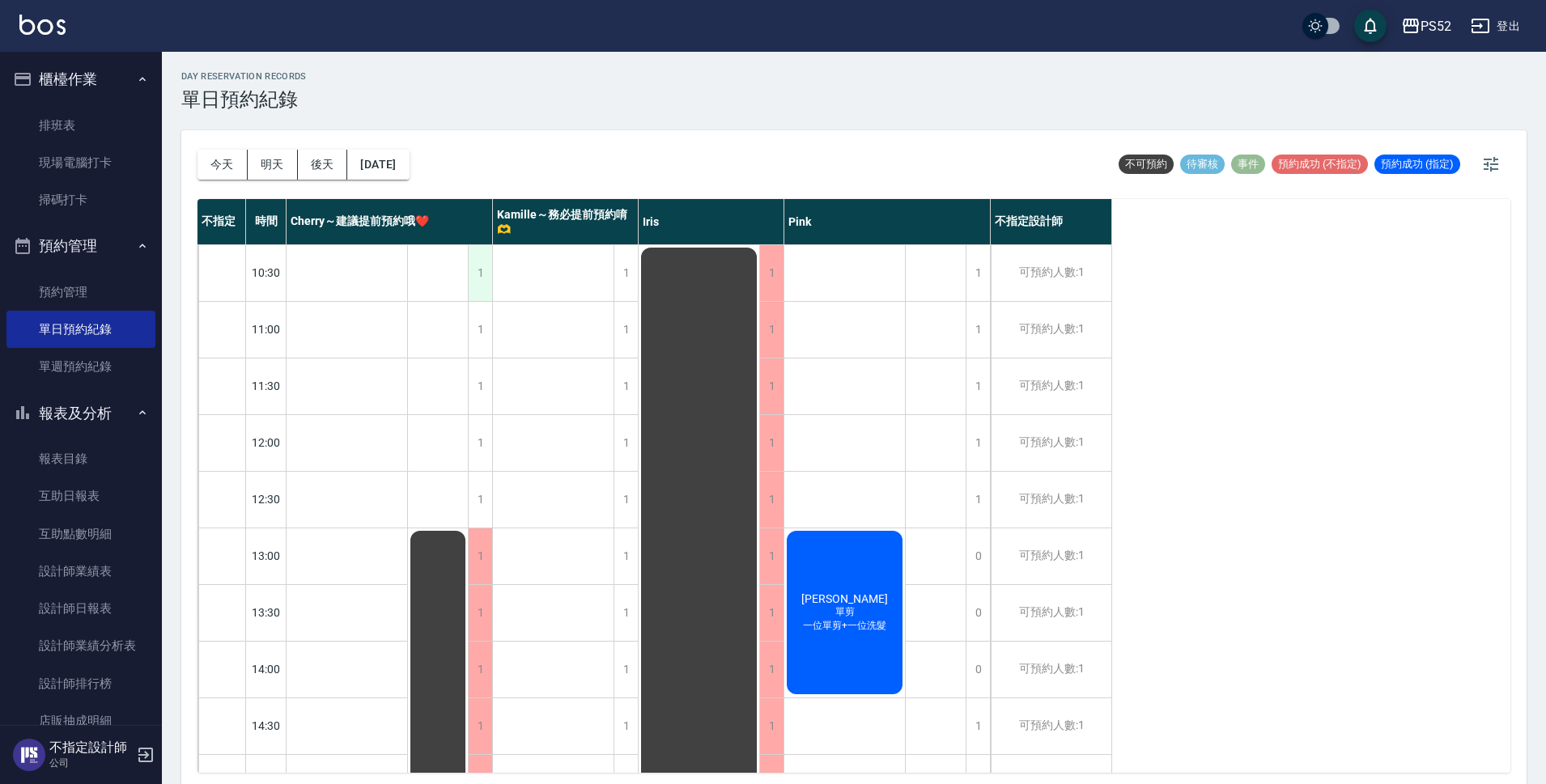
click at [483, 279] on div "1" at bounding box center [480, 273] width 25 height 55
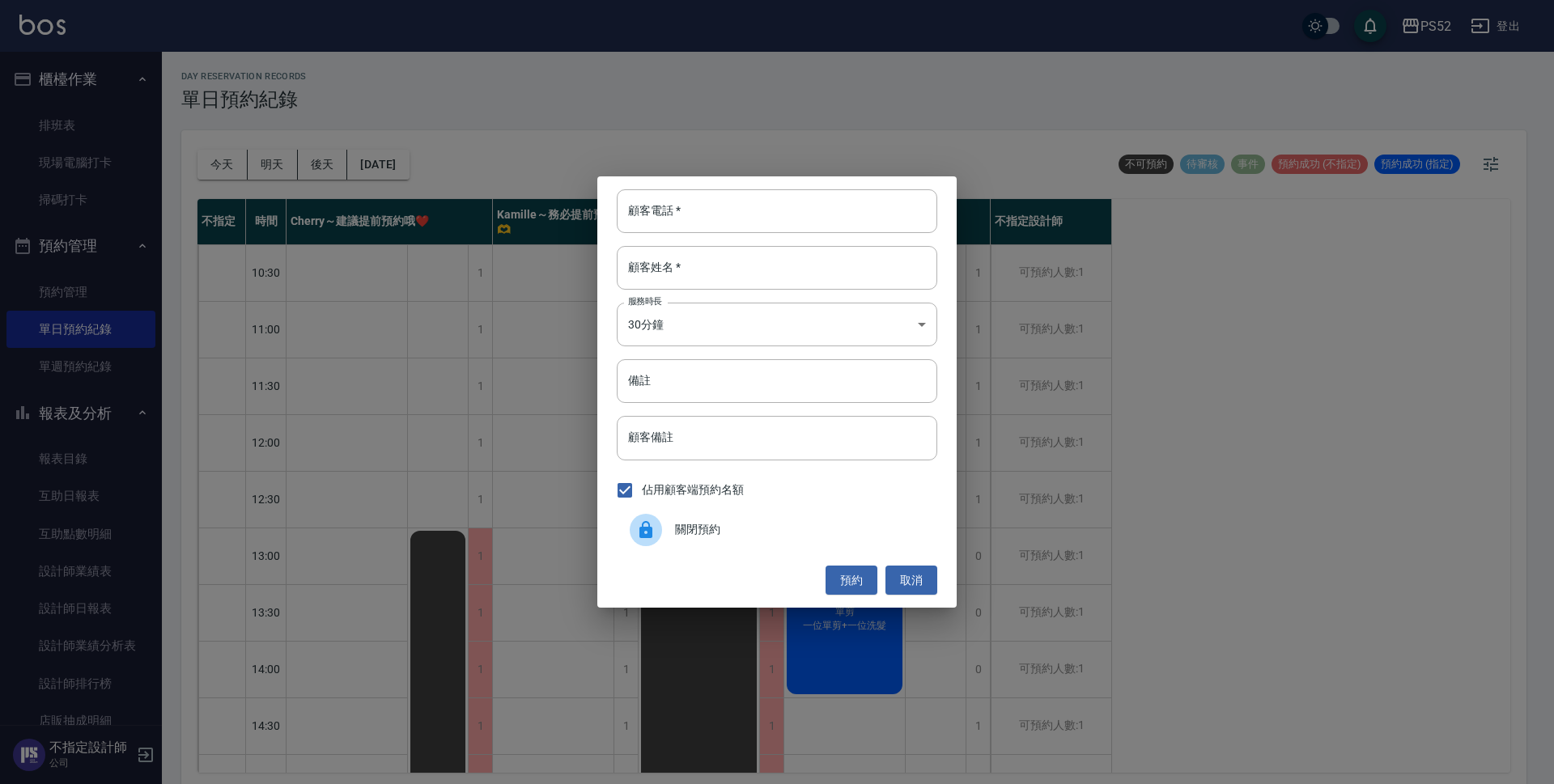
click at [705, 535] on span "關閉預約" at bounding box center [799, 529] width 249 height 17
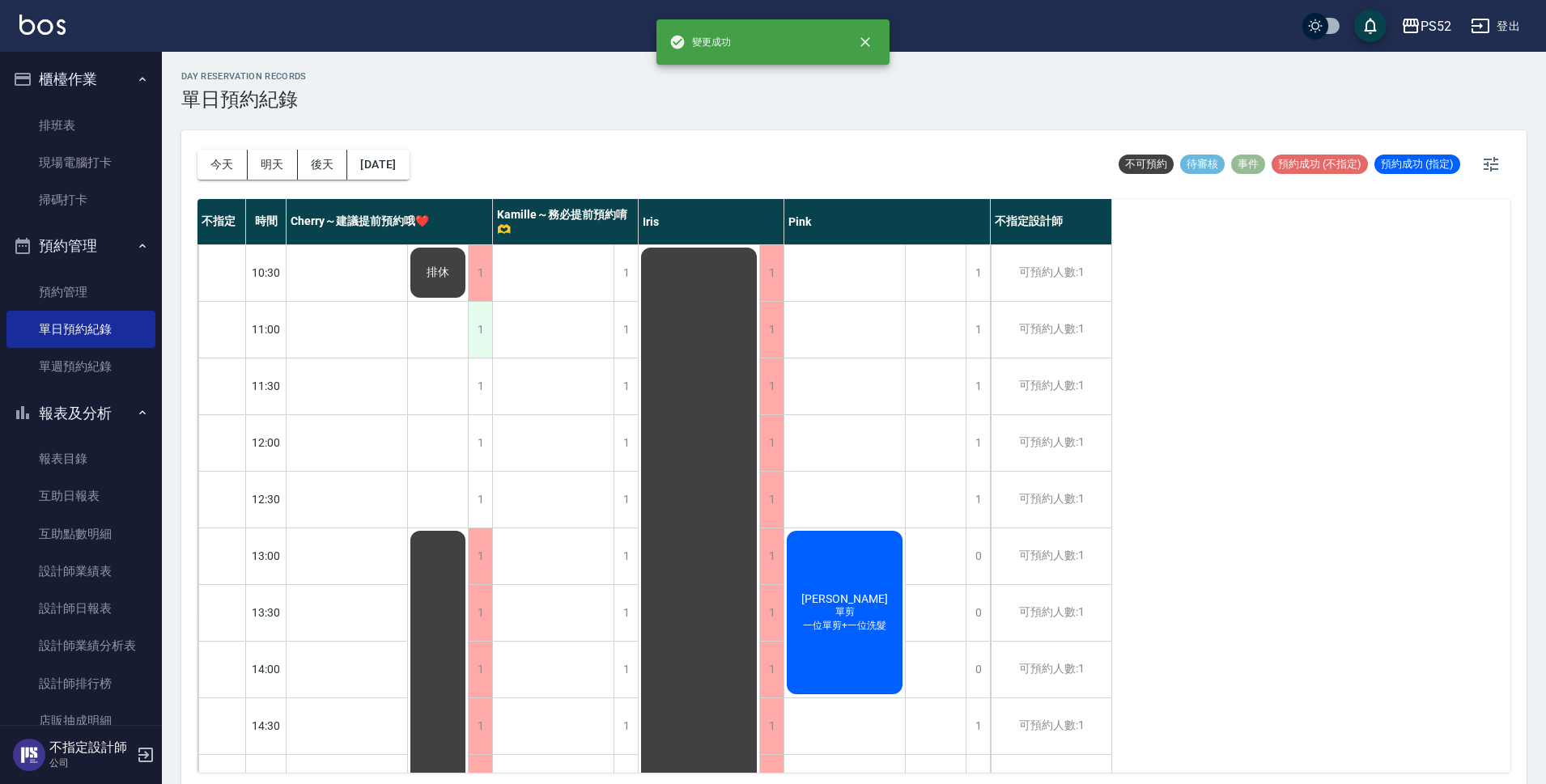
click at [487, 331] on div "1" at bounding box center [480, 329] width 25 height 55
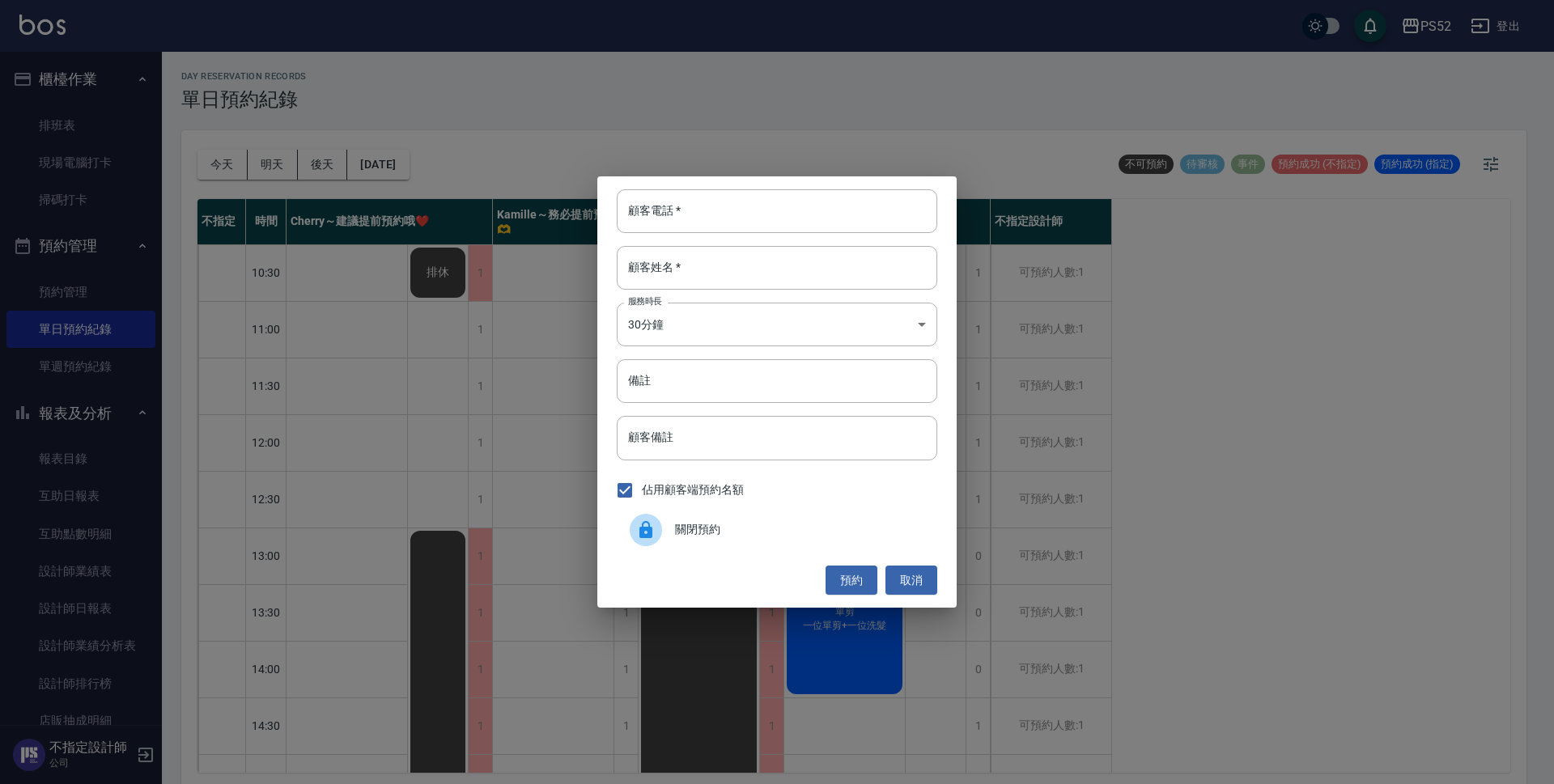
click at [757, 507] on div "關閉預約" at bounding box center [777, 530] width 320 height 45
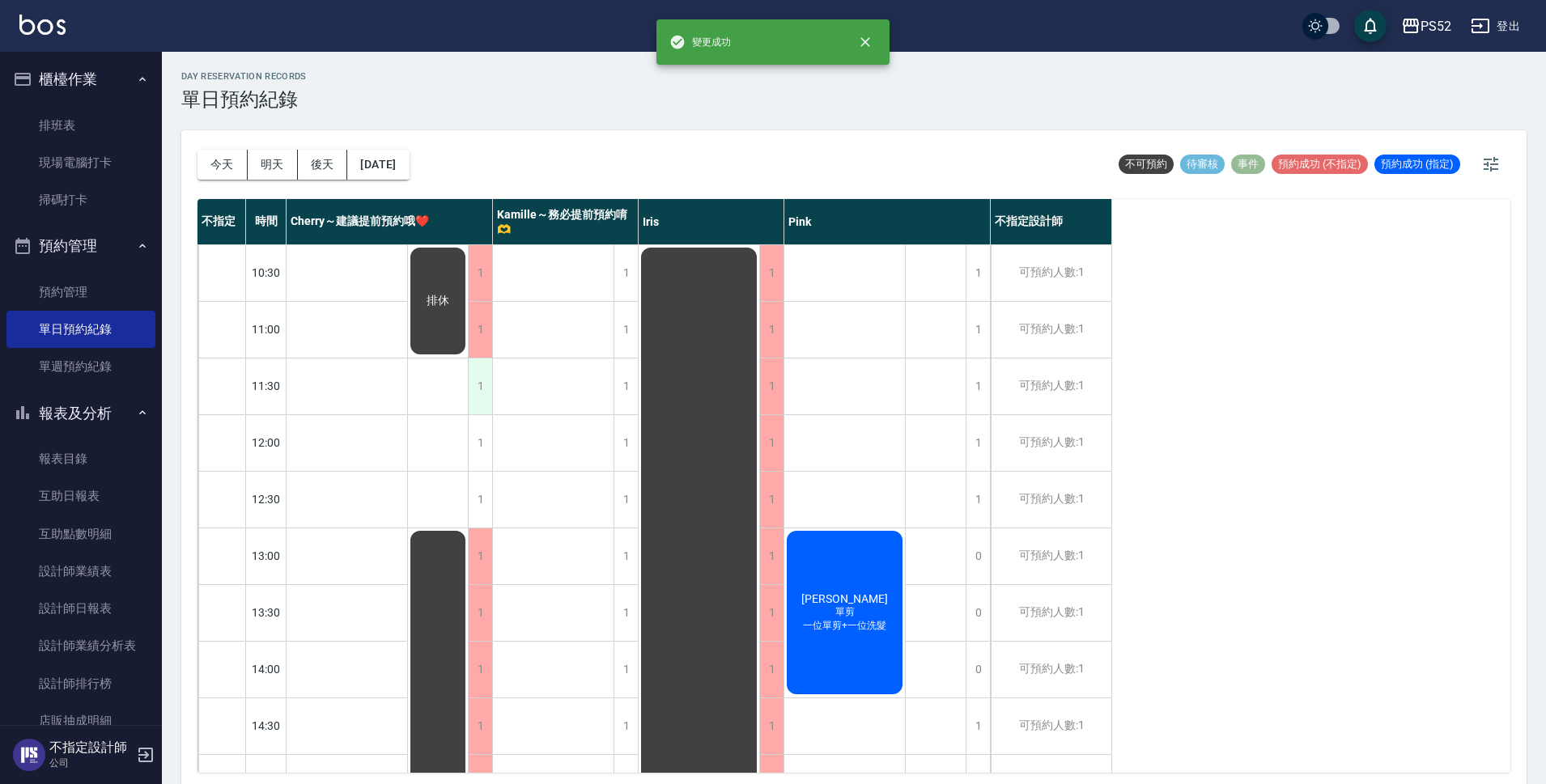
click at [486, 372] on div "1" at bounding box center [480, 387] width 25 height 55
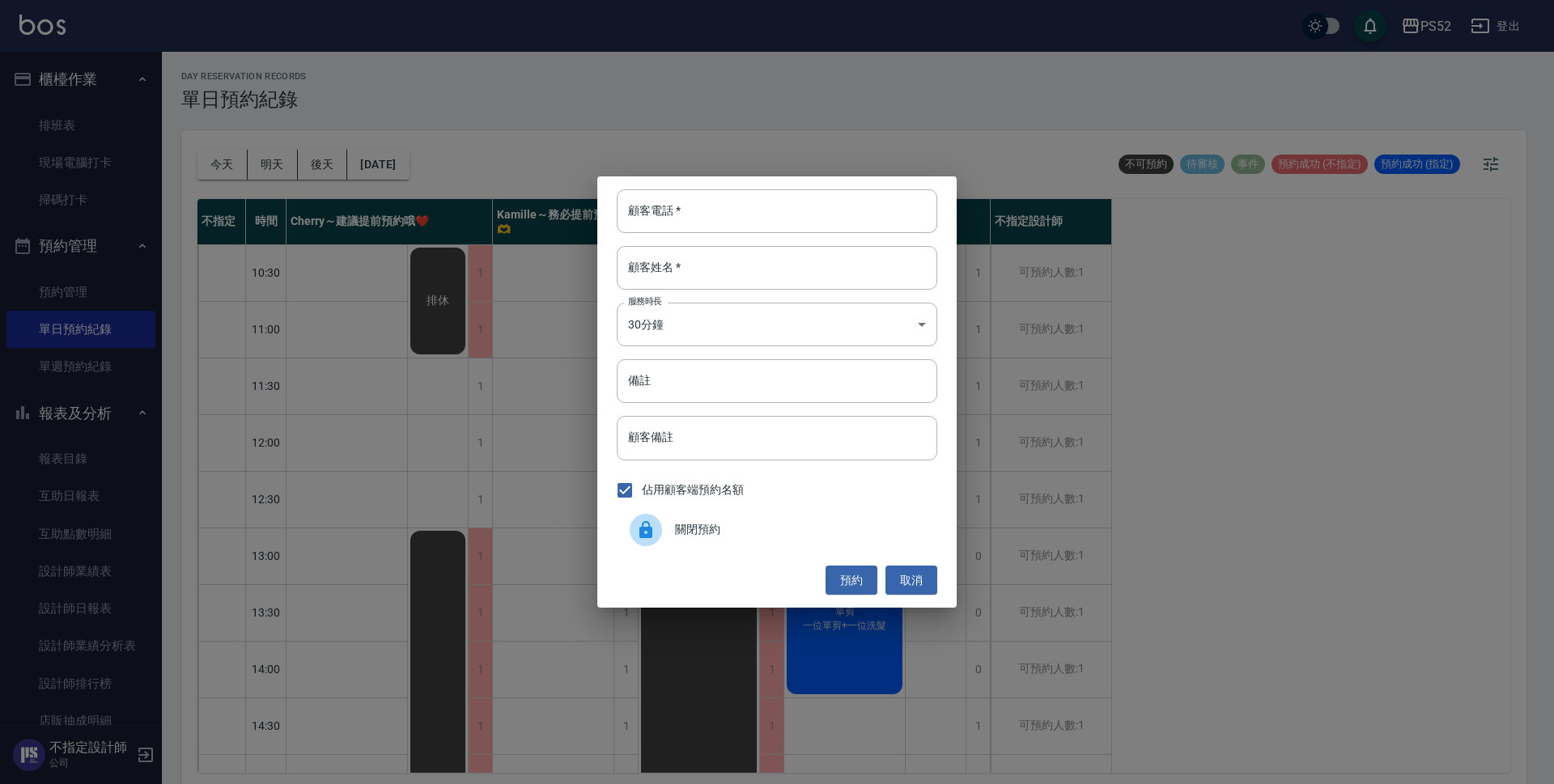
click at [749, 528] on span "關閉預約" at bounding box center [799, 529] width 249 height 17
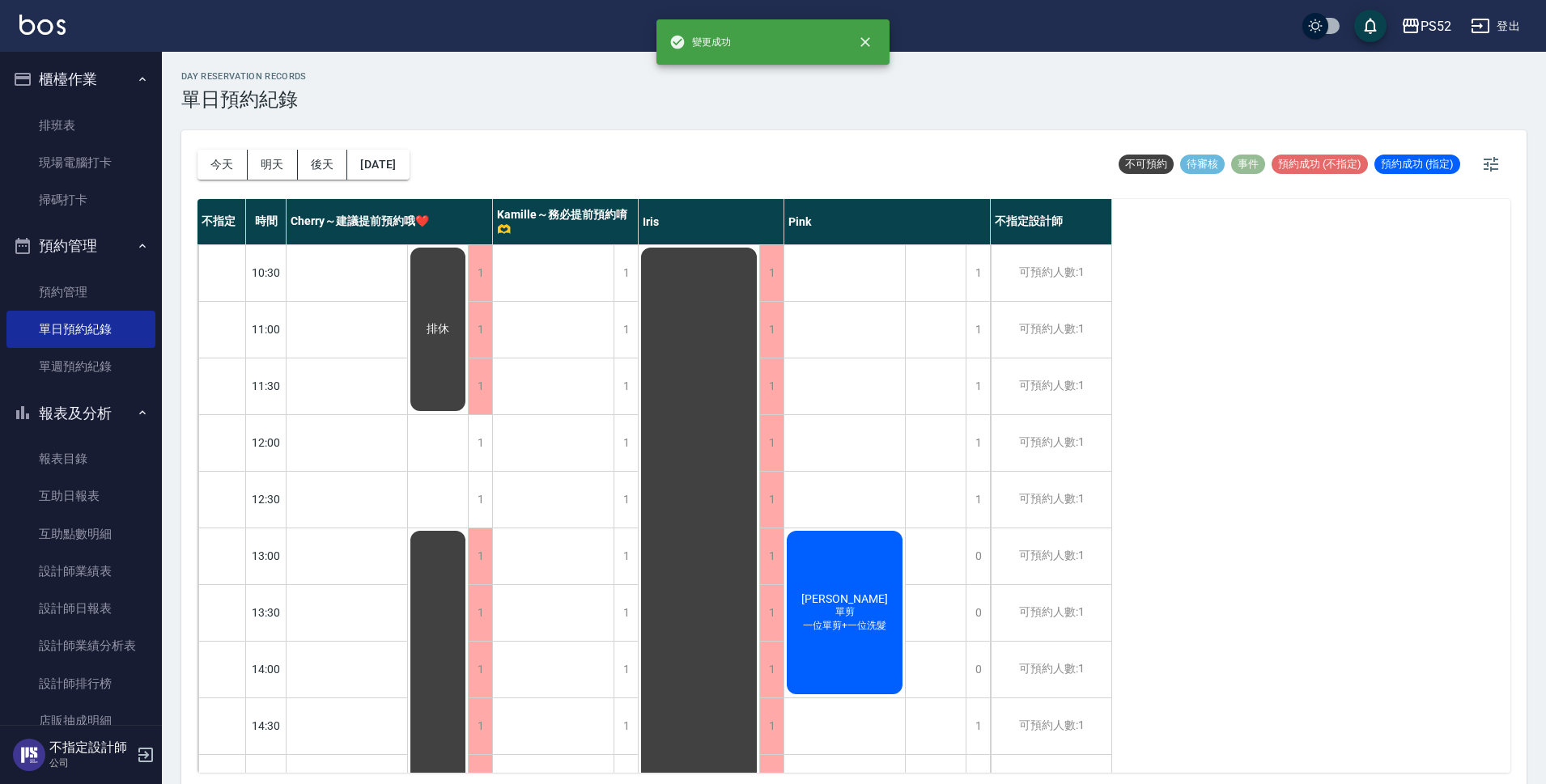
click at [476, 434] on div "1" at bounding box center [480, 443] width 25 height 55
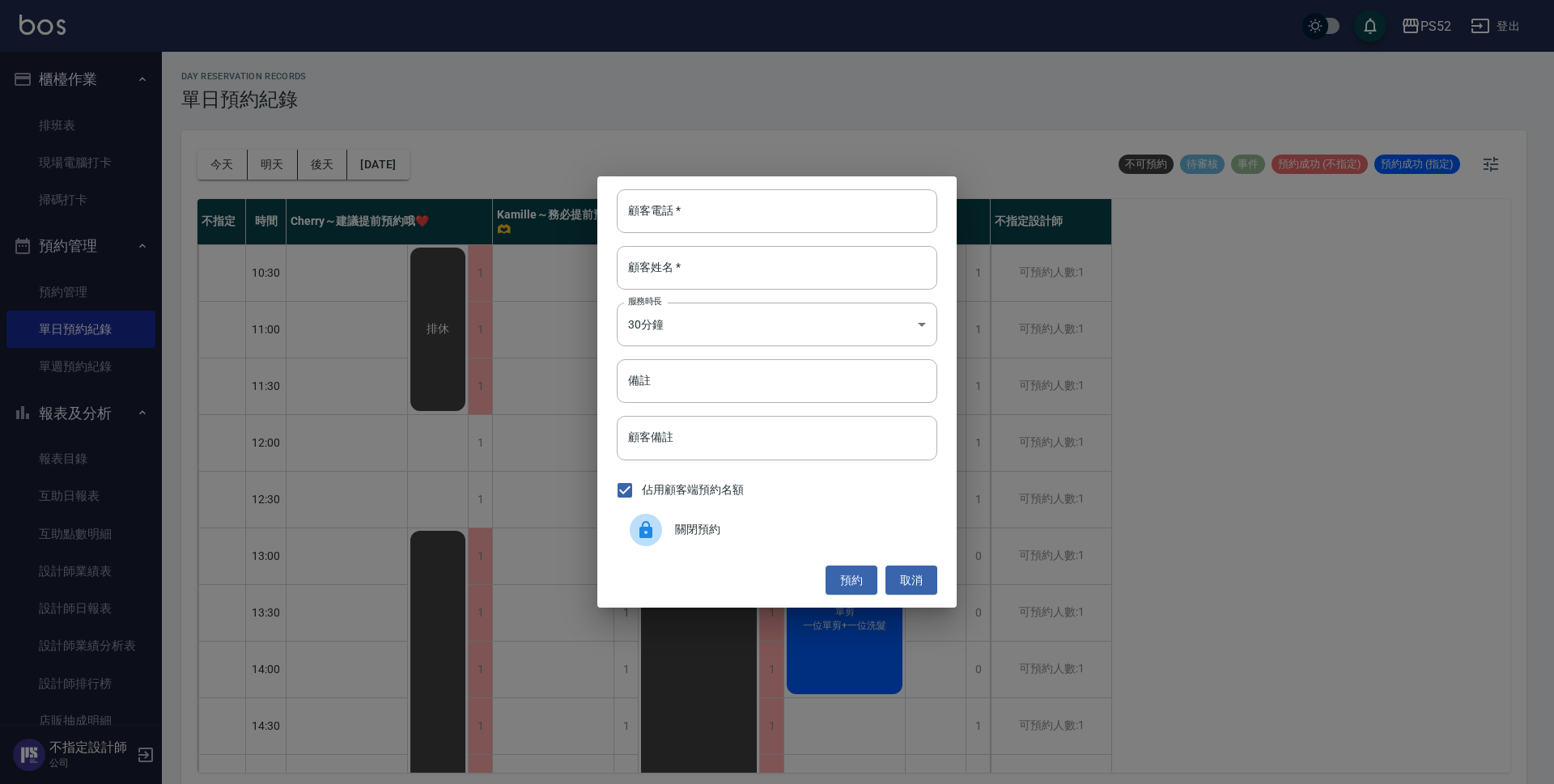
click at [746, 512] on div "關閉預約" at bounding box center [777, 530] width 320 height 45
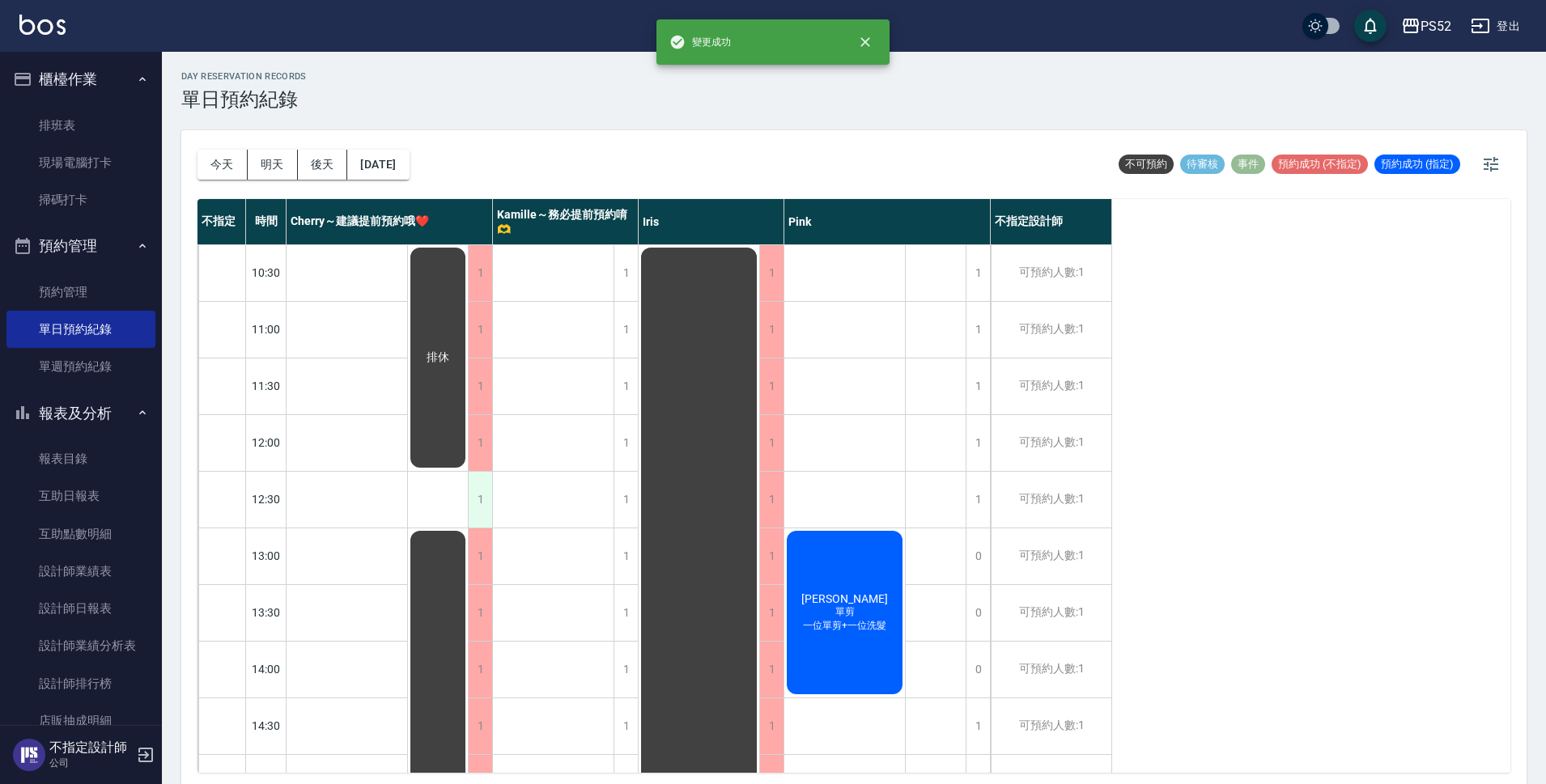
click at [479, 502] on div "1" at bounding box center [480, 499] width 25 height 55
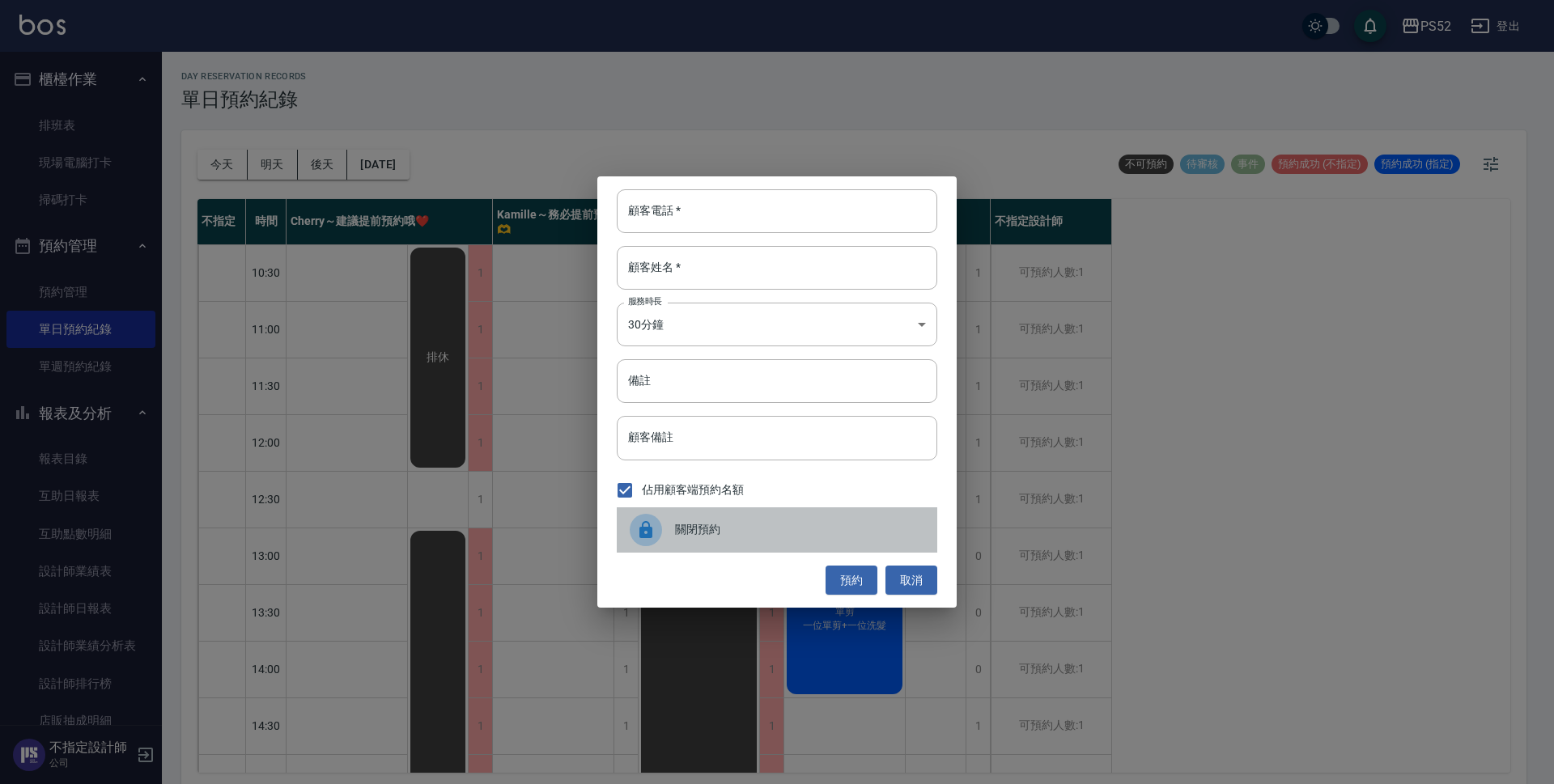
click at [670, 540] on div at bounding box center [653, 530] width 46 height 33
